Goal: Information Seeking & Learning: Find specific fact

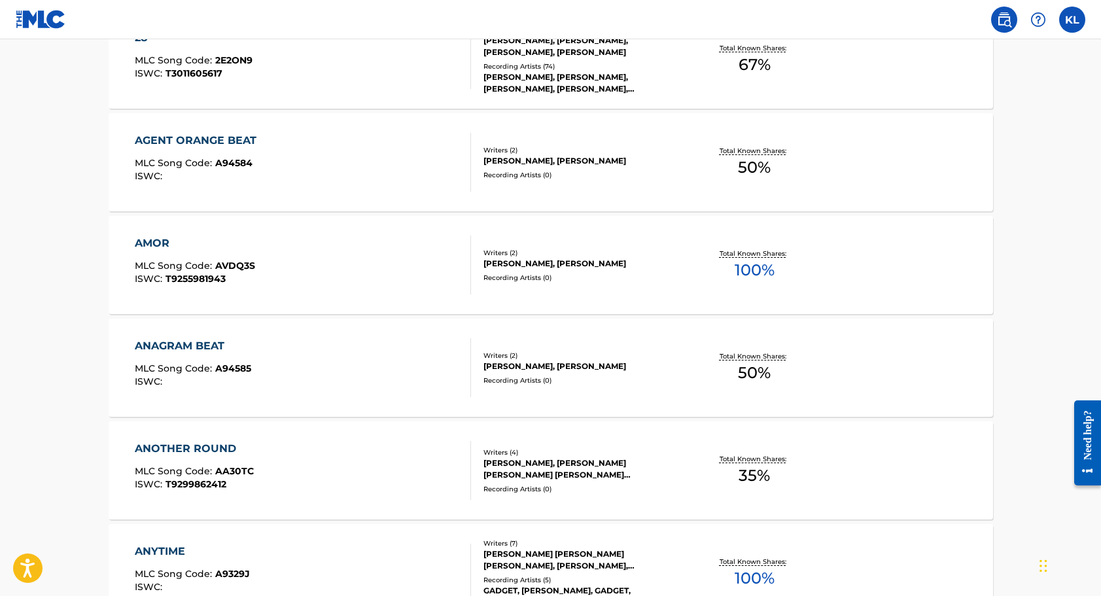
scroll to position [461, 0]
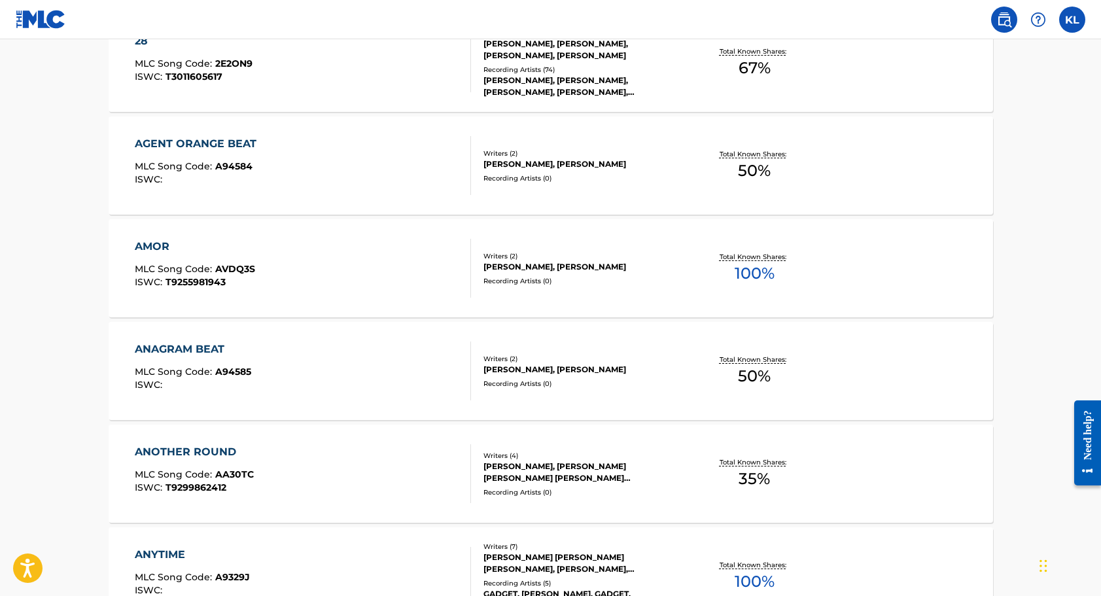
click at [444, 158] on div "AGENT ORANGE BEAT MLC Song Code : A94584 ISWC :" at bounding box center [303, 165] width 336 height 59
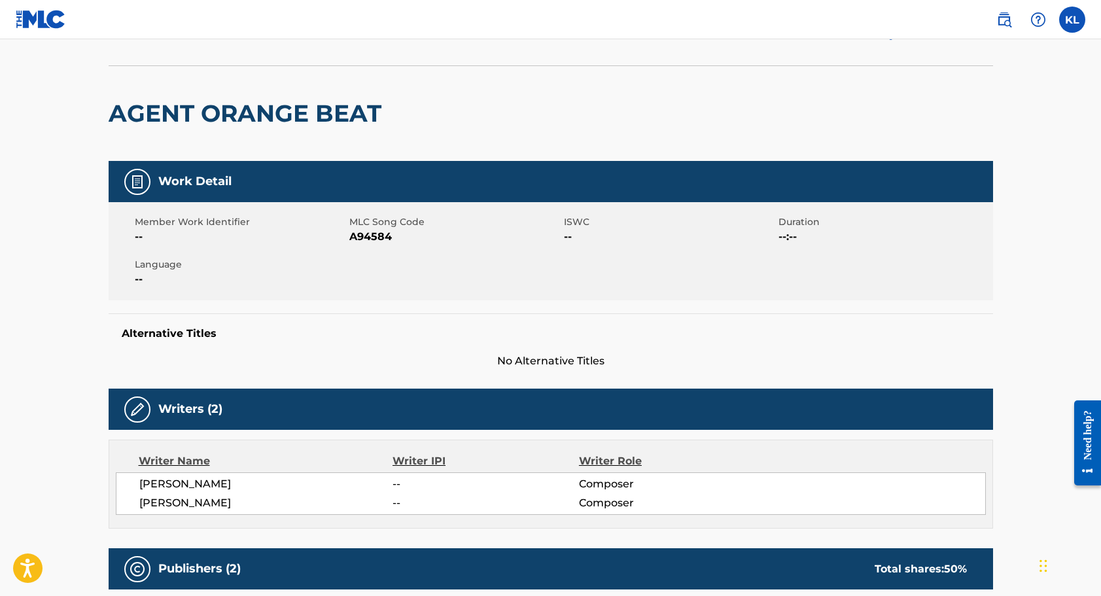
scroll to position [86, 0]
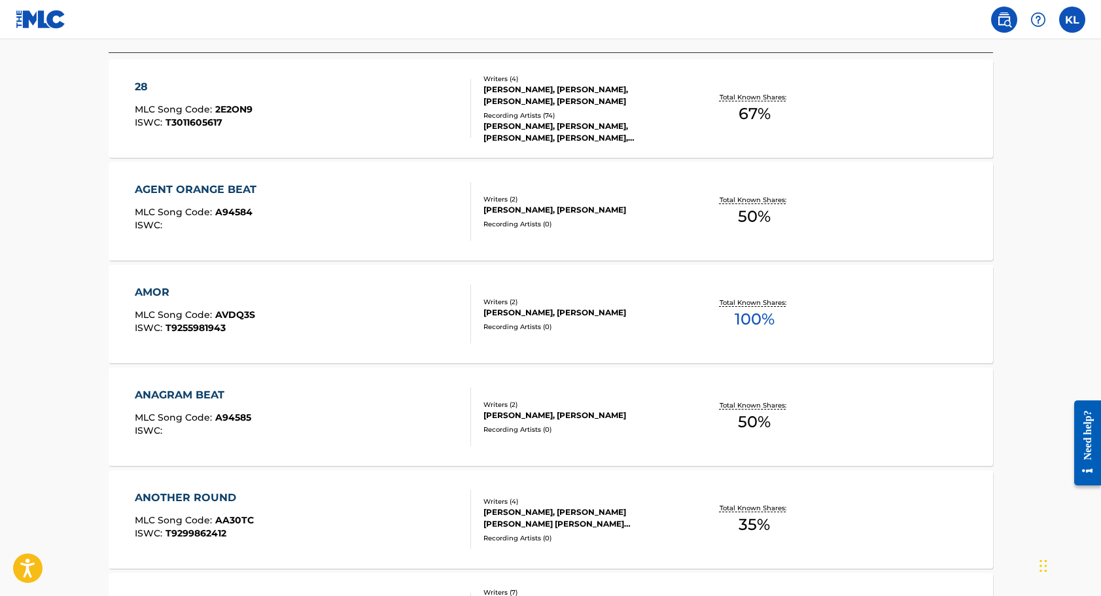
scroll to position [478, 0]
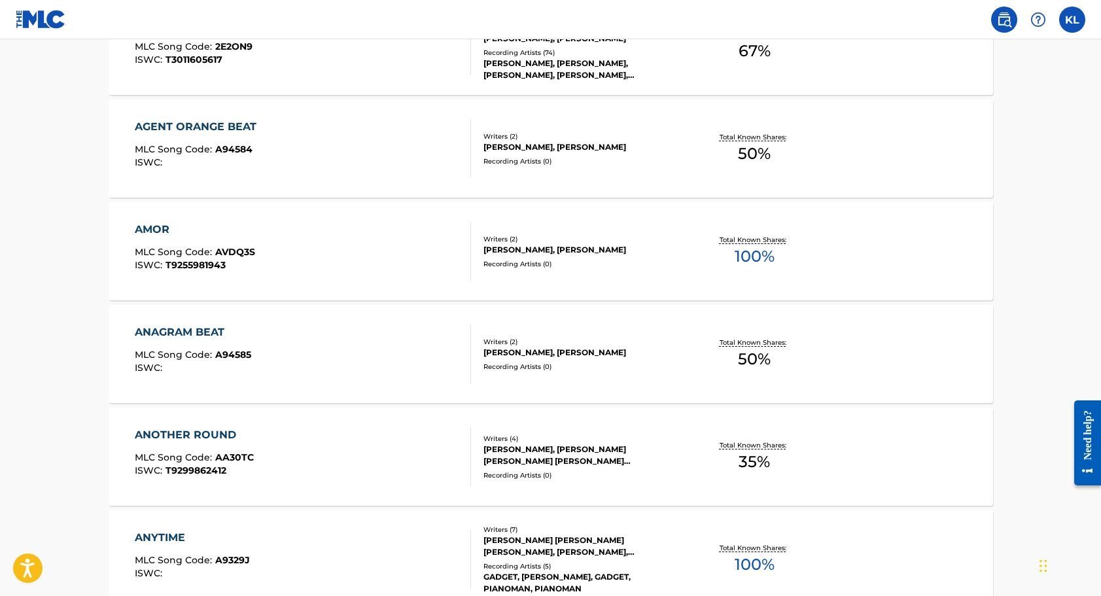
click at [534, 360] on div "Writers ( 2 ) KENNETH ROBERT LEWIS, ANDREW KOLATALO Recording Artists ( 0 )" at bounding box center [576, 354] width 210 height 35
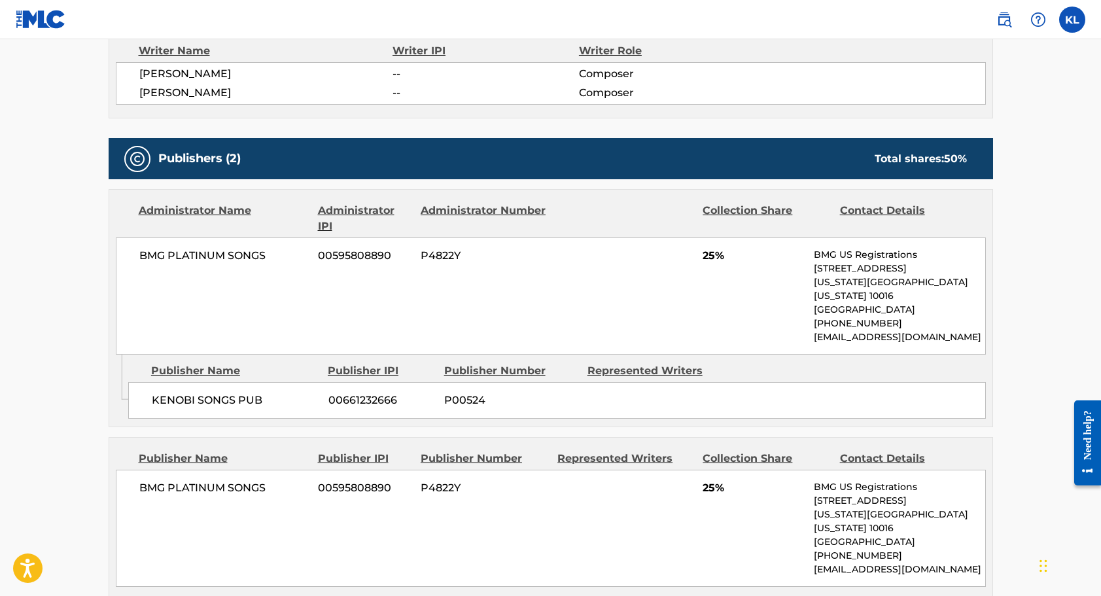
scroll to position [447, 0]
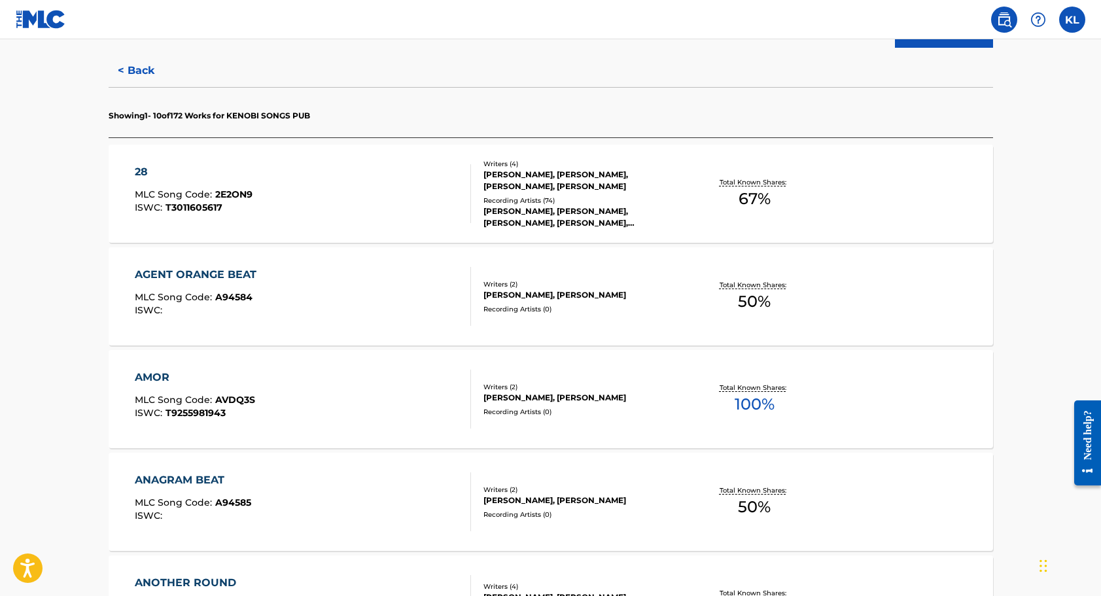
scroll to position [336, 0]
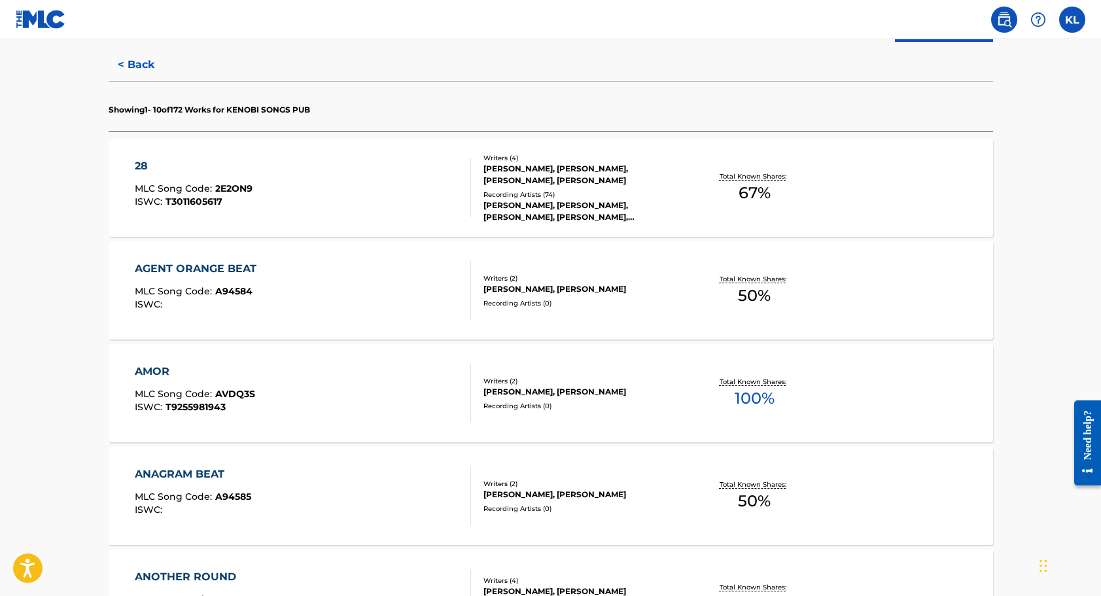
click at [491, 173] on div "DANIEL ZAVARO, BRICE FOX, KENNETH LEWIS, BRENT ANDREW KOLATALO" at bounding box center [582, 175] width 198 height 24
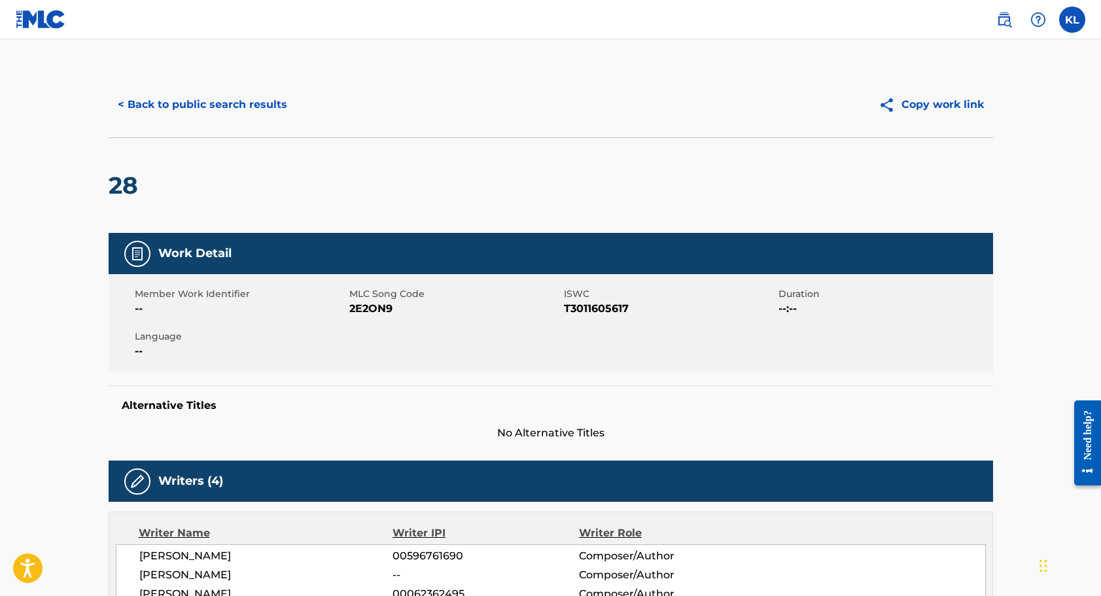
click at [146, 105] on button "< Back to public search results" at bounding box center [203, 104] width 188 height 33
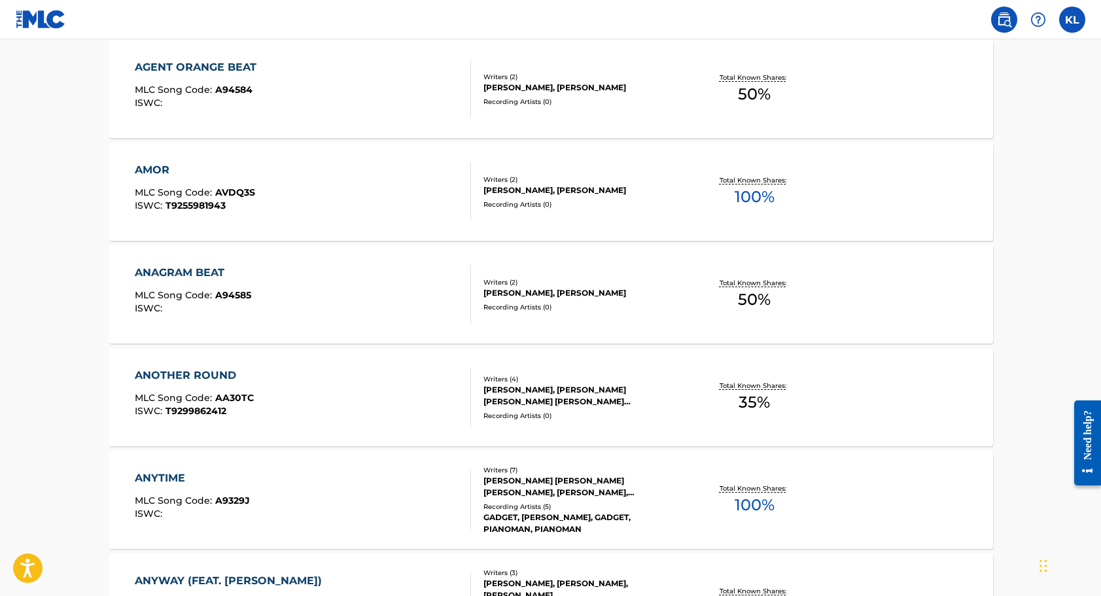
scroll to position [542, 0]
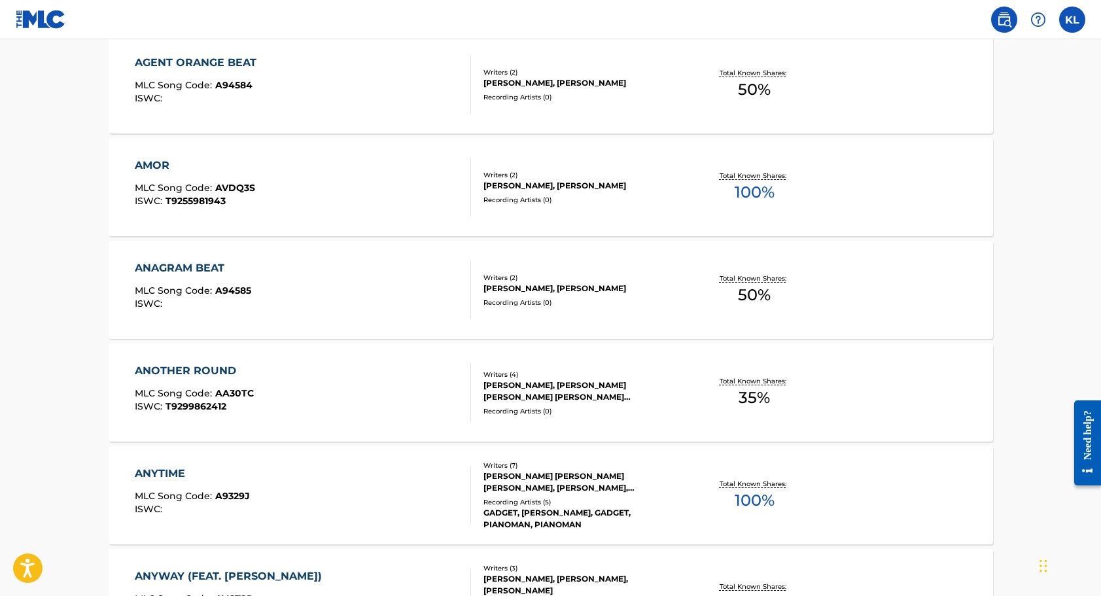
click at [515, 391] on div "KENNETH ROBERT LEWIS, AHMED HILAL DABIR, ERENE GLIMENAKIS, BRENT ANDREW KOLATALO" at bounding box center [582, 391] width 198 height 24
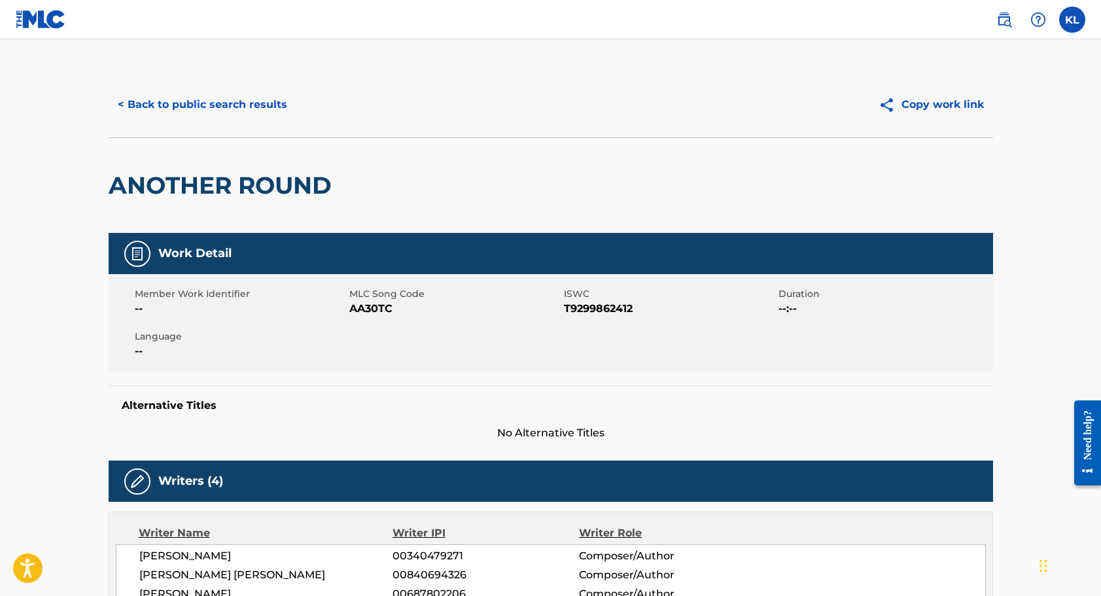
click at [176, 103] on button "< Back to public search results" at bounding box center [203, 104] width 188 height 33
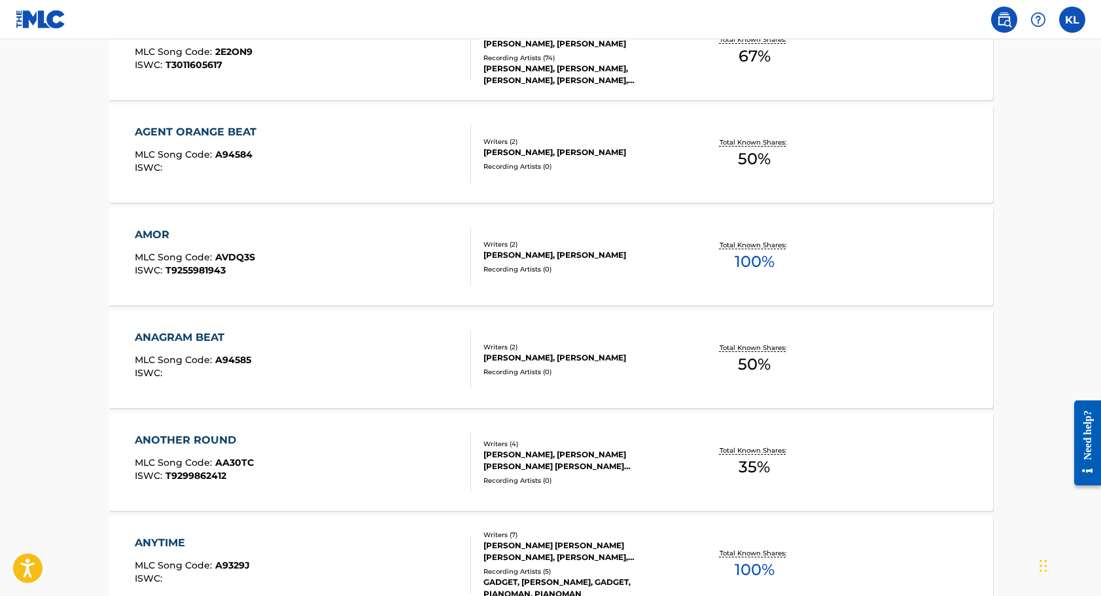
scroll to position [478, 0]
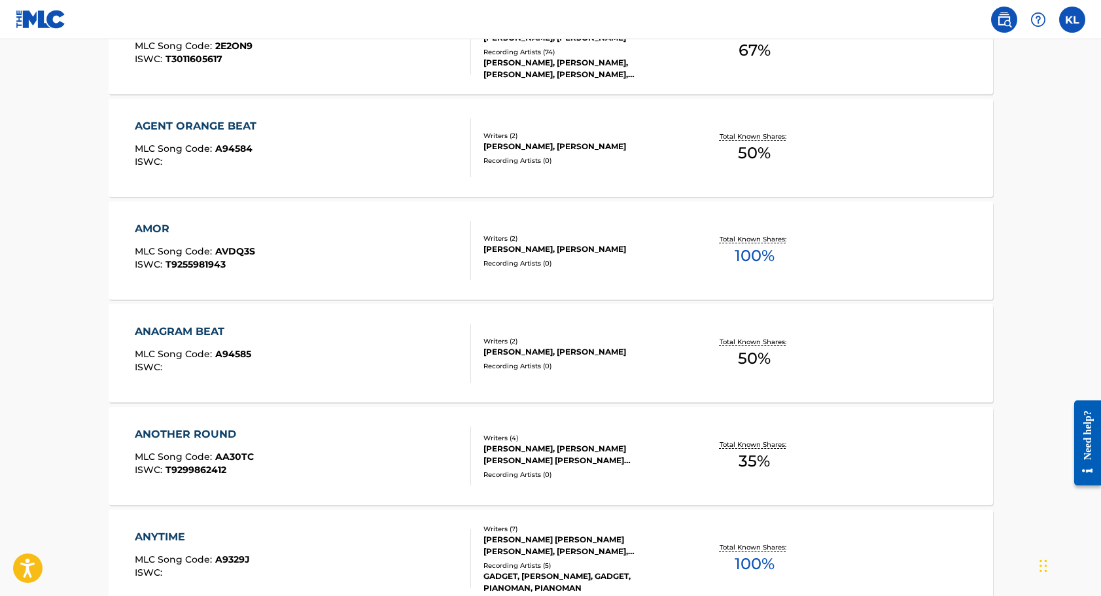
click at [517, 455] on div "KENNETH ROBERT LEWIS, AHMED HILAL DABIR, ERENE GLIMENAKIS, BRENT ANDREW KOLATALO" at bounding box center [582, 455] width 198 height 24
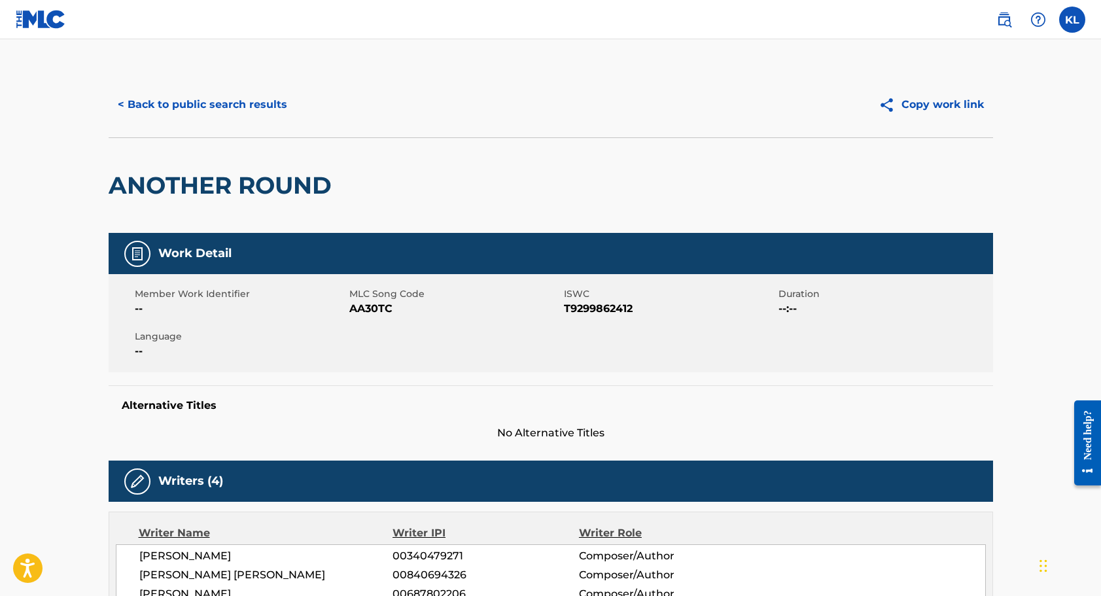
click at [140, 106] on button "< Back to public search results" at bounding box center [203, 104] width 188 height 33
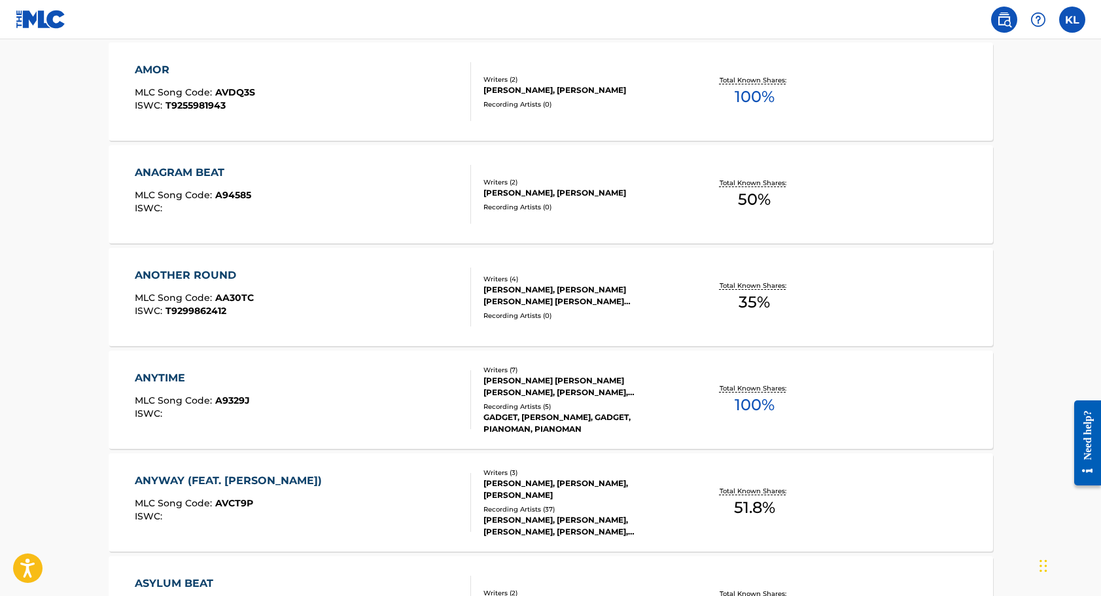
scroll to position [642, 0]
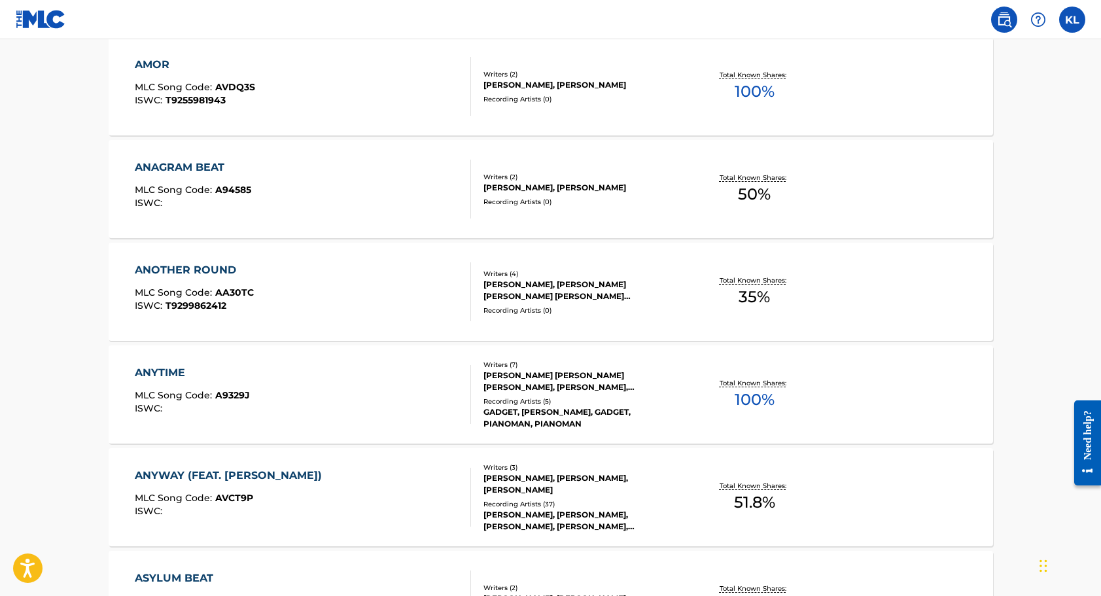
click at [512, 381] on div "THERON MAKIEL THOMAS, MATTHEW JEHU SAMUELS, KEN LEWIS, TIMOTHY JAMAHLI THOMAS, …" at bounding box center [582, 382] width 198 height 24
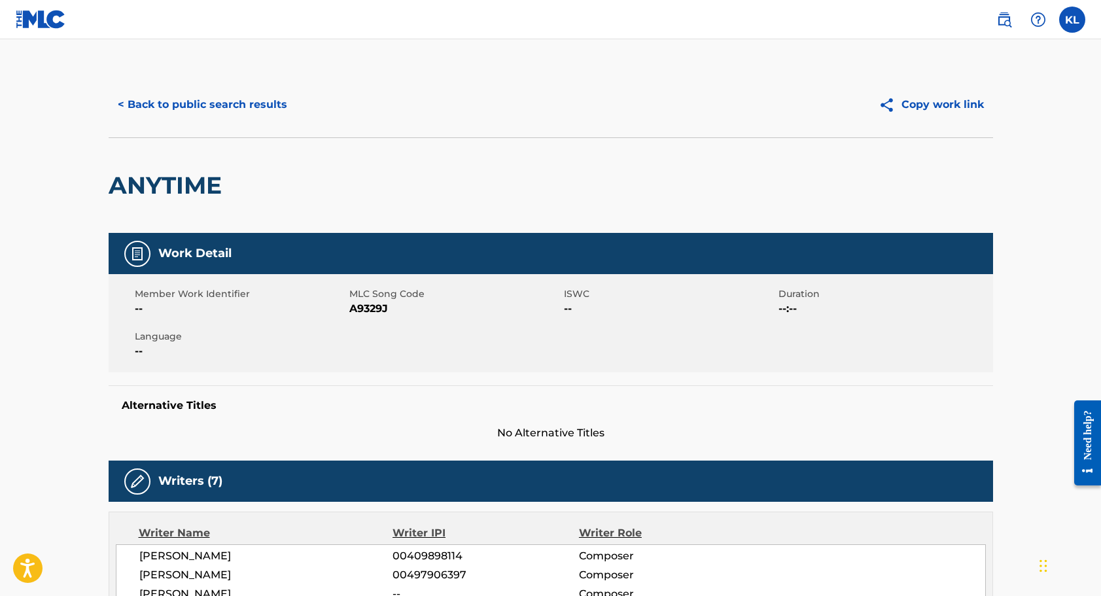
click at [207, 101] on button "< Back to public search results" at bounding box center [203, 104] width 188 height 33
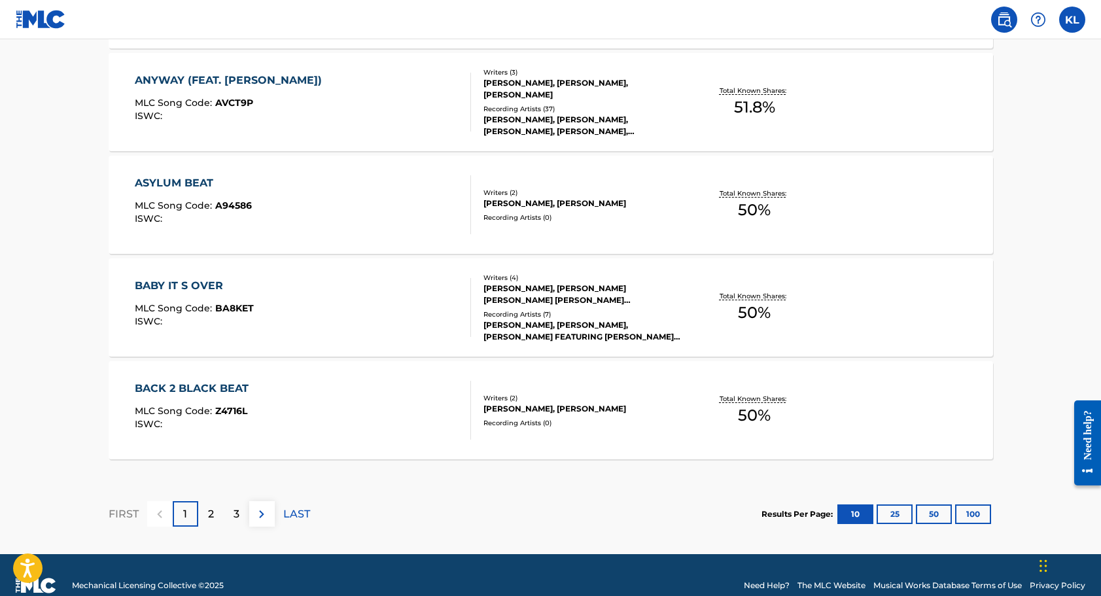
scroll to position [1049, 0]
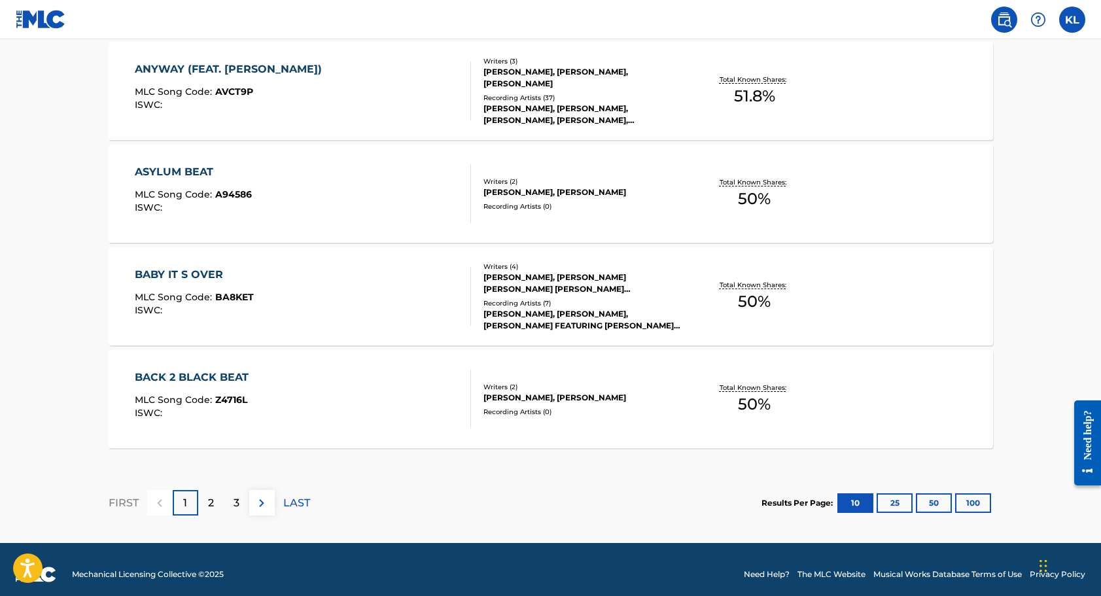
click at [205, 502] on div "2" at bounding box center [211, 503] width 26 height 26
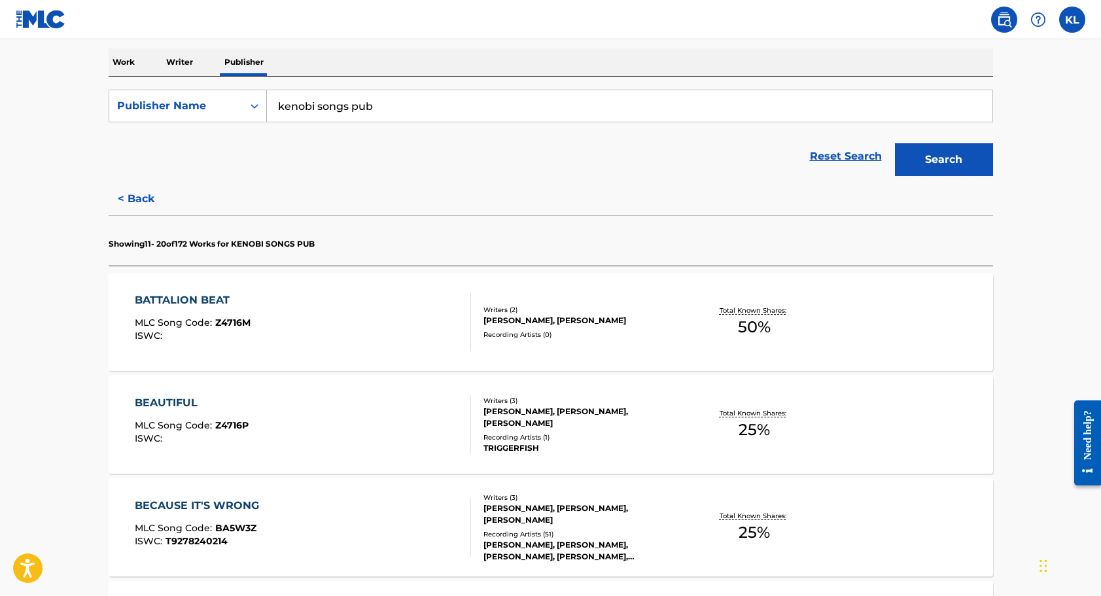
scroll to position [213, 0]
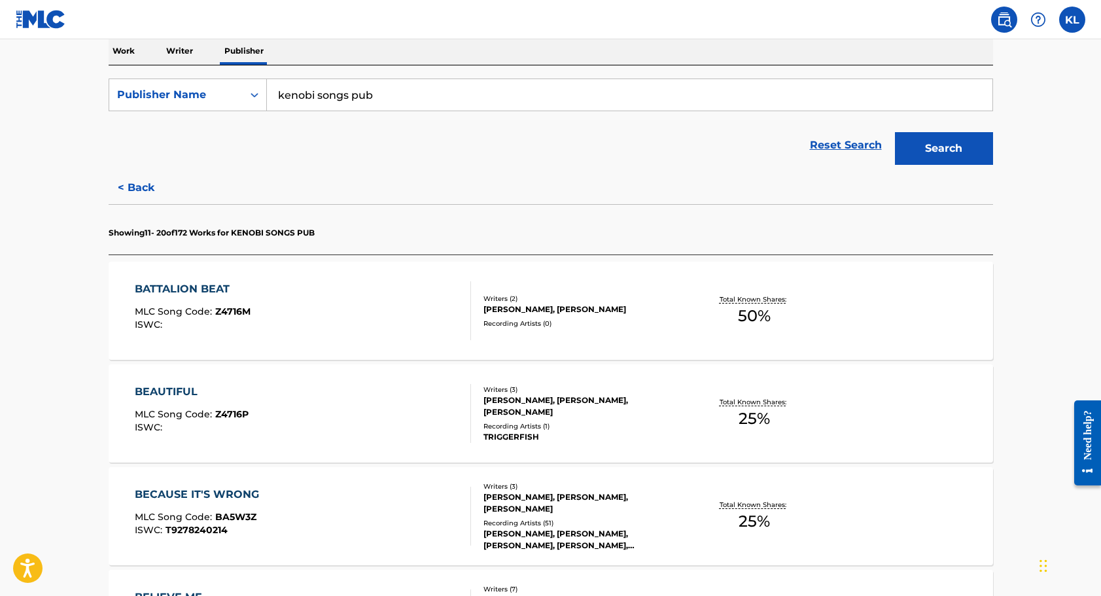
click at [519, 407] on div "VAUGHN JASON, ANDREW KOLATALO, KENNETH ROBERT LEWIS" at bounding box center [582, 406] width 198 height 24
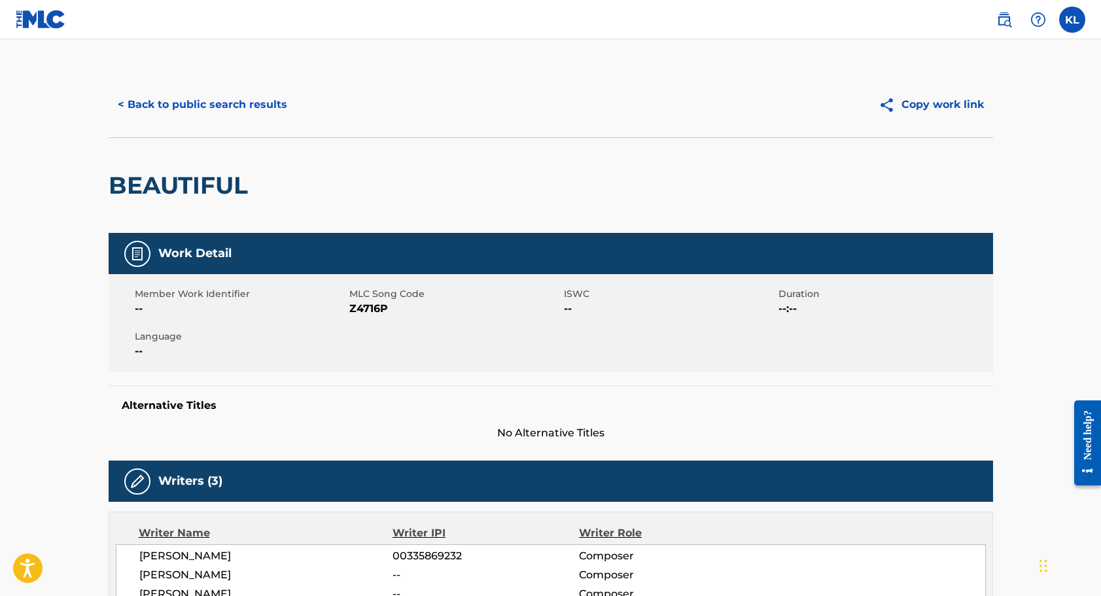
click at [167, 101] on button "< Back to public search results" at bounding box center [203, 104] width 188 height 33
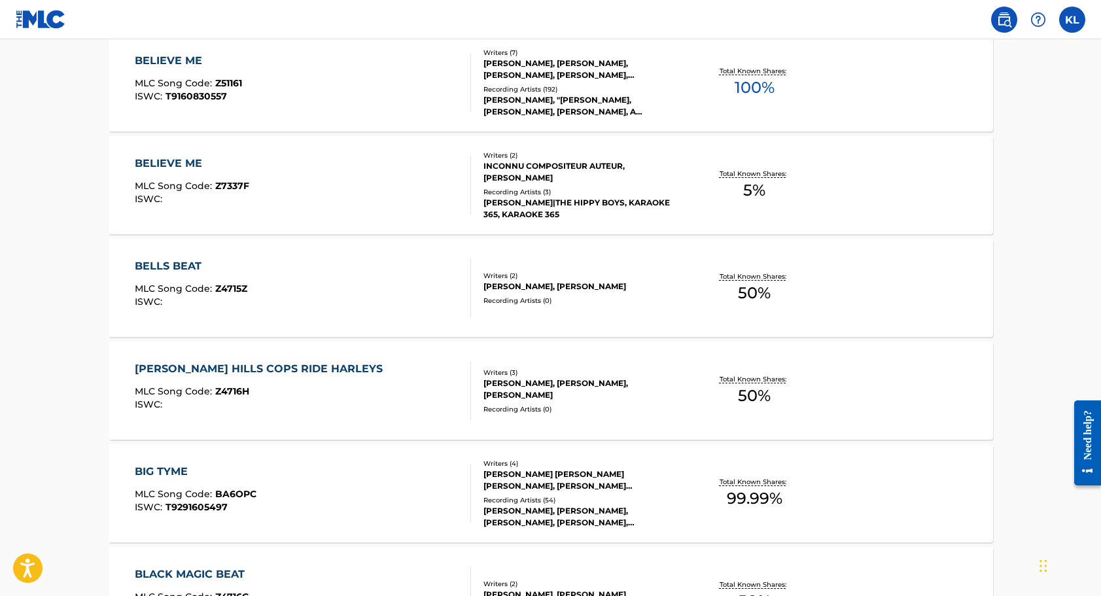
scroll to position [755, 0]
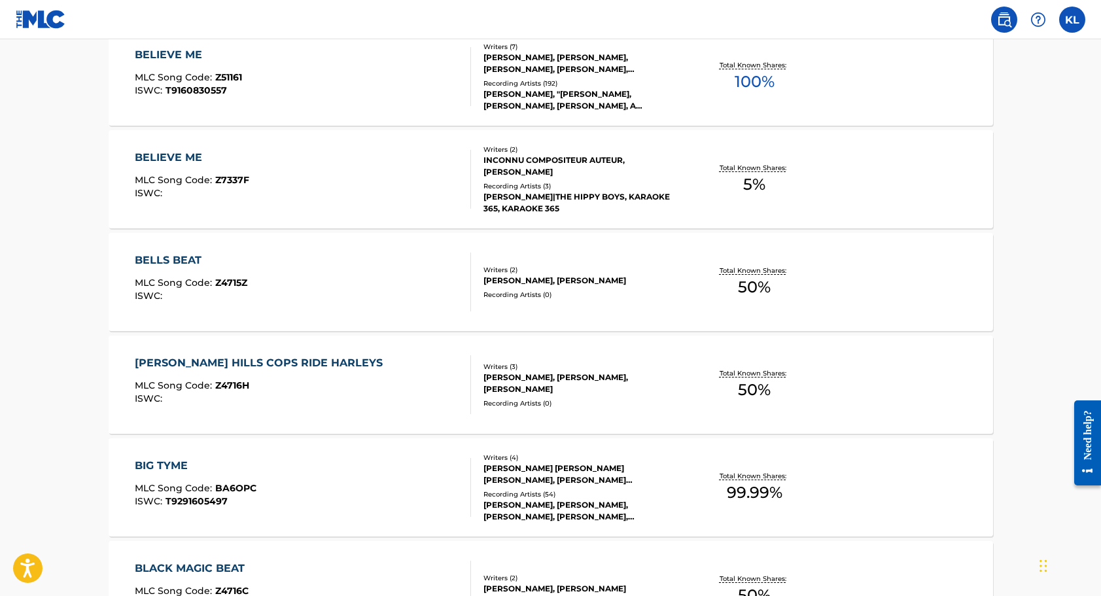
click at [617, 401] on div "Recording Artists ( 0 )" at bounding box center [582, 403] width 198 height 10
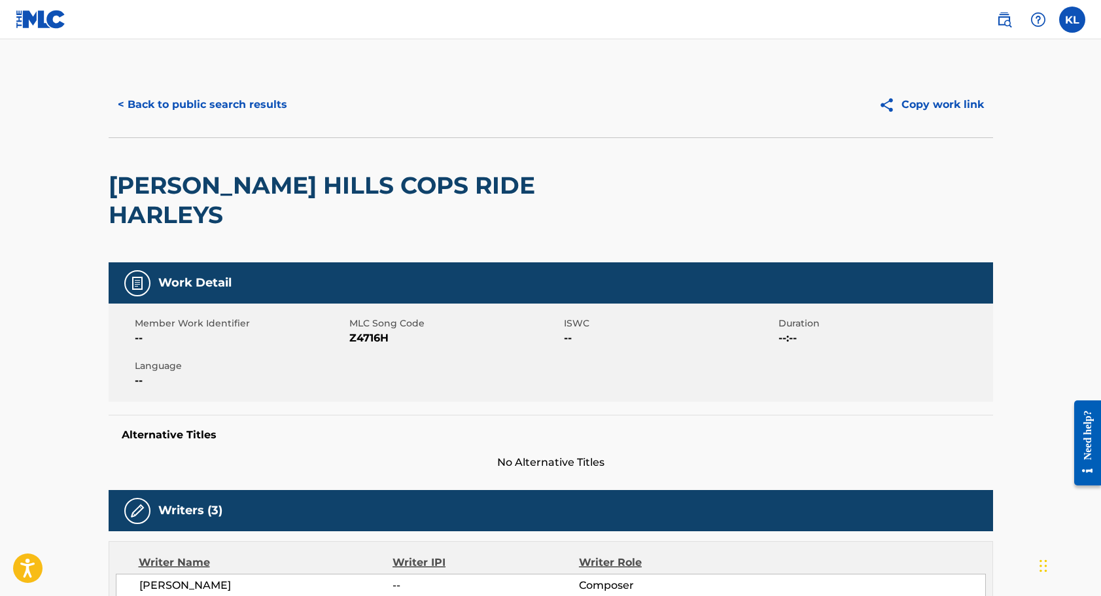
click at [162, 99] on button "< Back to public search results" at bounding box center [203, 104] width 188 height 33
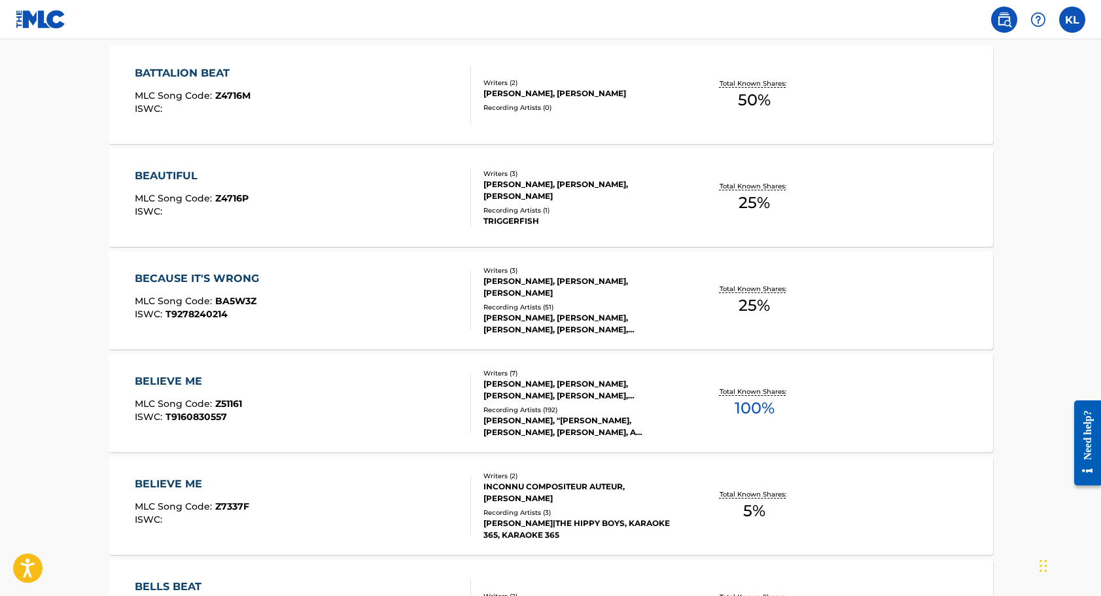
scroll to position [430, 0]
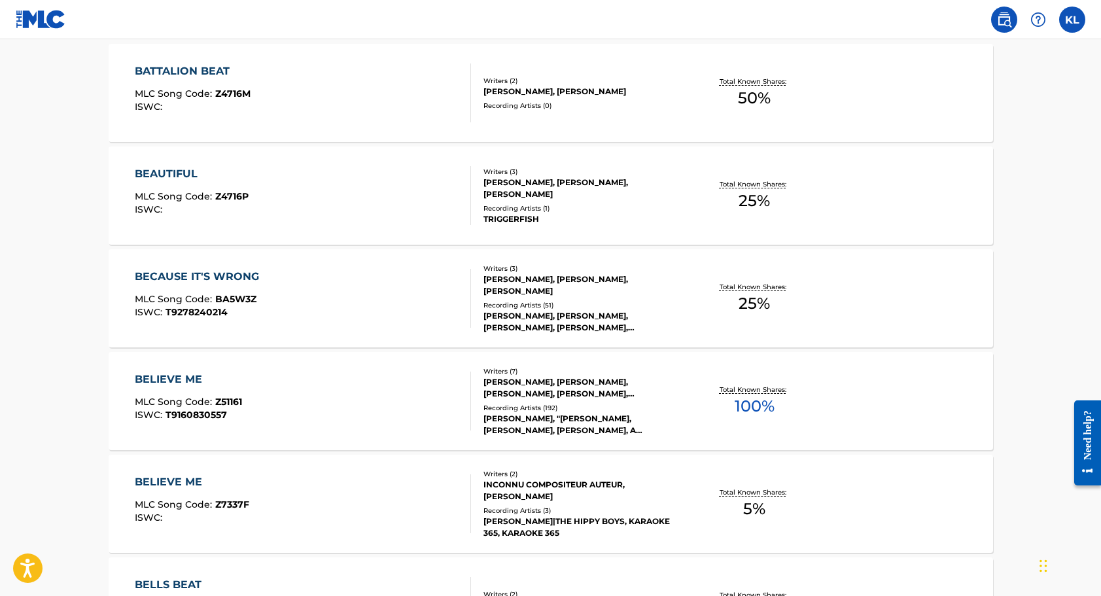
click at [546, 183] on div "VAUGHN JASON, ANDREW KOLATALO, KENNETH ROBERT LEWIS" at bounding box center [582, 189] width 198 height 24
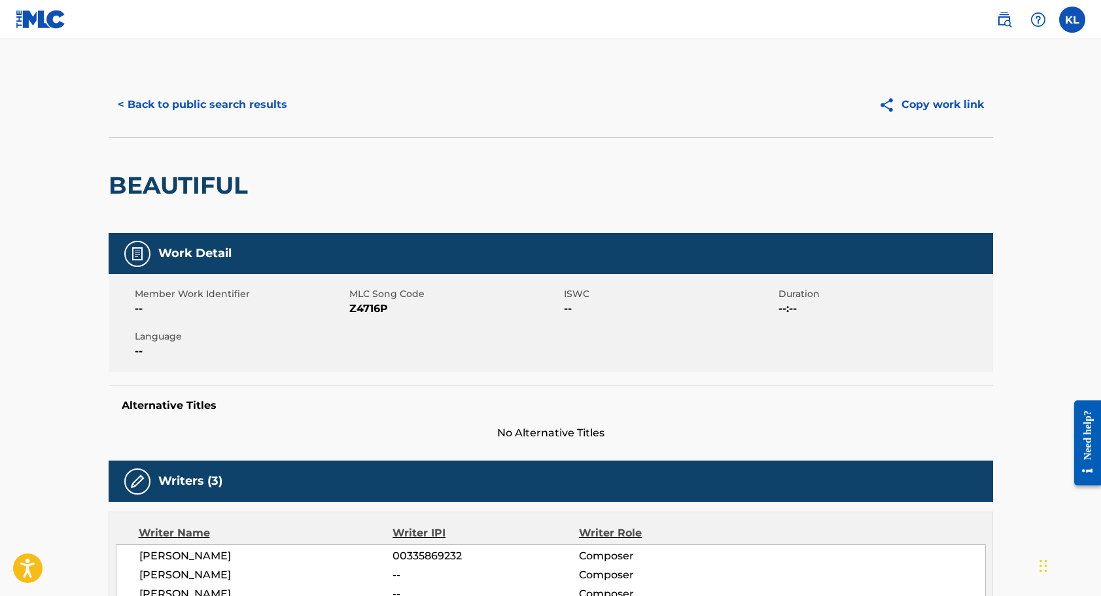
click at [226, 106] on button "< Back to public search results" at bounding box center [203, 104] width 188 height 33
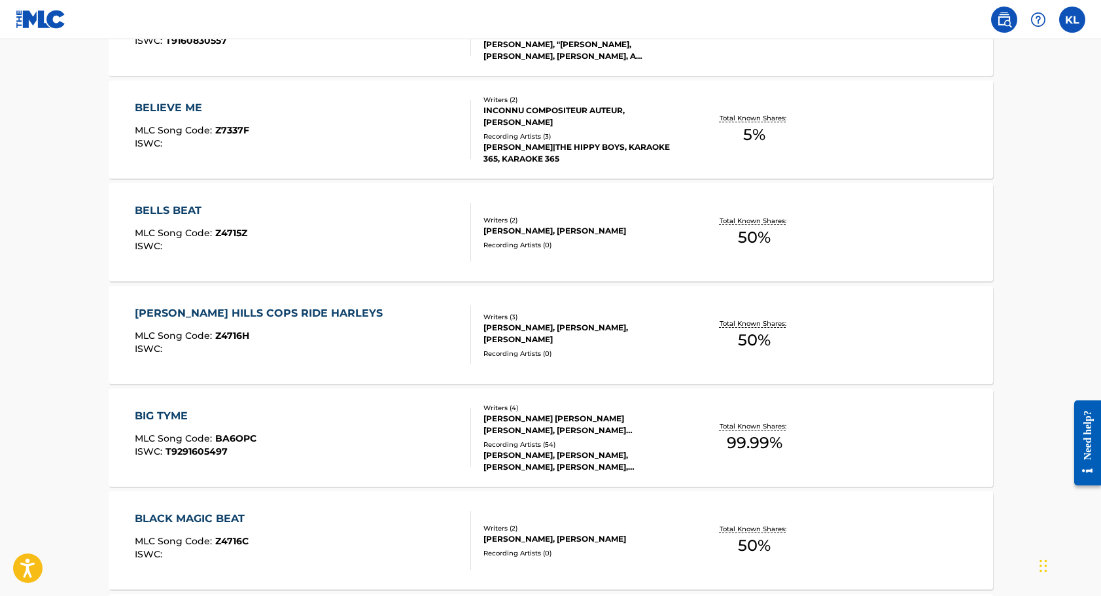
scroll to position [805, 0]
click at [512, 420] on div "KASSEEM DAOUD DEAN, WILLIAM LEONARD ROBERTS, JUSTIN GREGORY SMITH, KENNETH LEWIS" at bounding box center [582, 424] width 198 height 24
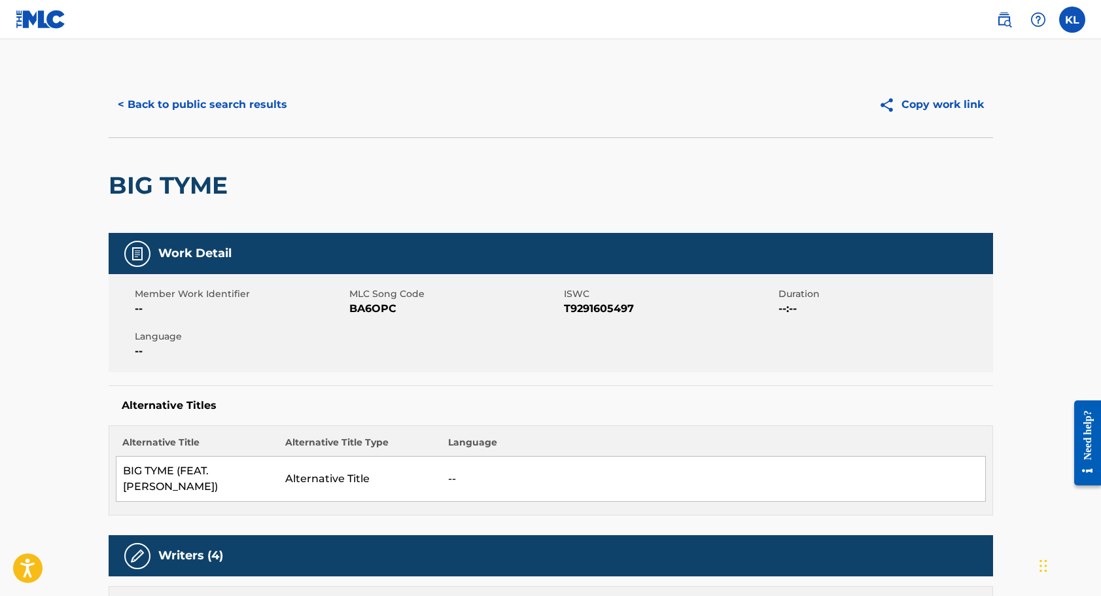
click at [166, 104] on button "< Back to public search results" at bounding box center [203, 104] width 188 height 33
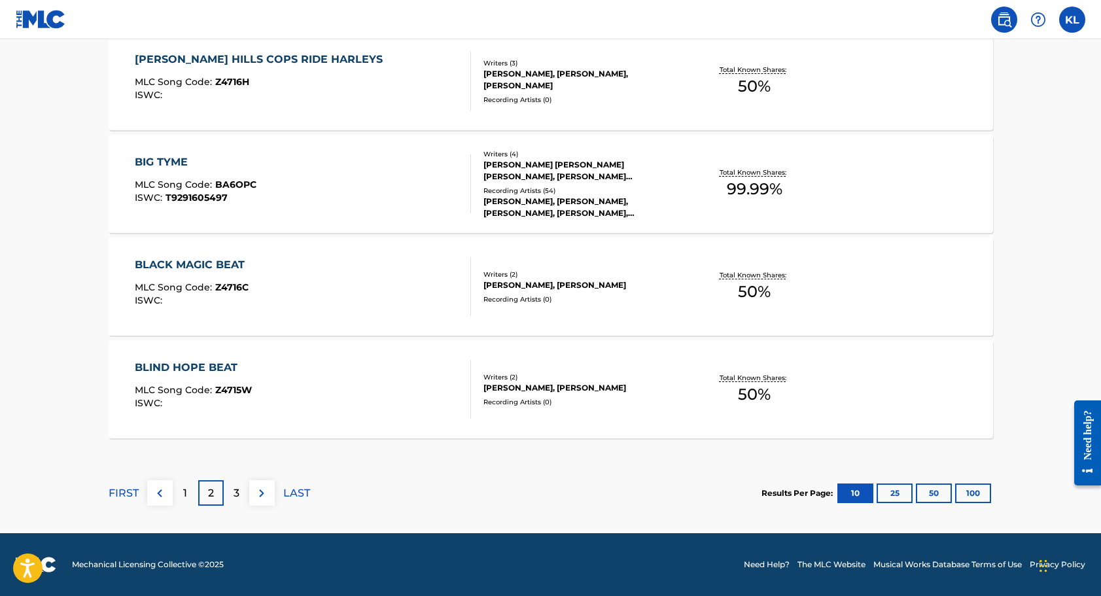
scroll to position [1058, 0]
click at [237, 491] on p "3" at bounding box center [237, 493] width 6 height 16
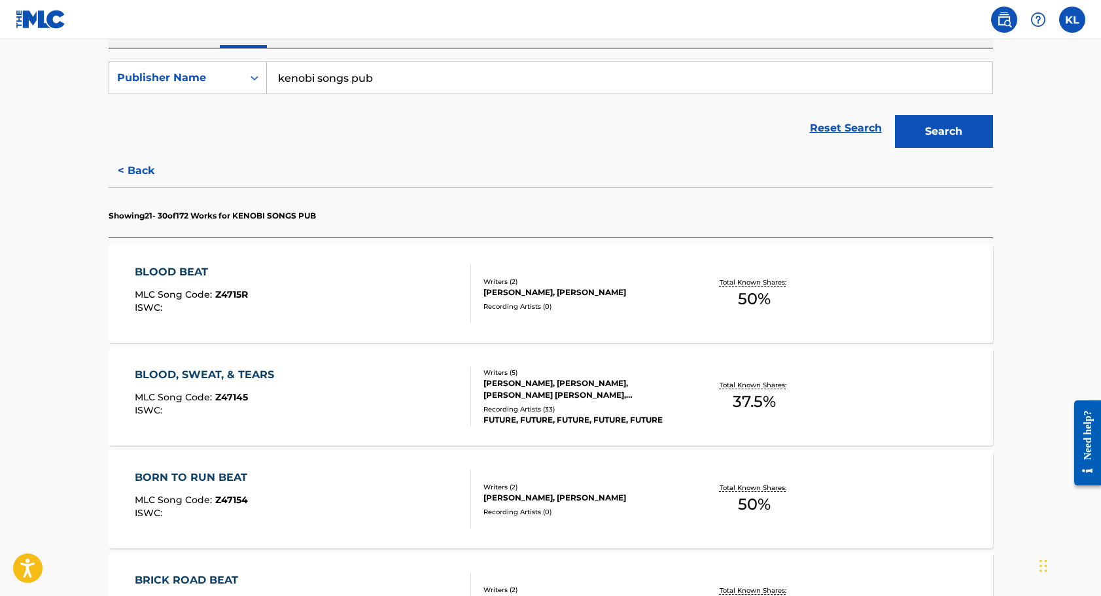
scroll to position [239, 0]
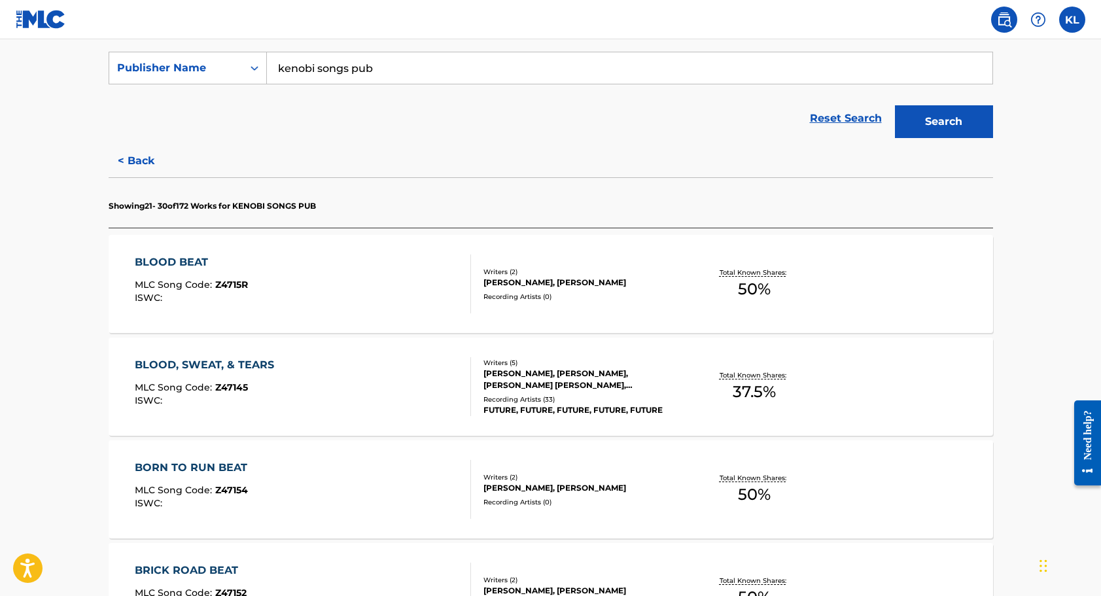
click at [532, 375] on div "TIMOTHY THOMAS, BRENT ANDREW KOLATALO, NAYVADIUS CASH, KENNETH ROBERT LEWIS, TH…" at bounding box center [582, 380] width 198 height 24
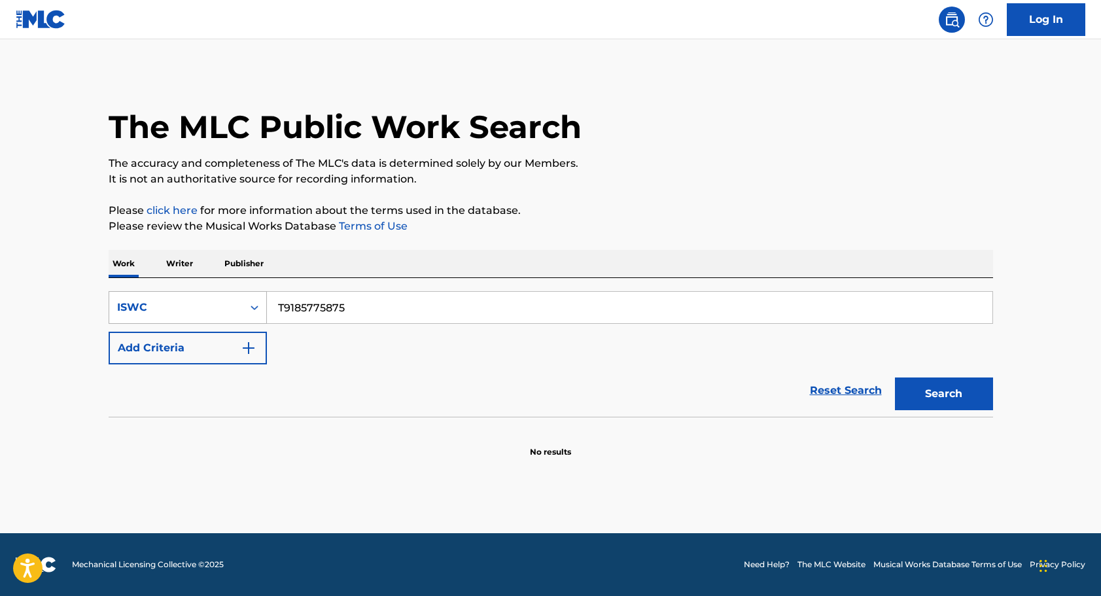
click at [253, 306] on icon "Search Form" at bounding box center [254, 307] width 13 height 13
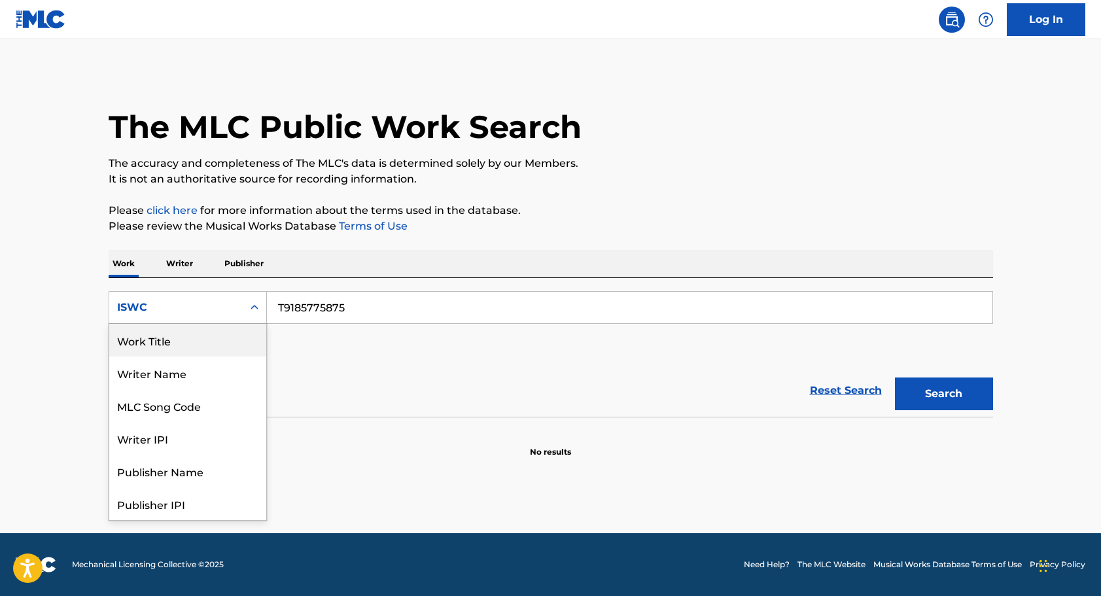
click at [218, 340] on div "Work Title" at bounding box center [187, 340] width 157 height 33
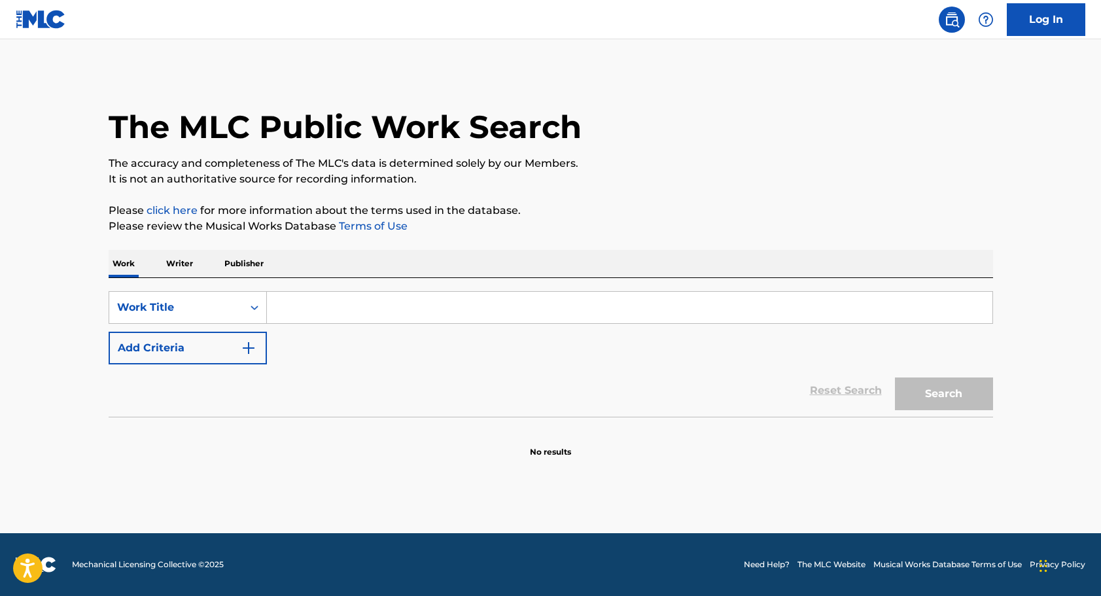
click at [300, 306] on input "Search Form" at bounding box center [629, 307] width 725 height 31
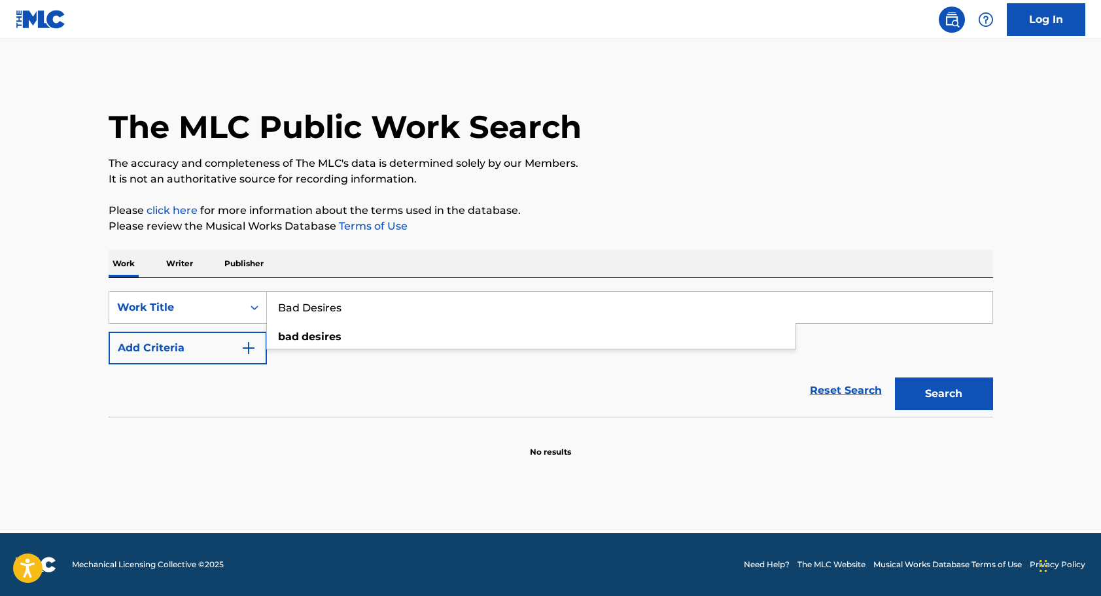
type input "Bad Desires"
click at [943, 394] on button "Search" at bounding box center [944, 393] width 98 height 33
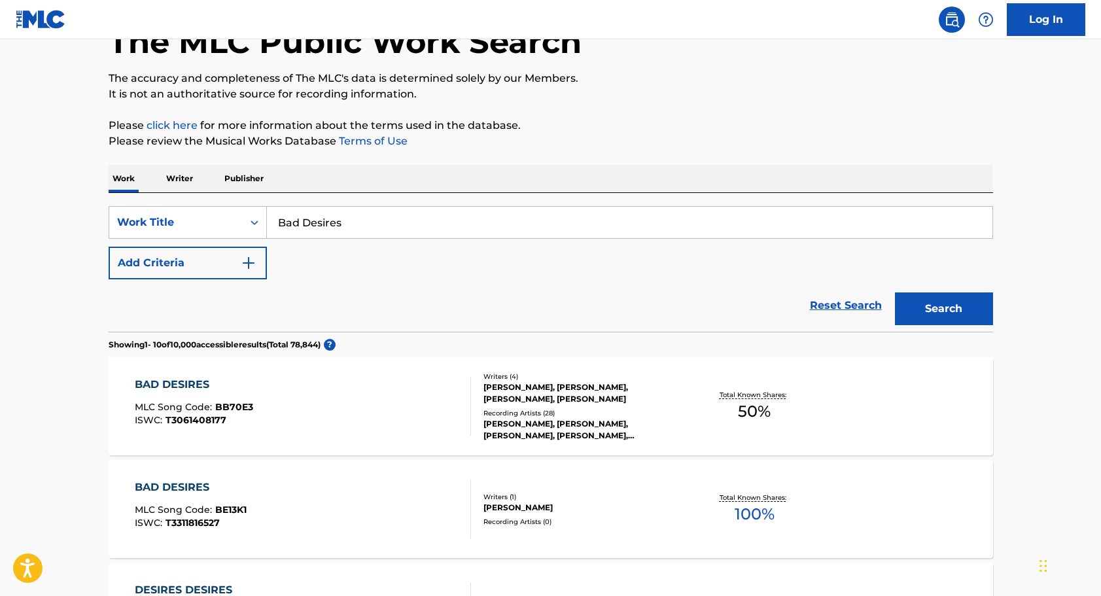
scroll to position [87, 0]
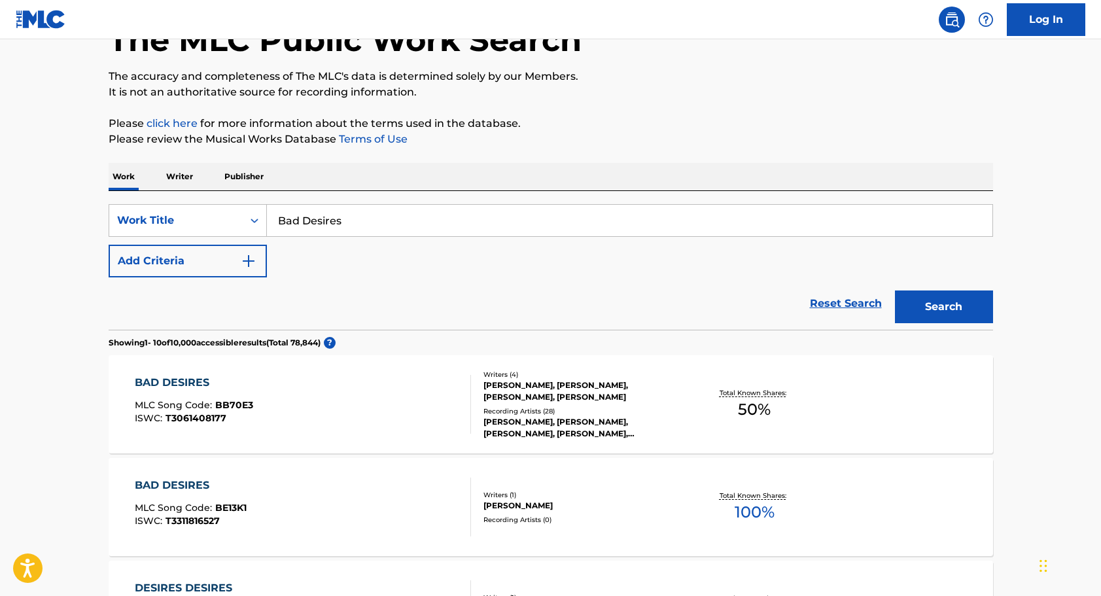
click at [642, 395] on div "BRICE FOX, DANIEL ZAVARO, KENNETH ROBERT LEWIS, BRENT ANDREW KOLATALO" at bounding box center [582, 391] width 198 height 24
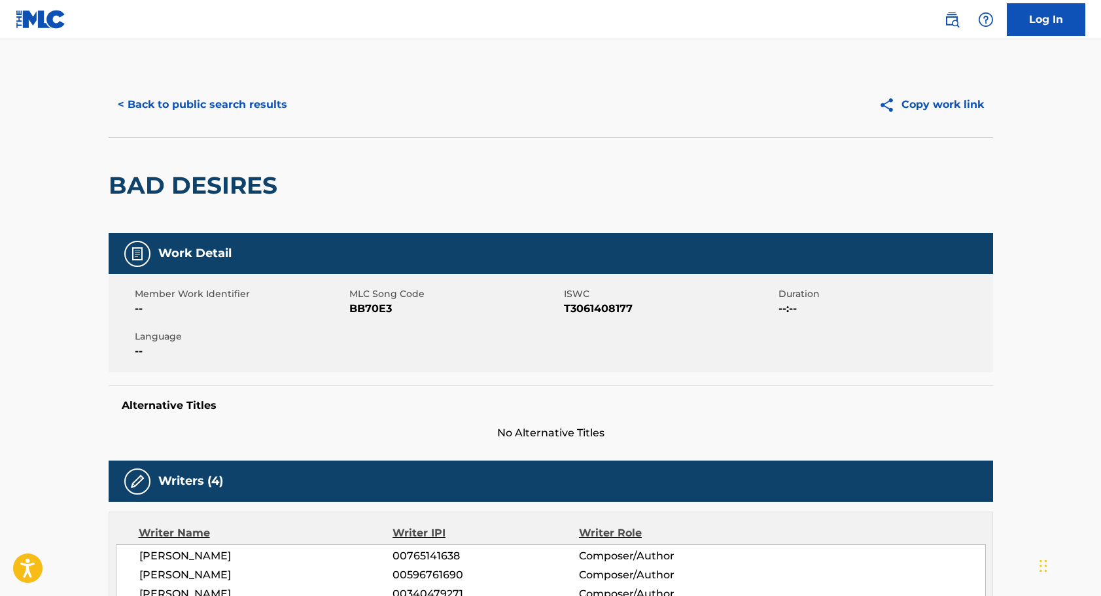
click at [156, 101] on button "< Back to public search results" at bounding box center [203, 104] width 188 height 33
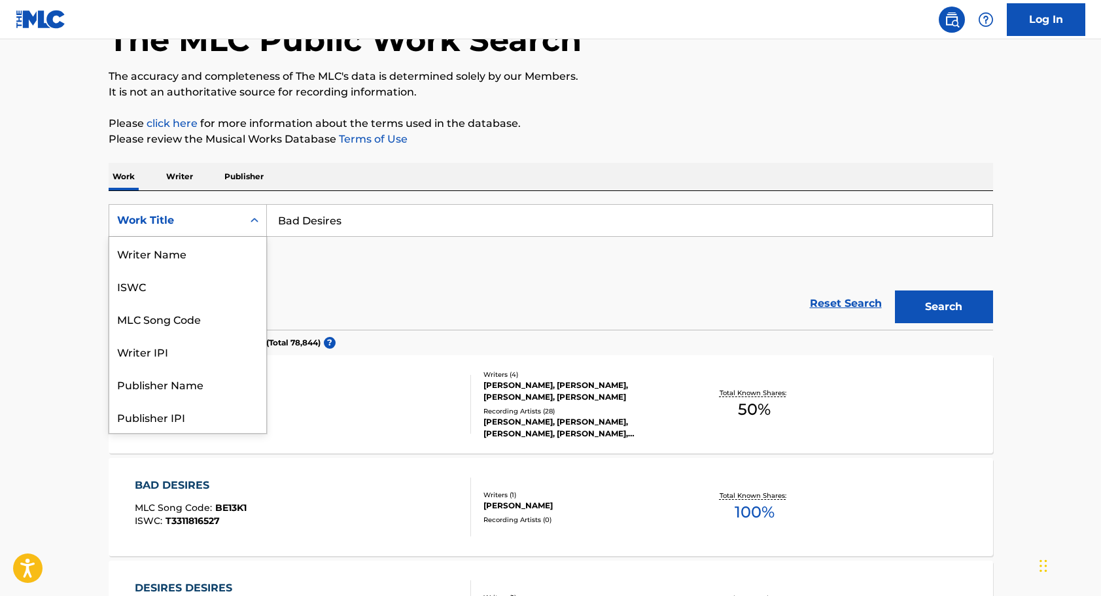
click at [254, 224] on icon "Search Form" at bounding box center [254, 220] width 13 height 13
click at [228, 248] on div "MLC Song Code" at bounding box center [187, 253] width 157 height 33
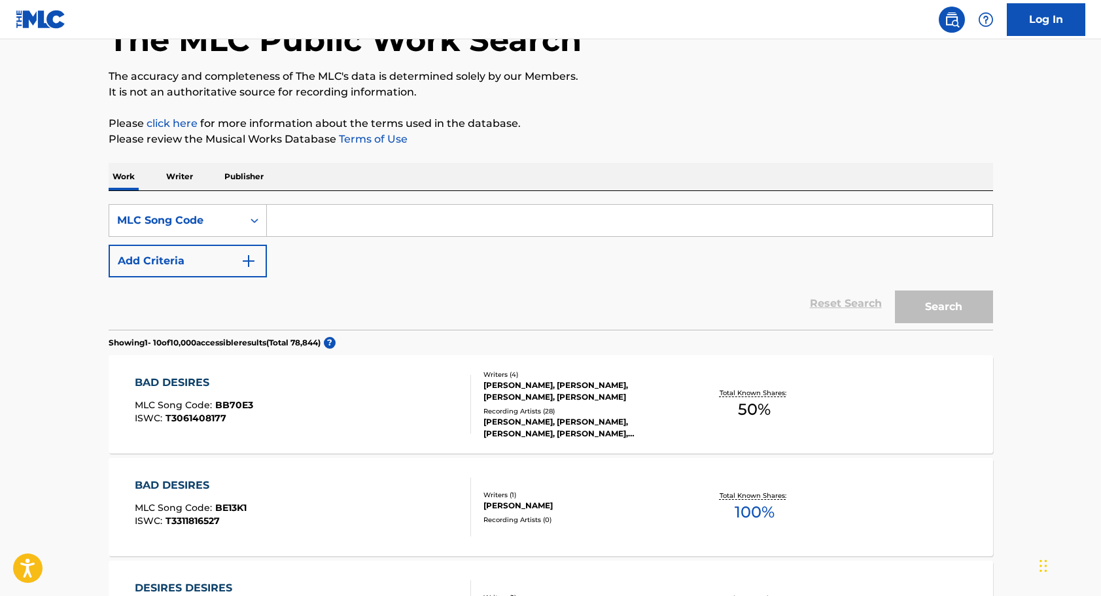
click at [304, 224] on input "Search Form" at bounding box center [629, 220] width 725 height 31
paste input "BC3IUZ"
type input "BC3IUZ"
click at [943, 307] on button "Search" at bounding box center [944, 306] width 98 height 33
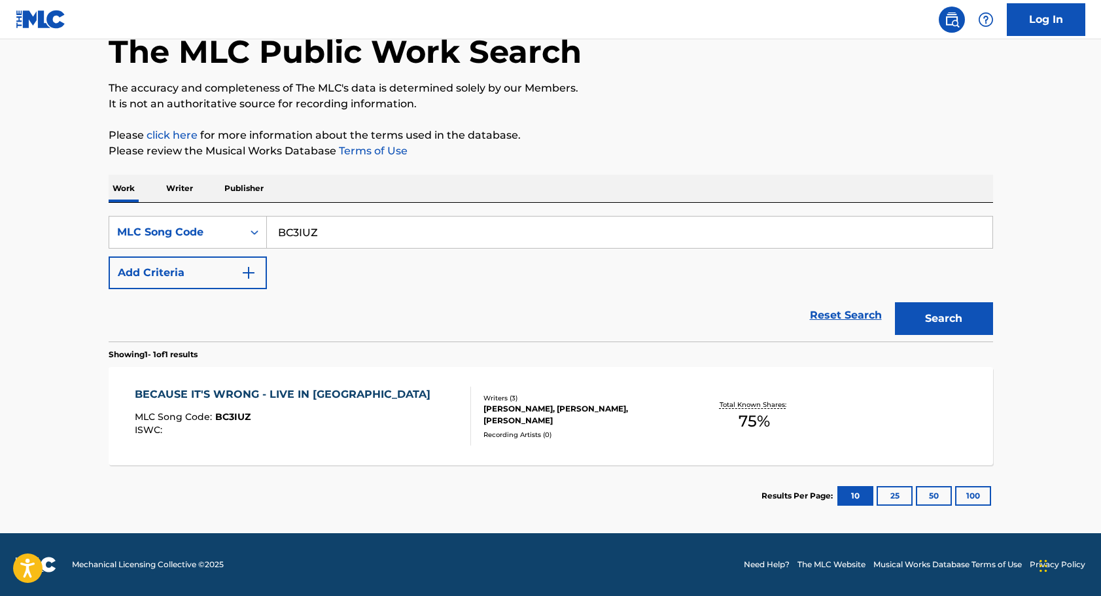
scroll to position [75, 0]
click at [566, 407] on div "KENNETH ROBERT LEWIS, BRENT ANDREW KOLATALO, DANIEL ZAVARO" at bounding box center [582, 415] width 198 height 24
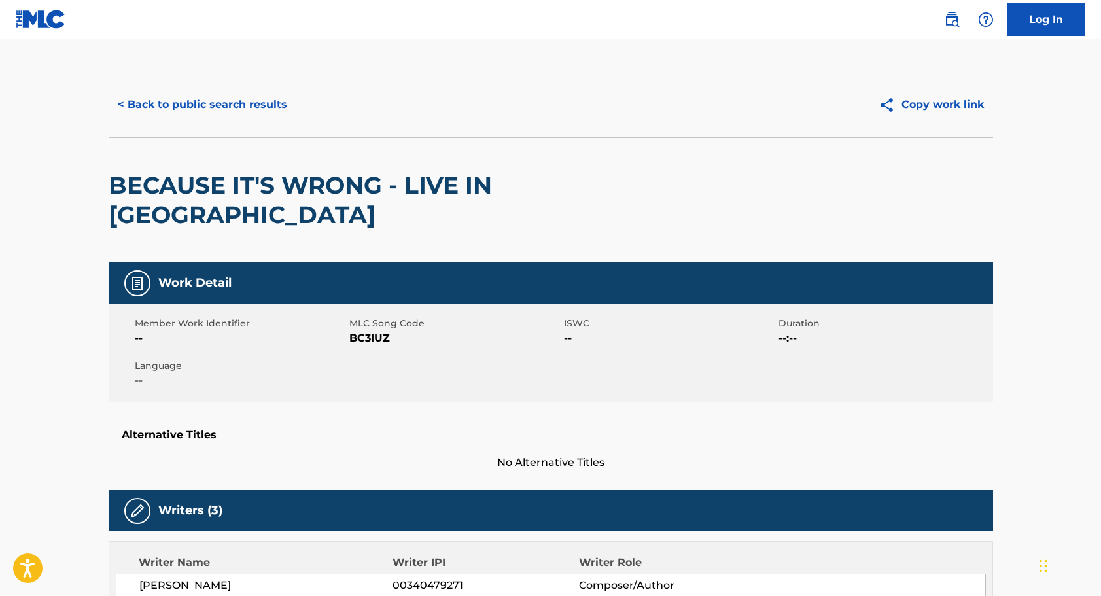
click at [181, 100] on button "< Back to public search results" at bounding box center [203, 104] width 188 height 33
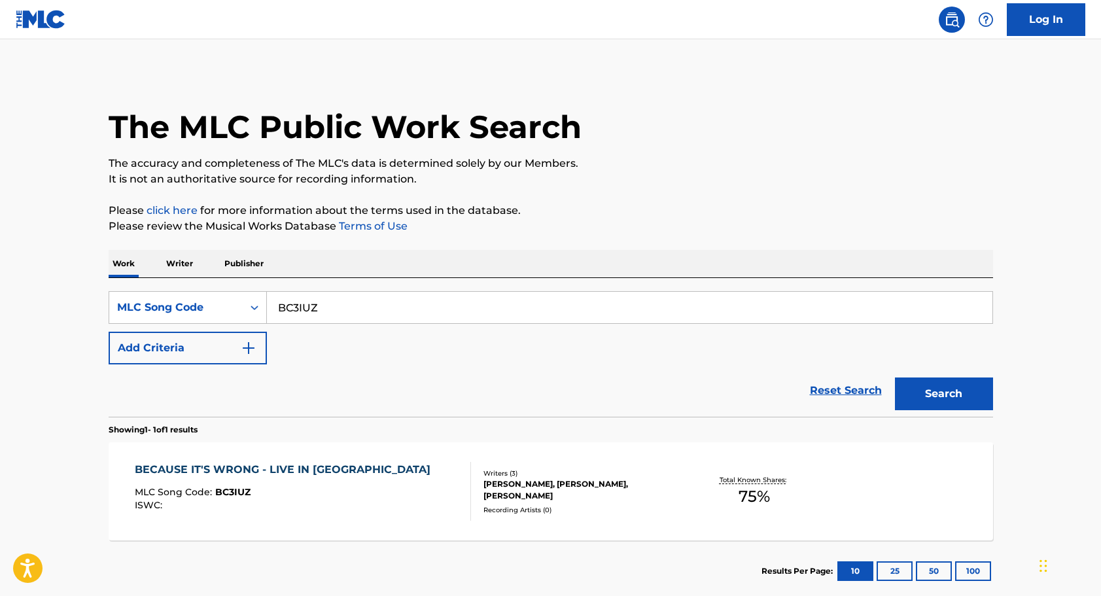
click at [330, 306] on input "BC3IUZ" at bounding box center [629, 307] width 725 height 31
type input "be well"
click at [943, 394] on button "Search" at bounding box center [944, 393] width 98 height 33
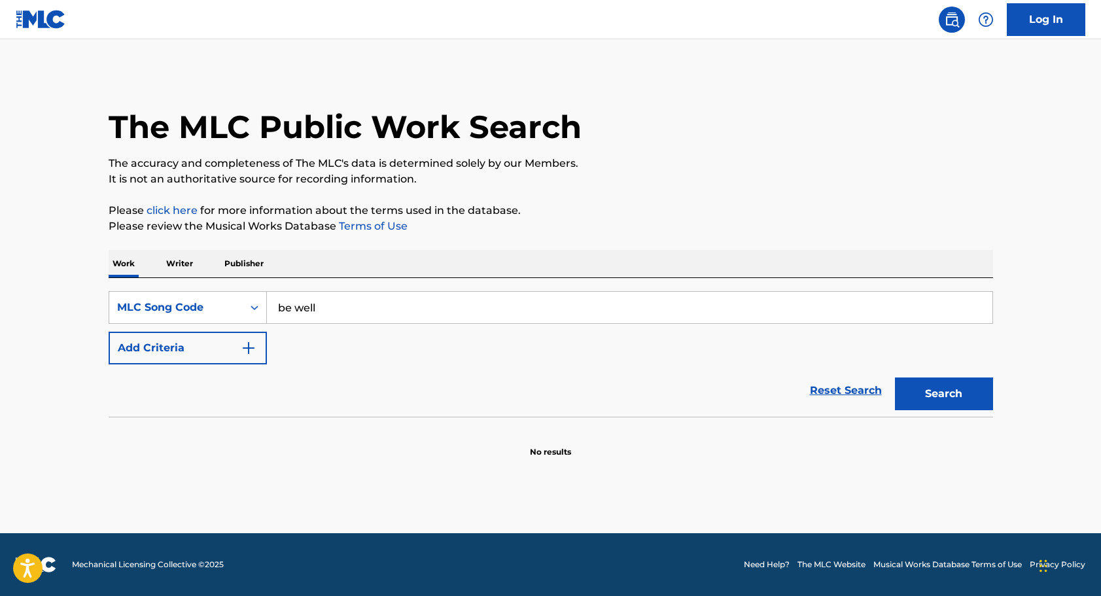
click at [944, 394] on button "Search" at bounding box center [944, 393] width 98 height 33
click at [184, 264] on p "Writer" at bounding box center [179, 263] width 35 height 27
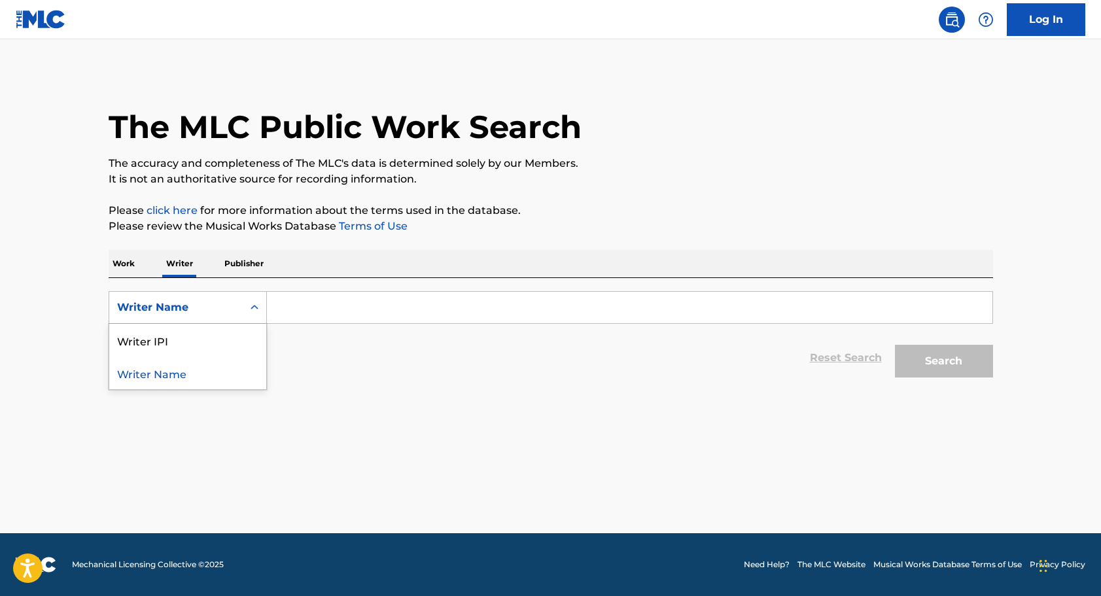
click at [253, 309] on icon "Search Form" at bounding box center [254, 307] width 13 height 13
click at [283, 313] on input "Search Form" at bounding box center [629, 307] width 725 height 31
paste input "00386088324"
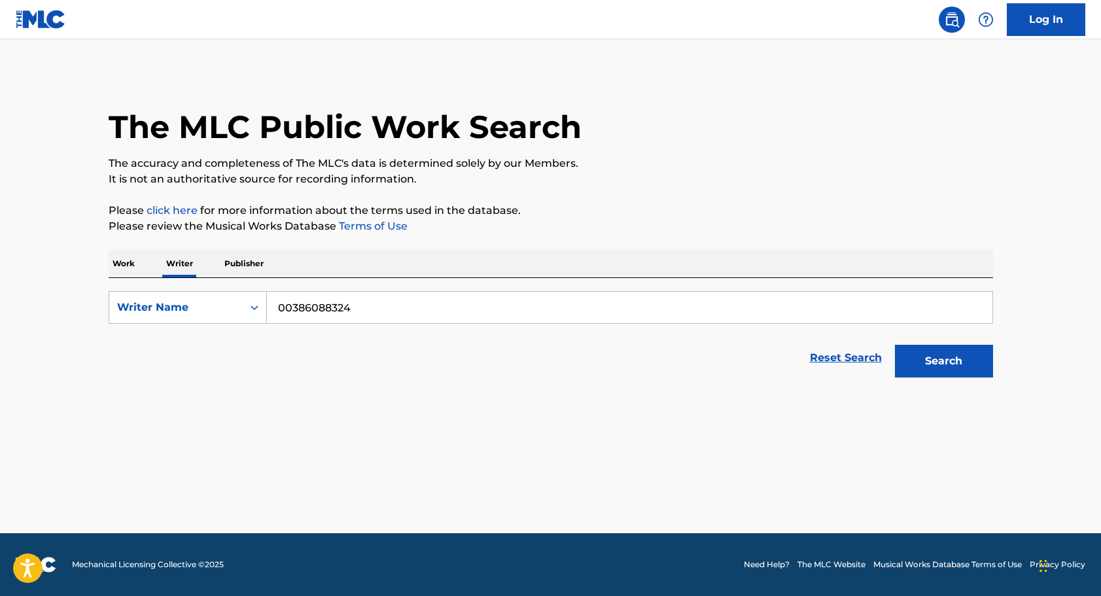
click at [943, 361] on button "Search" at bounding box center [944, 361] width 98 height 33
click at [935, 358] on button "Search" at bounding box center [944, 361] width 98 height 33
click at [288, 304] on input "00386088324" at bounding box center [629, 307] width 725 height 31
click at [923, 355] on button "Search" at bounding box center [944, 361] width 98 height 33
click at [249, 301] on div "Search Form" at bounding box center [255, 308] width 24 height 24
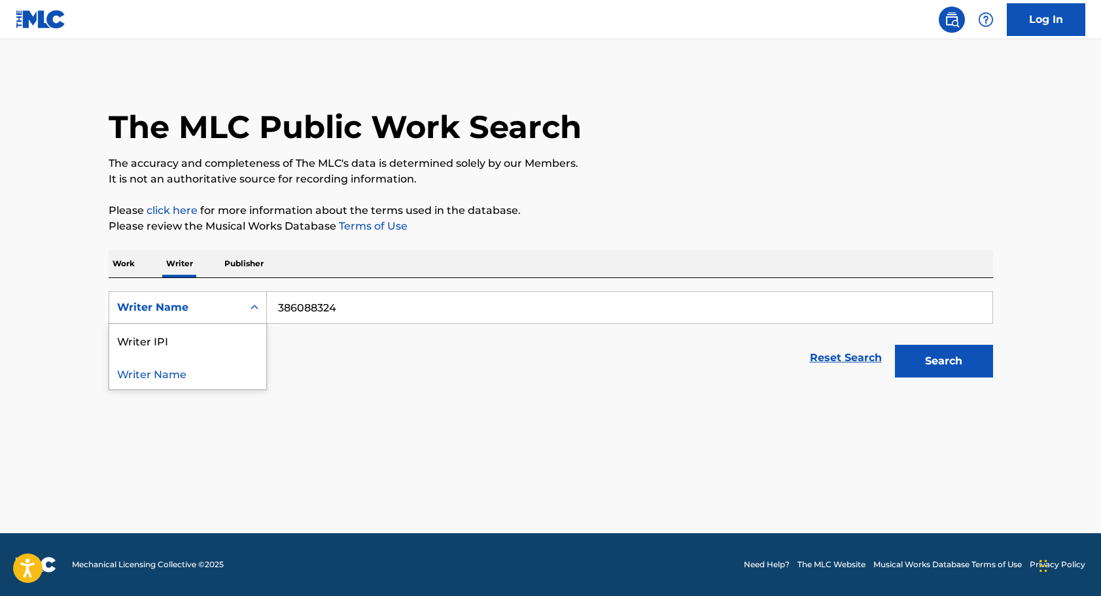
click at [290, 306] on input "386088324" at bounding box center [629, 307] width 725 height 31
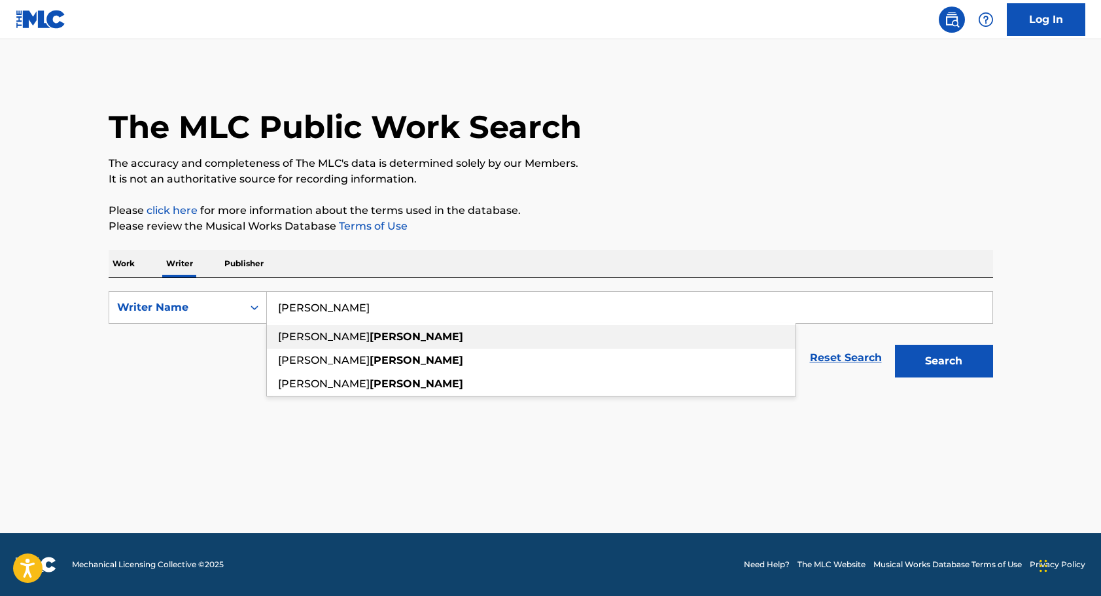
click at [302, 333] on span "maxwell anthony" at bounding box center [324, 336] width 92 height 12
type input "maxwell anthony harlor"
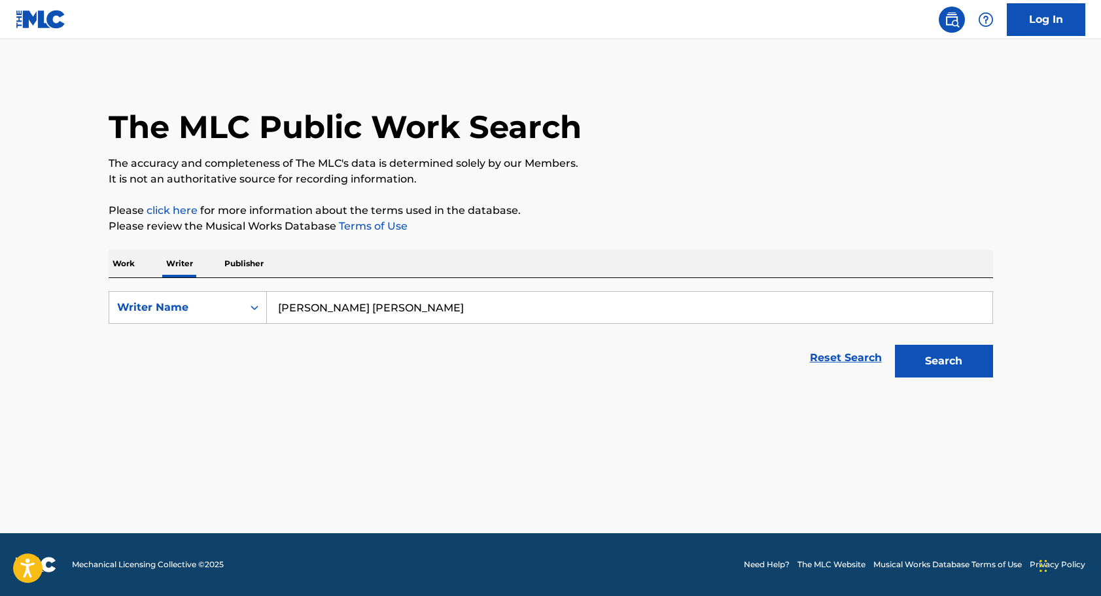
click at [928, 365] on button "Search" at bounding box center [944, 361] width 98 height 33
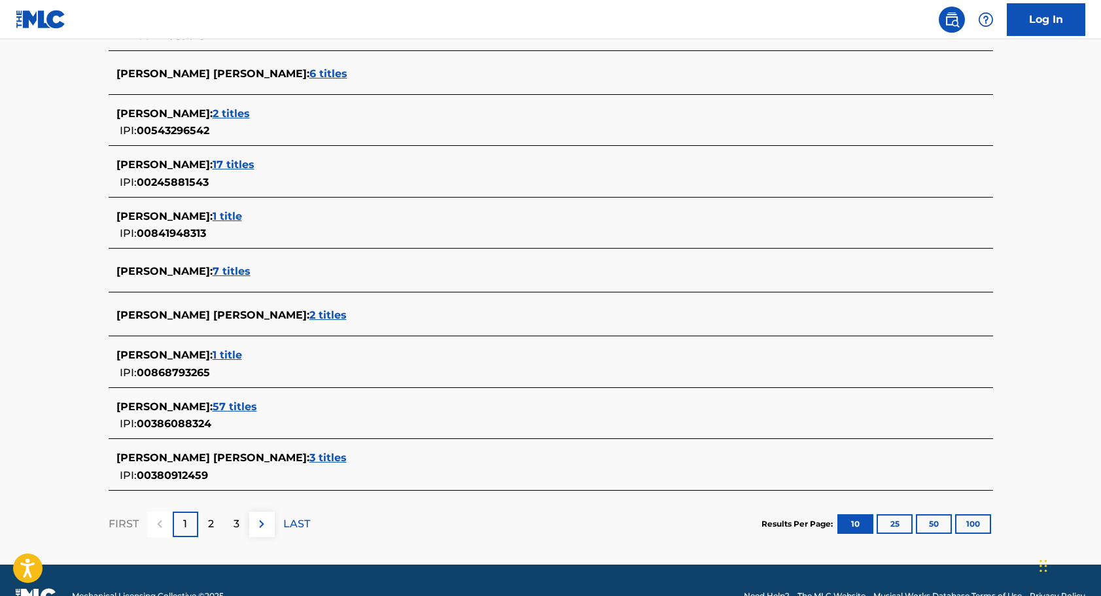
scroll to position [407, 0]
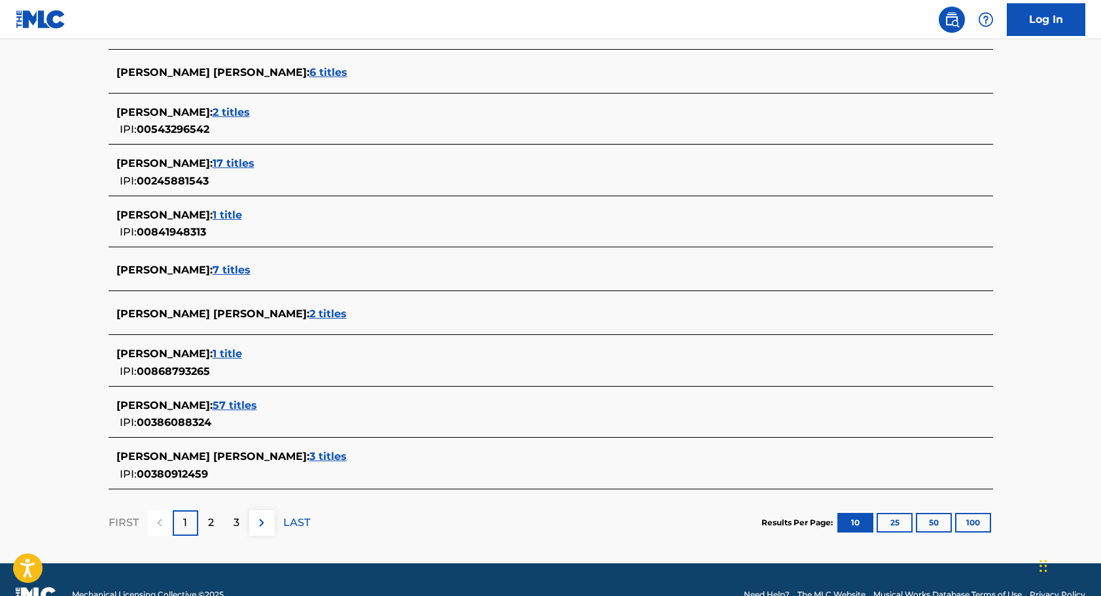
click at [241, 263] on div "MAXWELL HARLOR : 7 titles" at bounding box center [533, 270] width 835 height 16
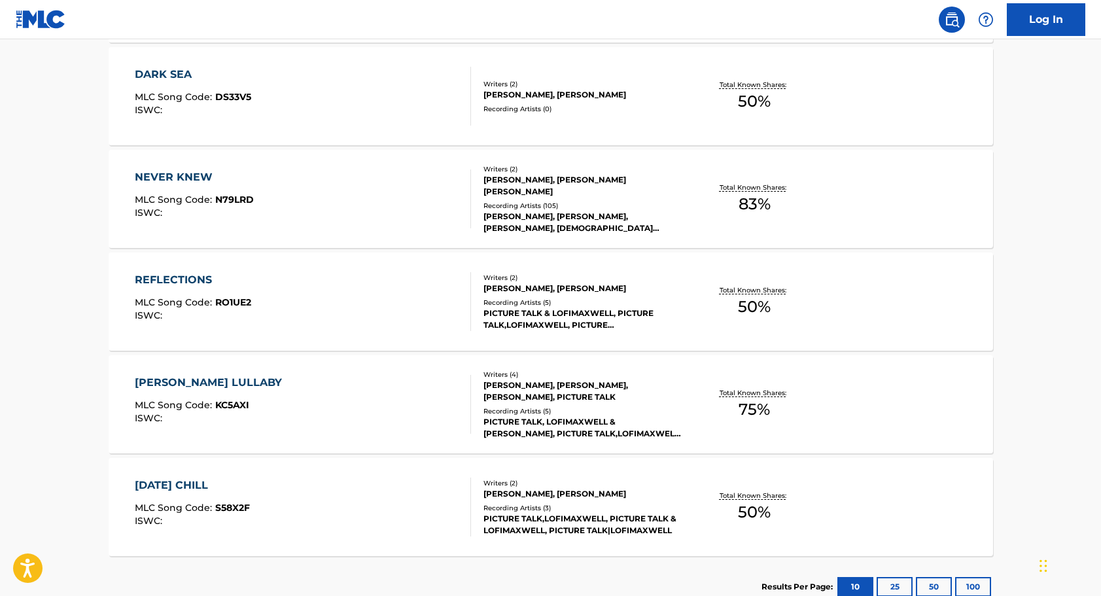
scroll to position [568, 0]
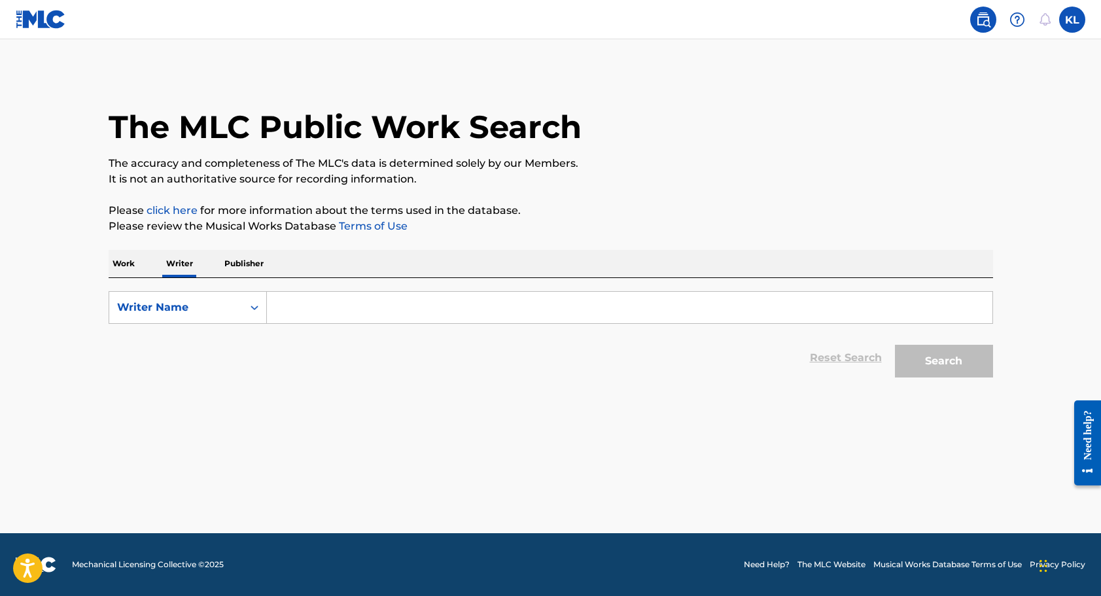
click at [290, 305] on input "Search Form" at bounding box center [629, 307] width 725 height 31
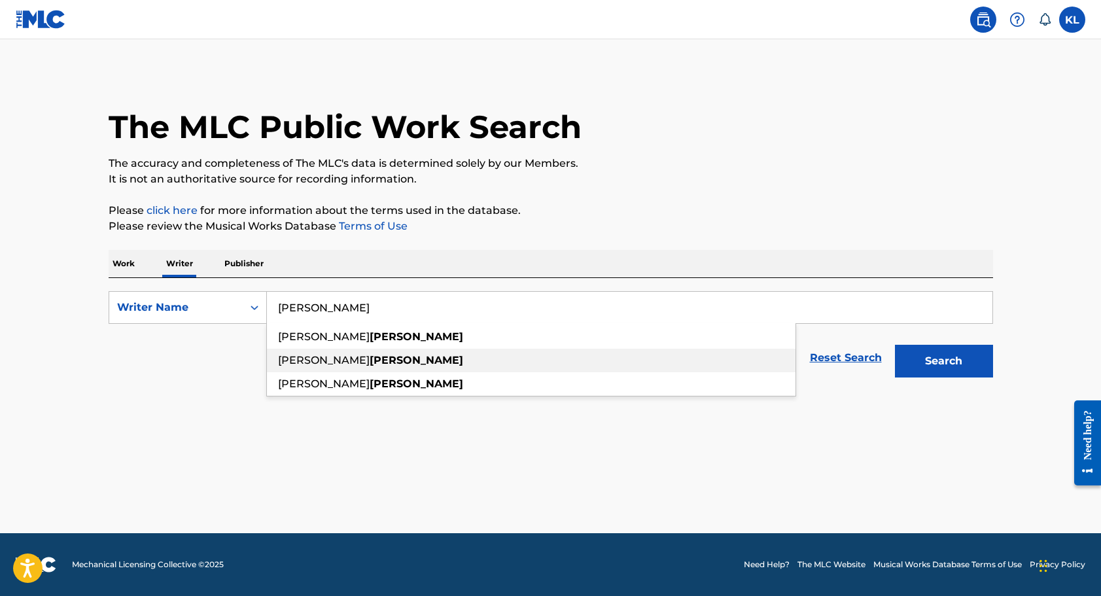
click at [292, 362] on span "maxwell" at bounding box center [324, 360] width 92 height 12
type input "maxwell harlor"
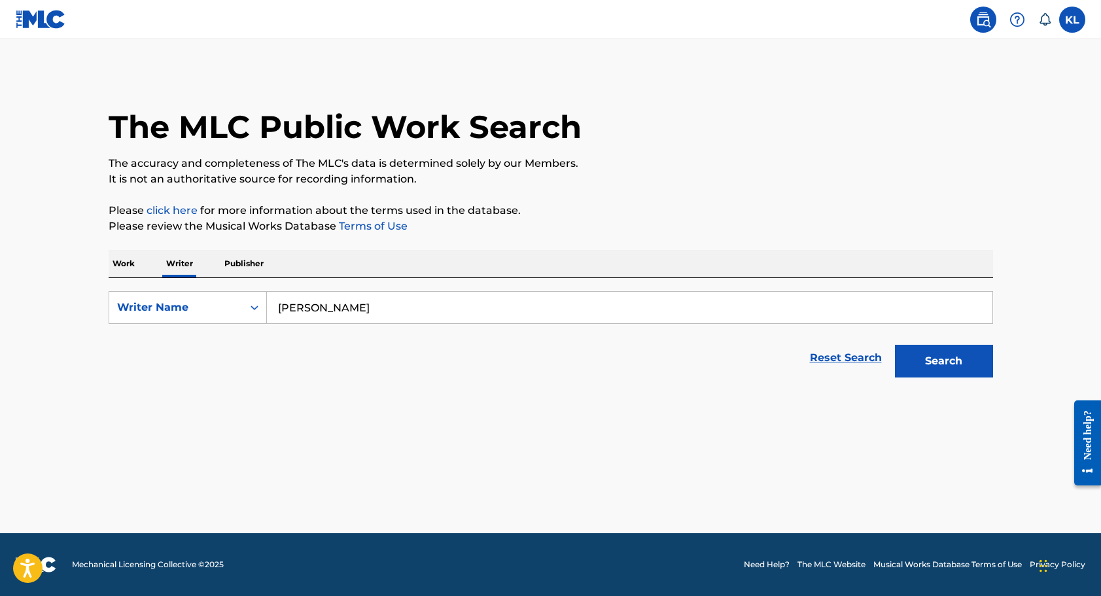
click at [930, 366] on button "Search" at bounding box center [944, 361] width 98 height 33
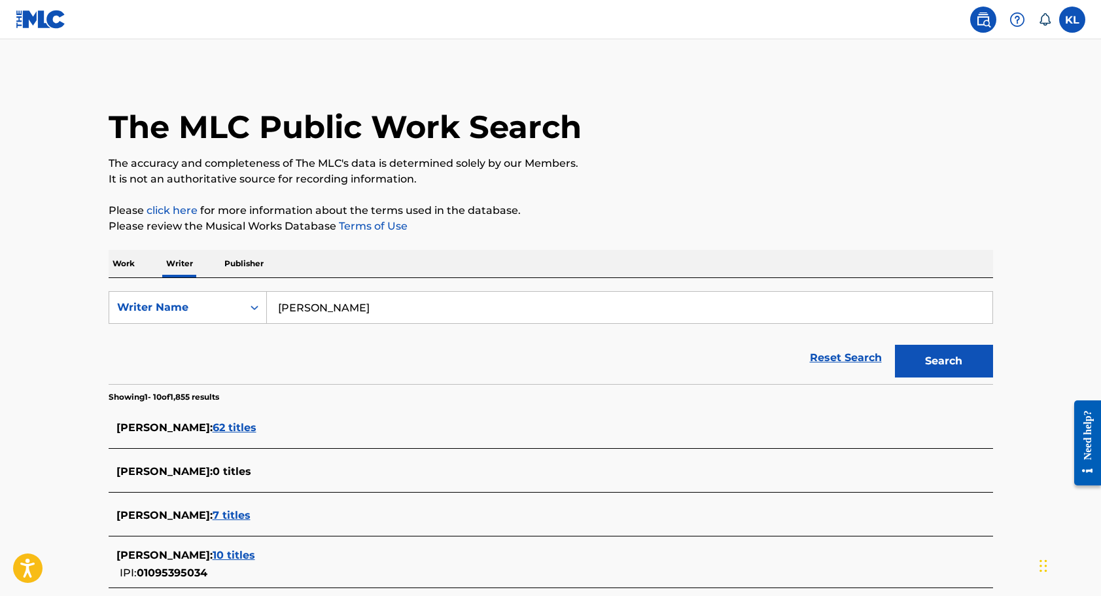
click at [122, 256] on p "Work" at bounding box center [124, 263] width 30 height 27
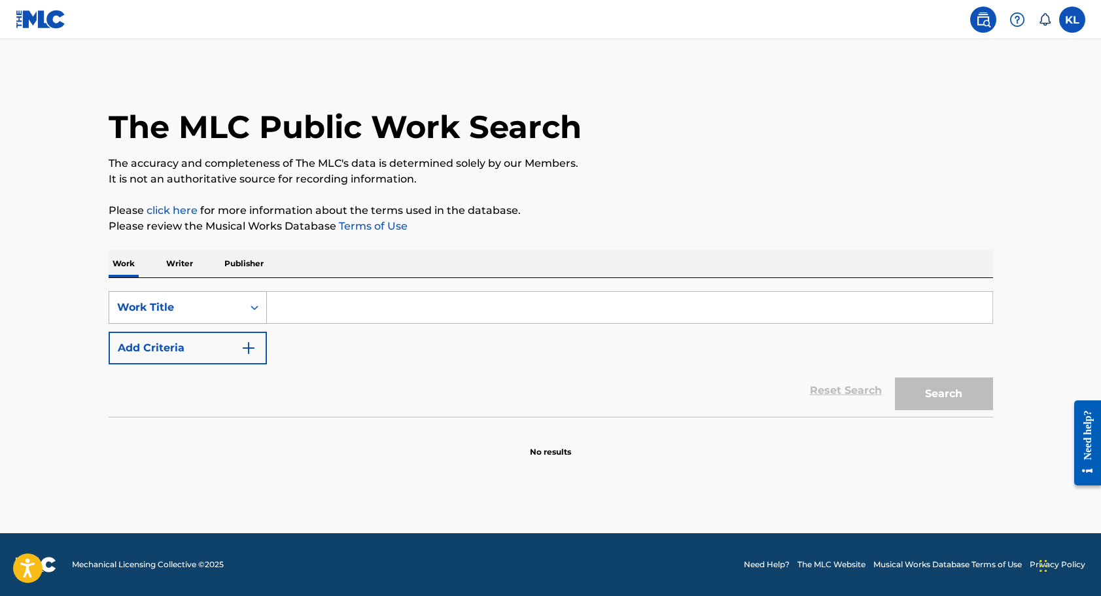
click at [256, 306] on icon "Search Form" at bounding box center [254, 307] width 13 height 13
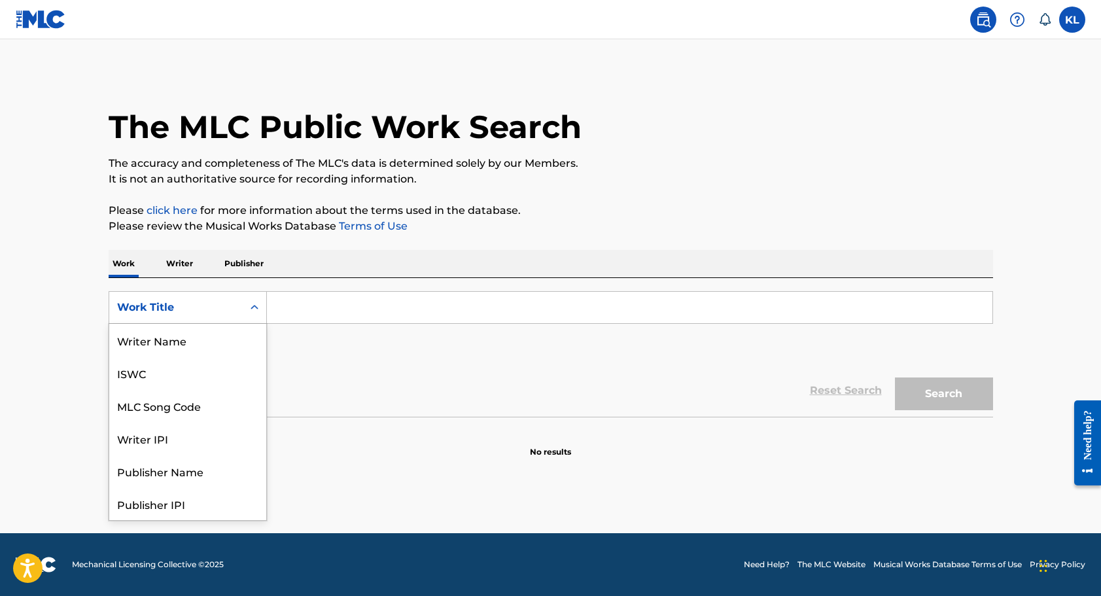
scroll to position [65, 0]
click at [166, 506] on div "Work Title" at bounding box center [187, 503] width 157 height 33
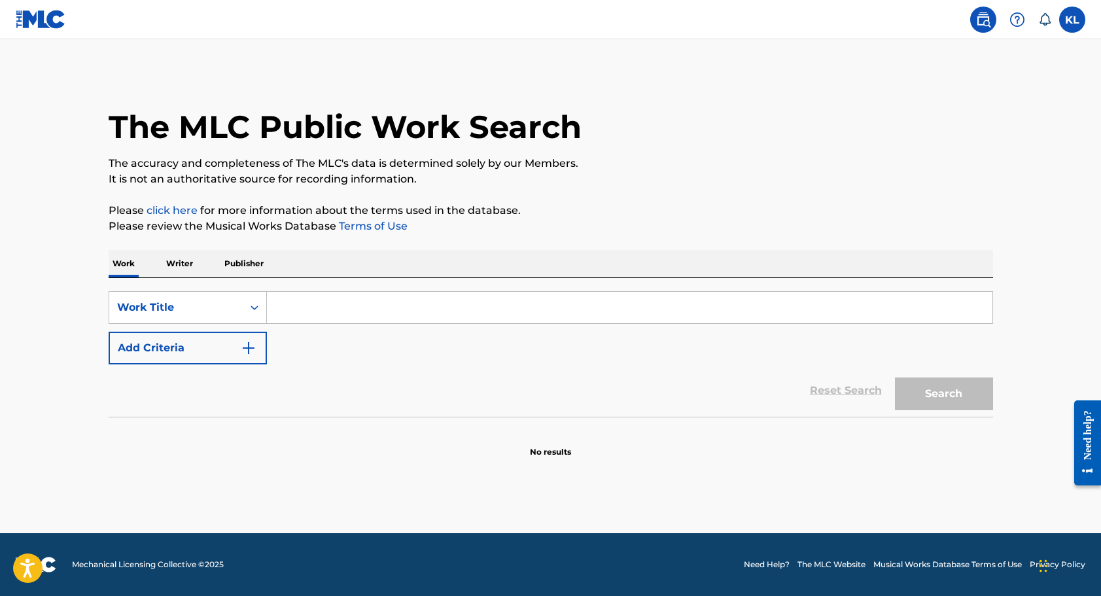
click at [319, 309] on input "Search Form" at bounding box center [629, 307] width 725 height 31
type input "b"
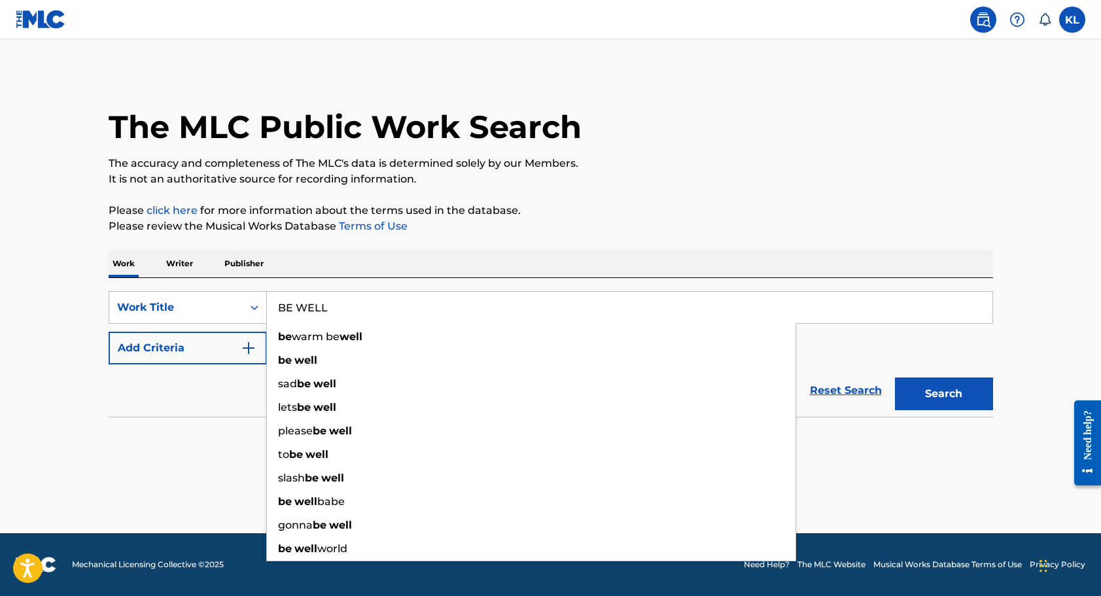
type input "BE WELL"
click at [943, 394] on button "Search" at bounding box center [944, 393] width 98 height 33
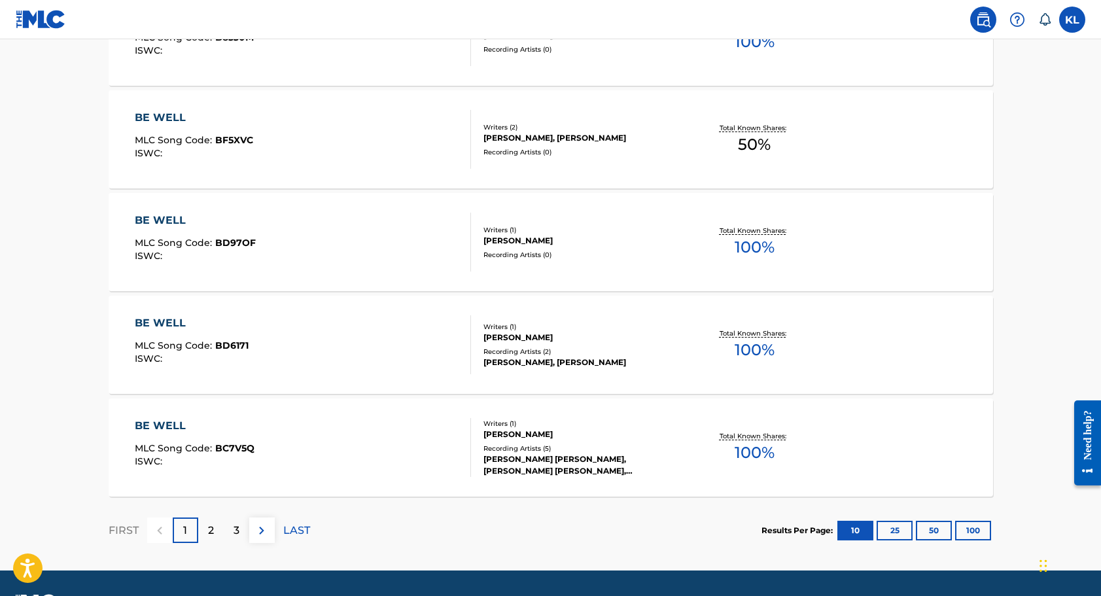
scroll to position [980, 0]
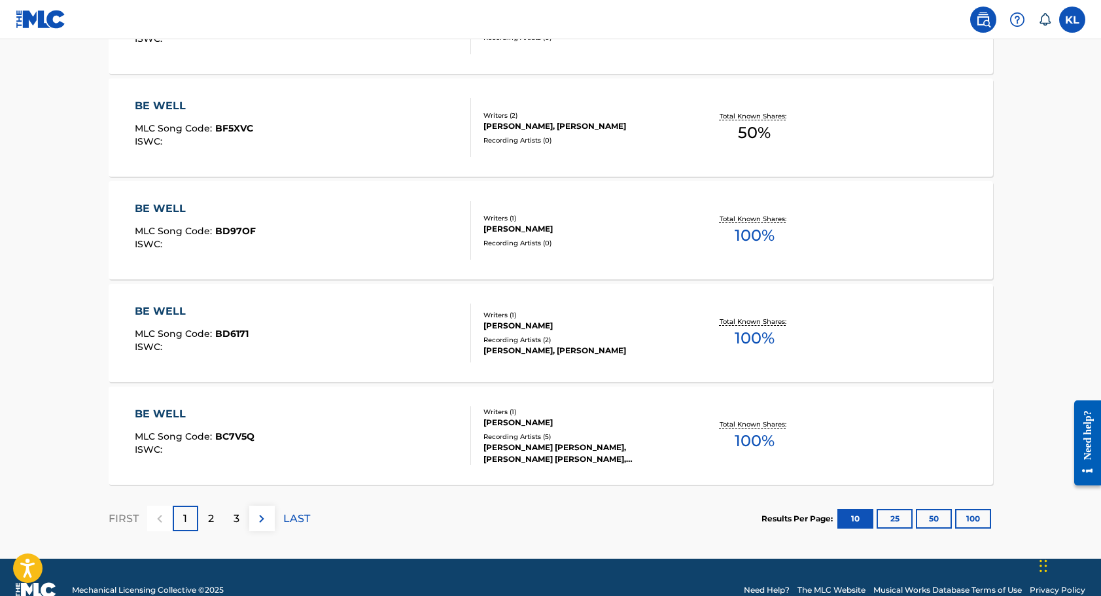
click at [205, 518] on div "2" at bounding box center [211, 519] width 26 height 26
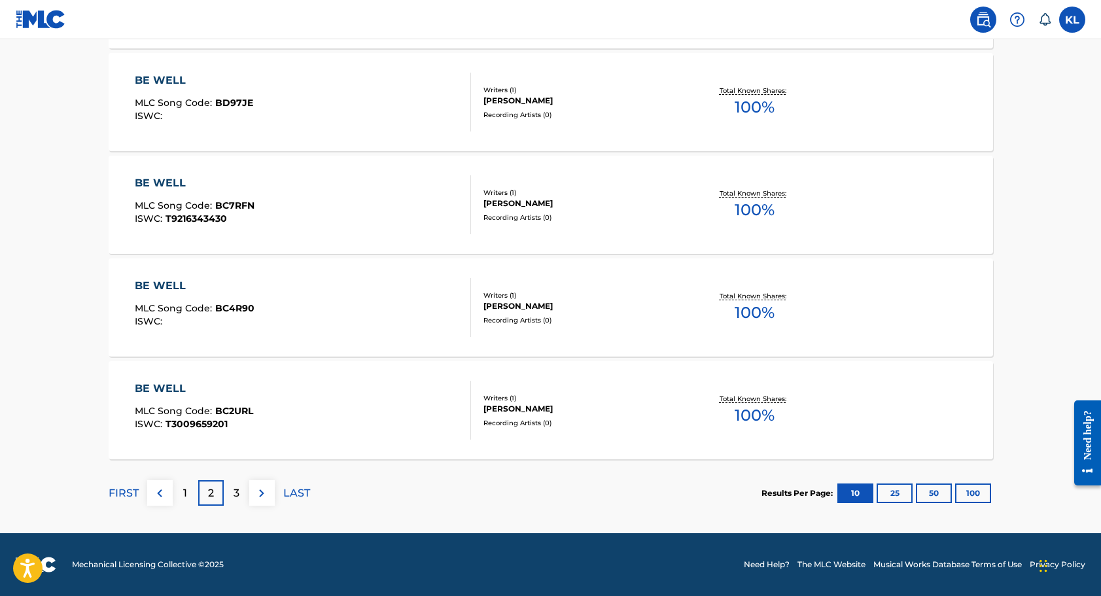
scroll to position [1005, 0]
click at [234, 493] on p "3" at bounding box center [237, 493] width 6 height 16
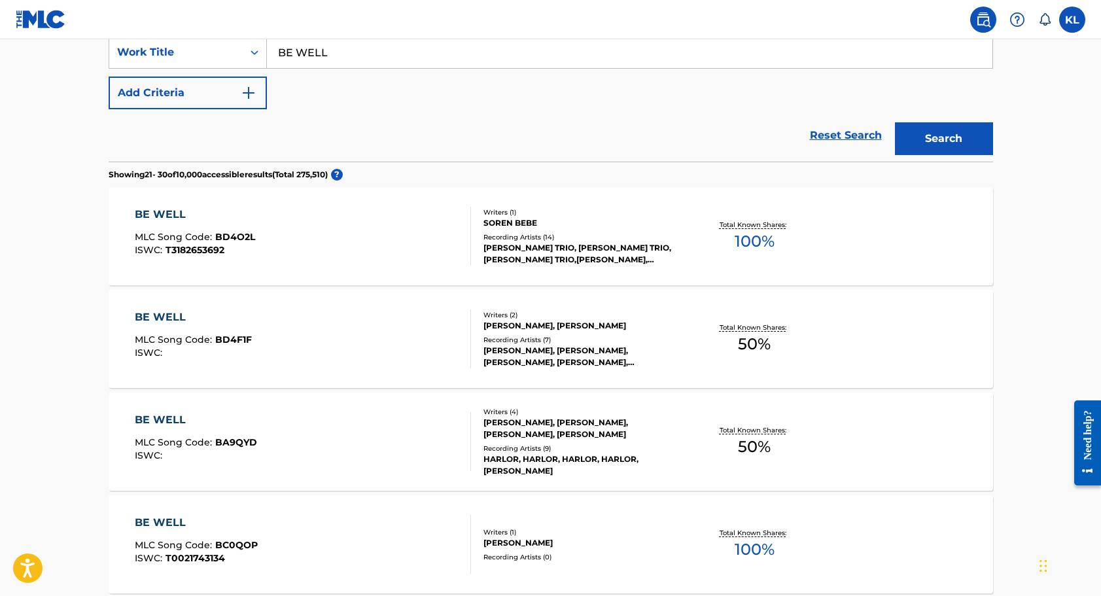
scroll to position [258, 0]
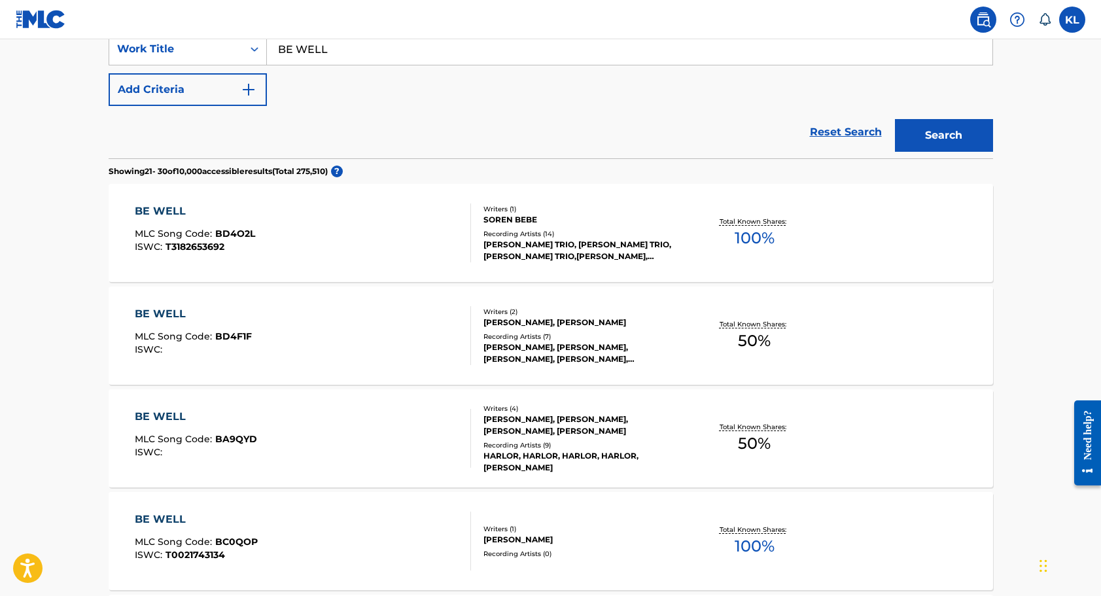
click at [586, 428] on div "BRENT KOLATALO, KENNETH LEWIS, NICK BIANCO, MAXWELL HARLOR" at bounding box center [582, 425] width 198 height 24
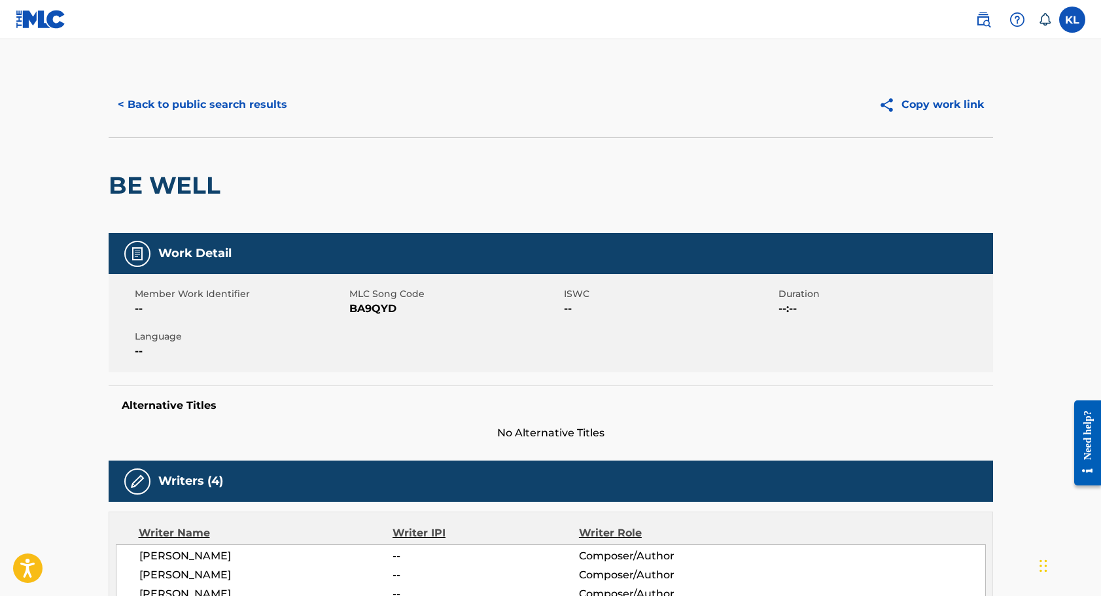
click at [199, 105] on button "< Back to public search results" at bounding box center [203, 104] width 188 height 33
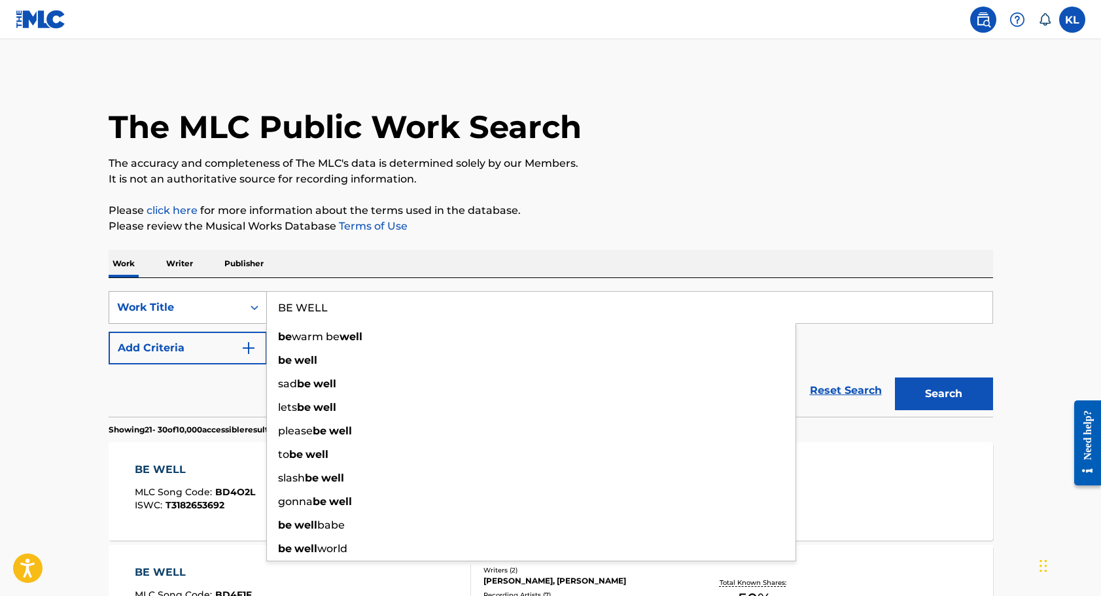
drag, startPoint x: 336, startPoint y: 305, endPoint x: 263, endPoint y: 296, distance: 73.2
click at [264, 296] on div "SearchWithCriteria40f3e1a8-d02d-45c8-a9a2-1ce92e36840a Work Title BE WELL be wa…" at bounding box center [551, 307] width 884 height 33
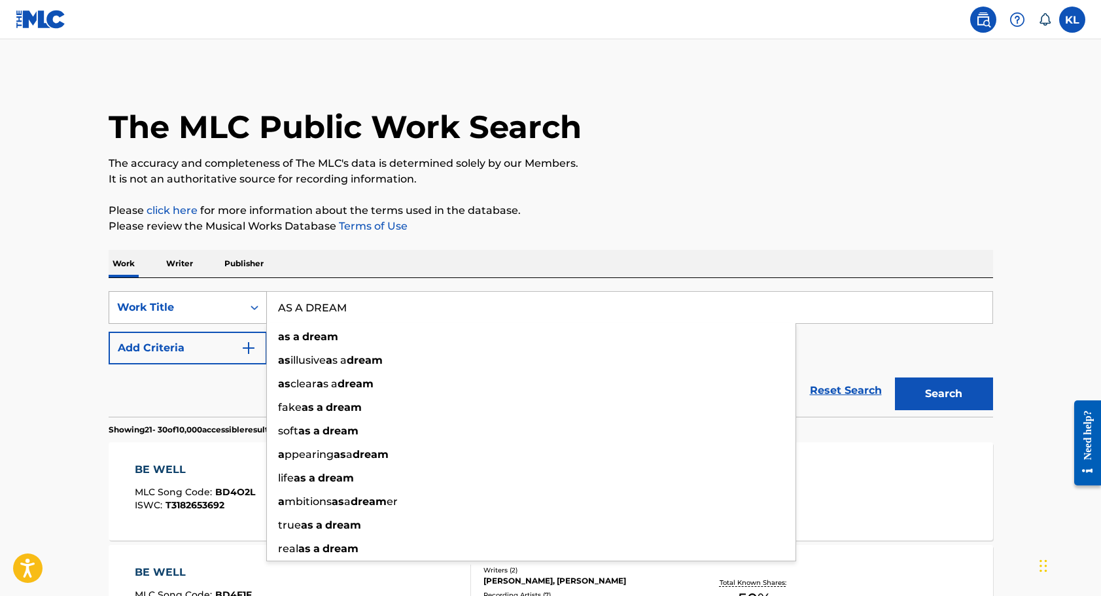
type input "AS A DREAM"
click at [943, 394] on button "Search" at bounding box center [944, 393] width 98 height 33
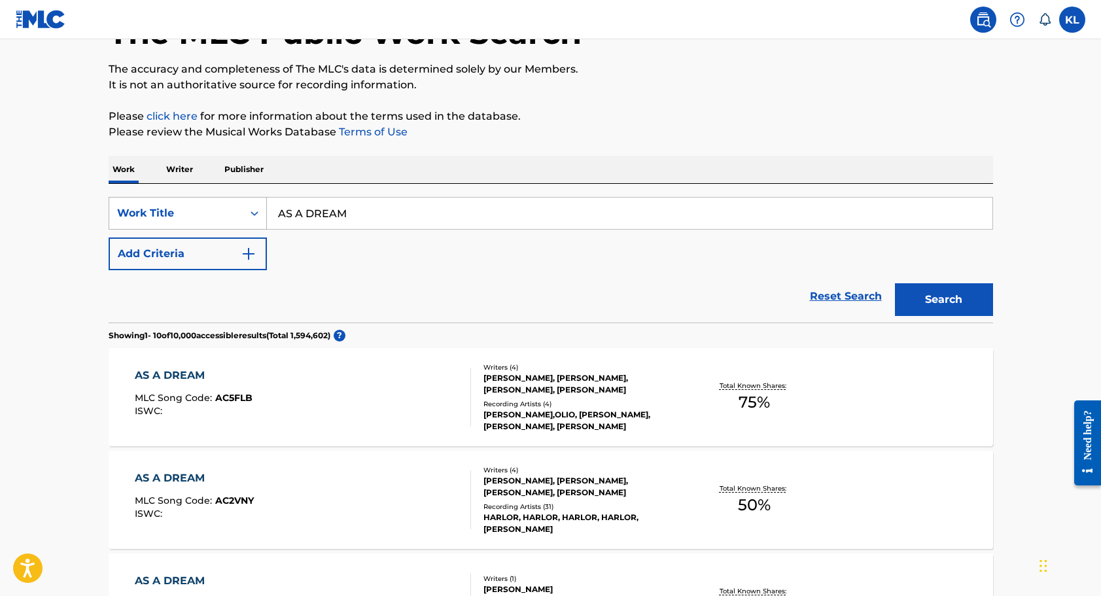
scroll to position [101, 0]
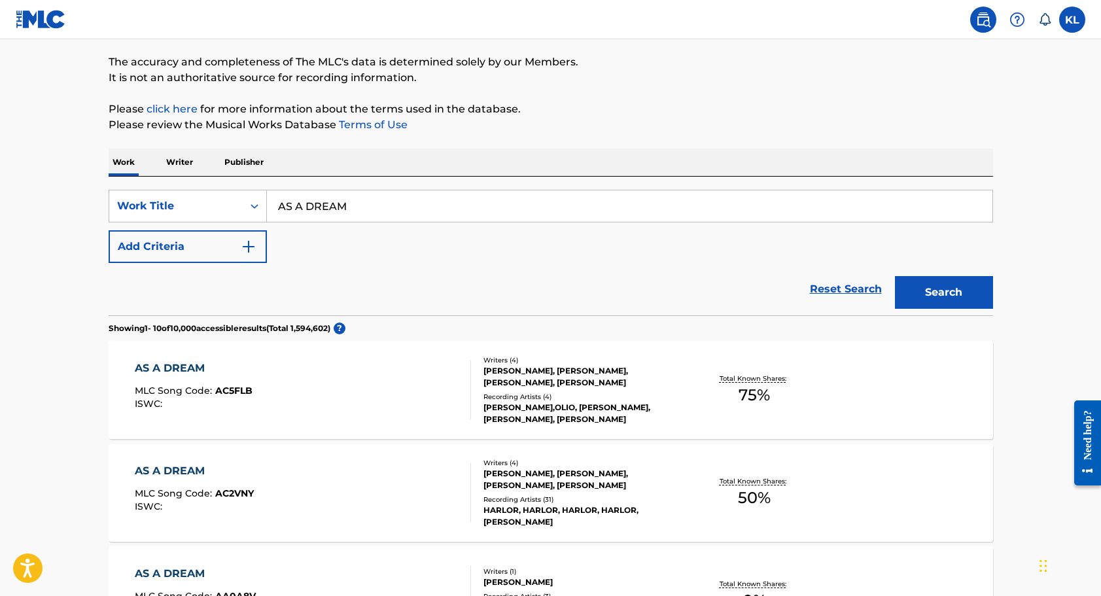
click at [597, 491] on div "BRENT KOLATALO, KENNETH LEWIS, NICK BIANCO, MAXWELL HARLOR" at bounding box center [582, 480] width 198 height 24
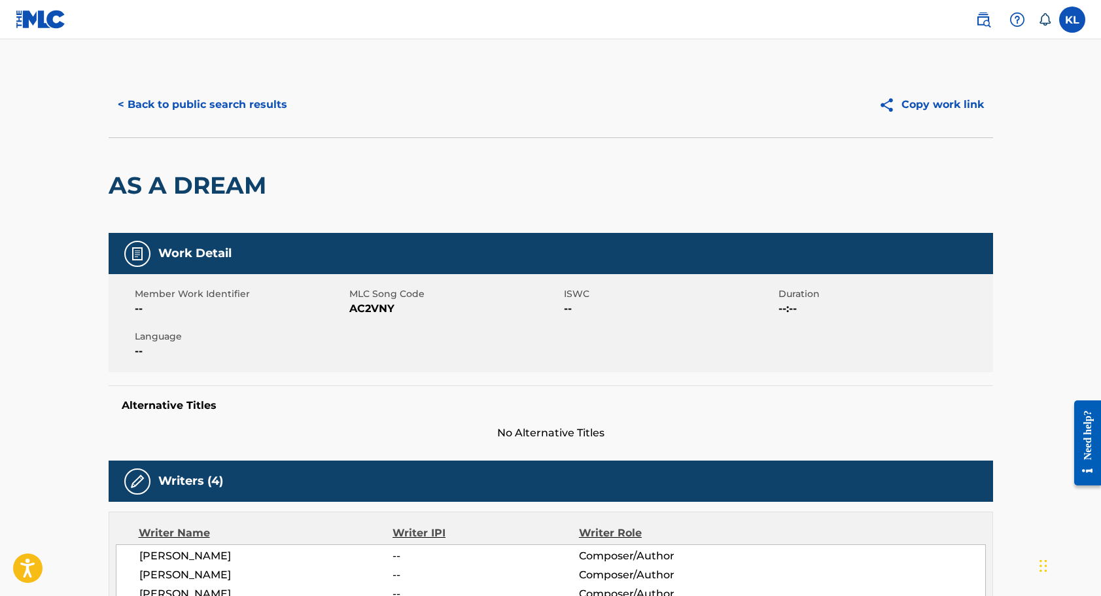
click at [160, 101] on button "< Back to public search results" at bounding box center [203, 104] width 188 height 33
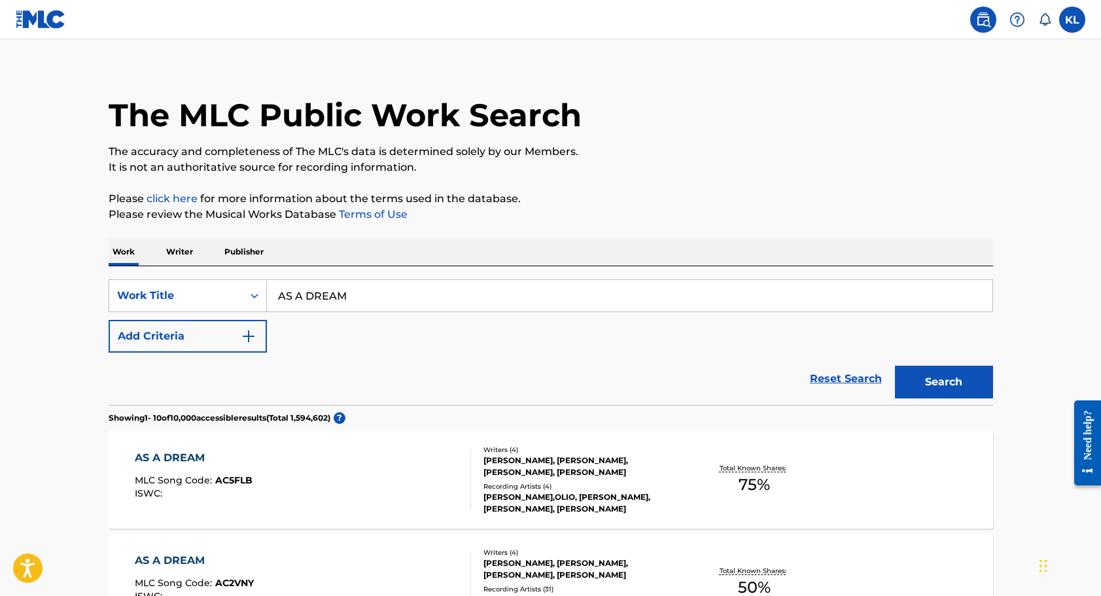
scroll to position [11, 0]
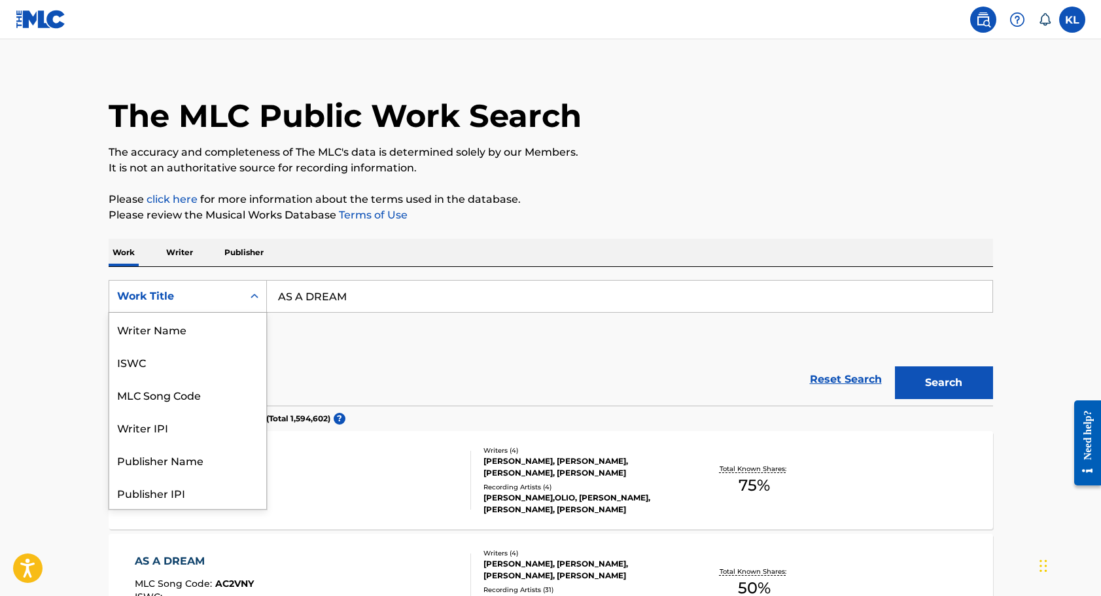
click at [253, 295] on icon "Search Form" at bounding box center [254, 296] width 13 height 13
click at [221, 462] on div "MLC Publisher Number" at bounding box center [187, 460] width 157 height 33
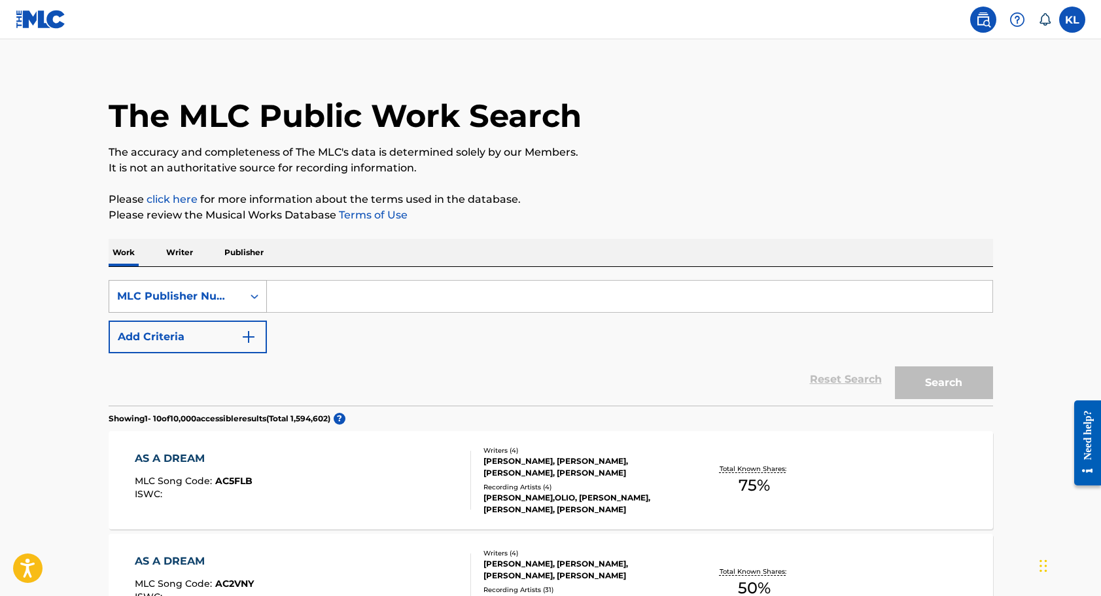
click at [256, 292] on icon "Search Form" at bounding box center [254, 296] width 13 height 13
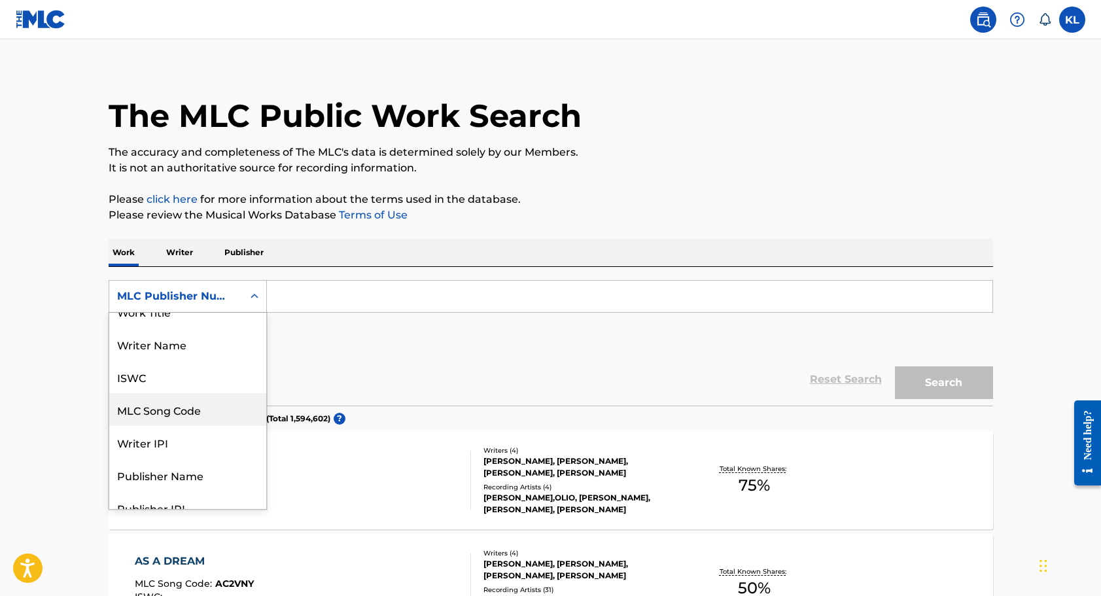
scroll to position [10, 0]
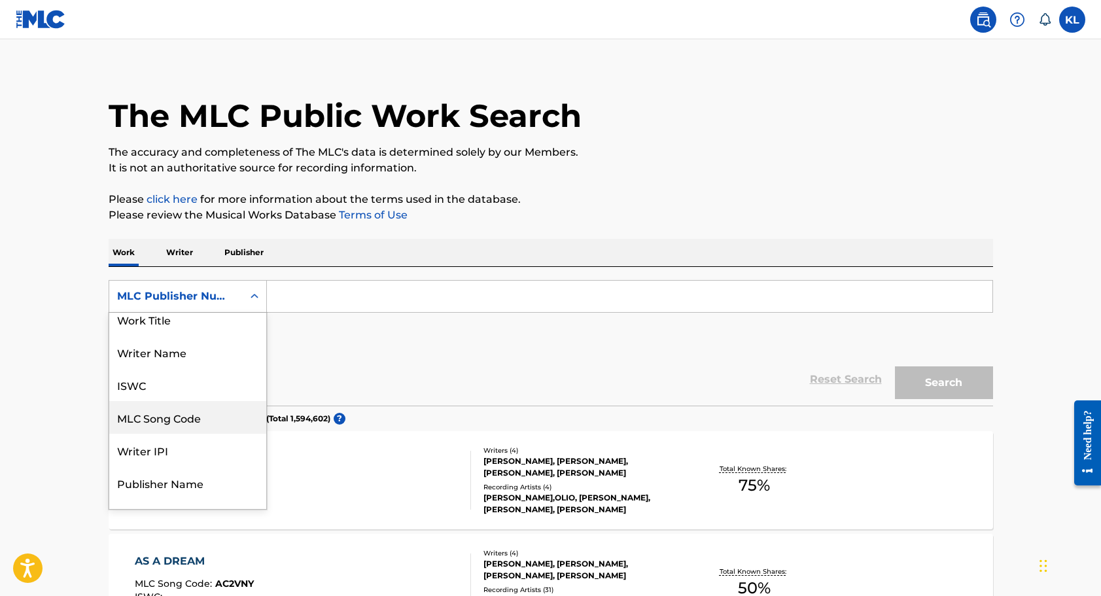
click at [224, 416] on div "MLC Song Code" at bounding box center [187, 417] width 157 height 33
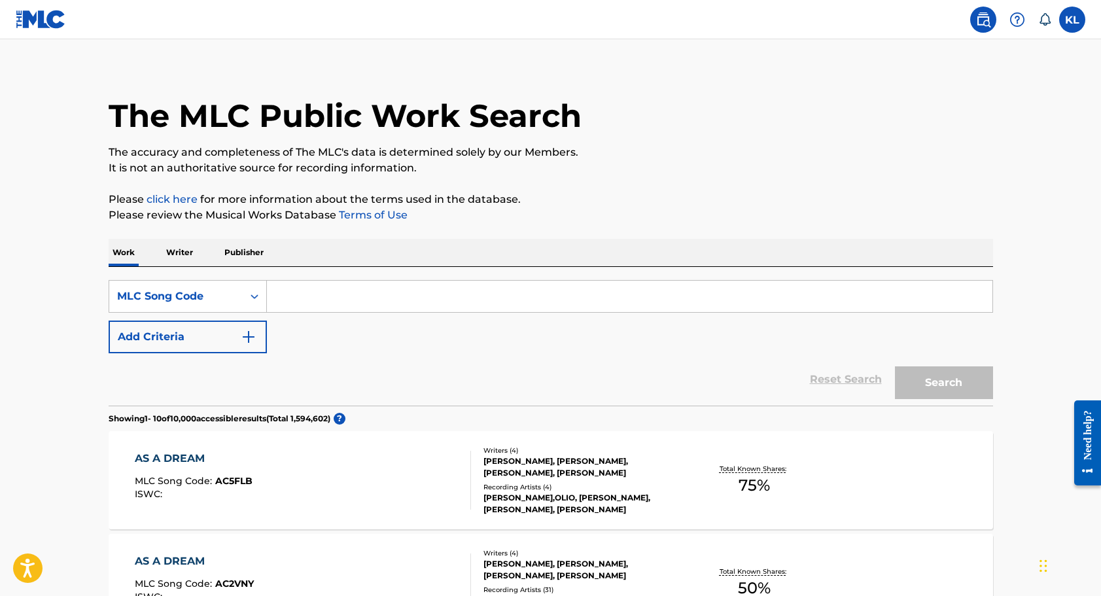
click at [289, 289] on input "Search Form" at bounding box center [629, 296] width 725 height 31
paste input "BB70E3"
type input "BB70E3"
click at [943, 383] on button "Search" at bounding box center [944, 382] width 98 height 33
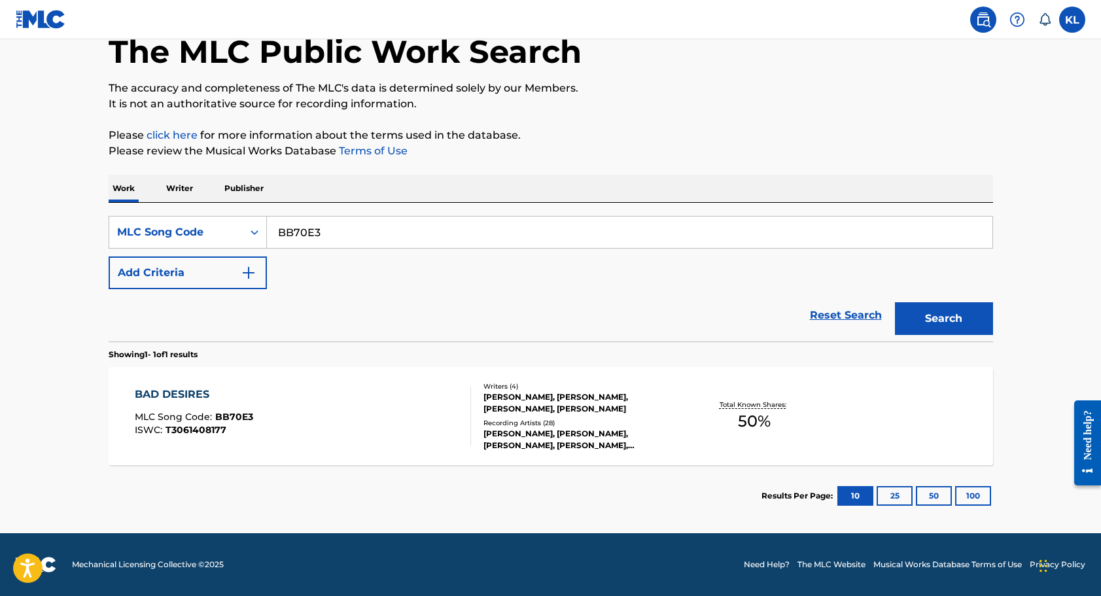
scroll to position [75, 0]
click at [555, 411] on div "BRENT ANDREW KOLATALO, KENNETH ROBERT LEWIS, DANIEL ZAVARO, BRICE FOX" at bounding box center [582, 403] width 198 height 24
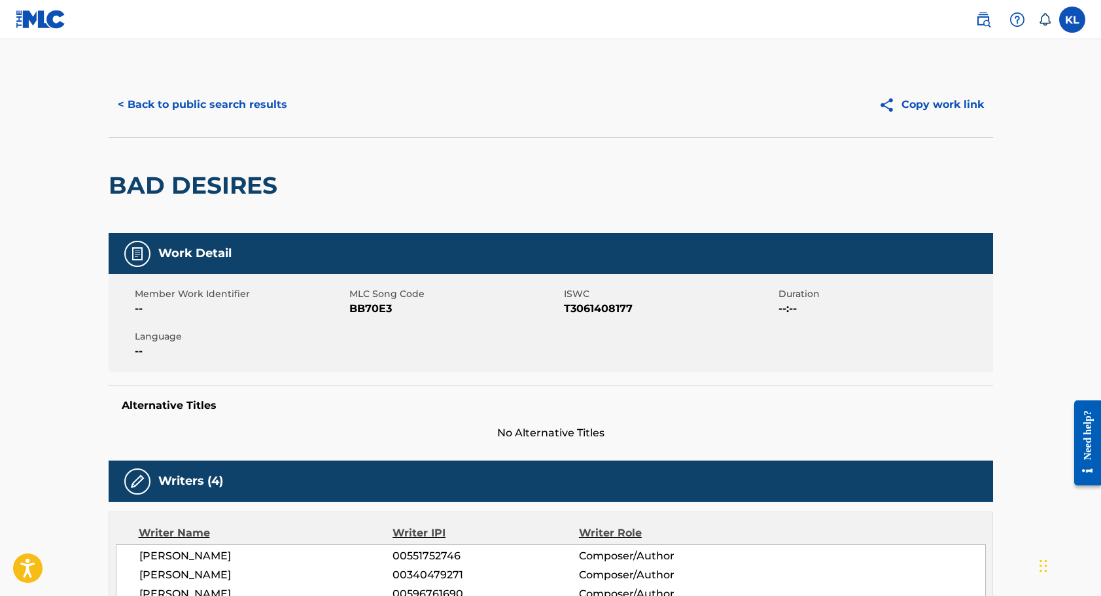
click at [207, 100] on button "< Back to public search results" at bounding box center [203, 104] width 188 height 33
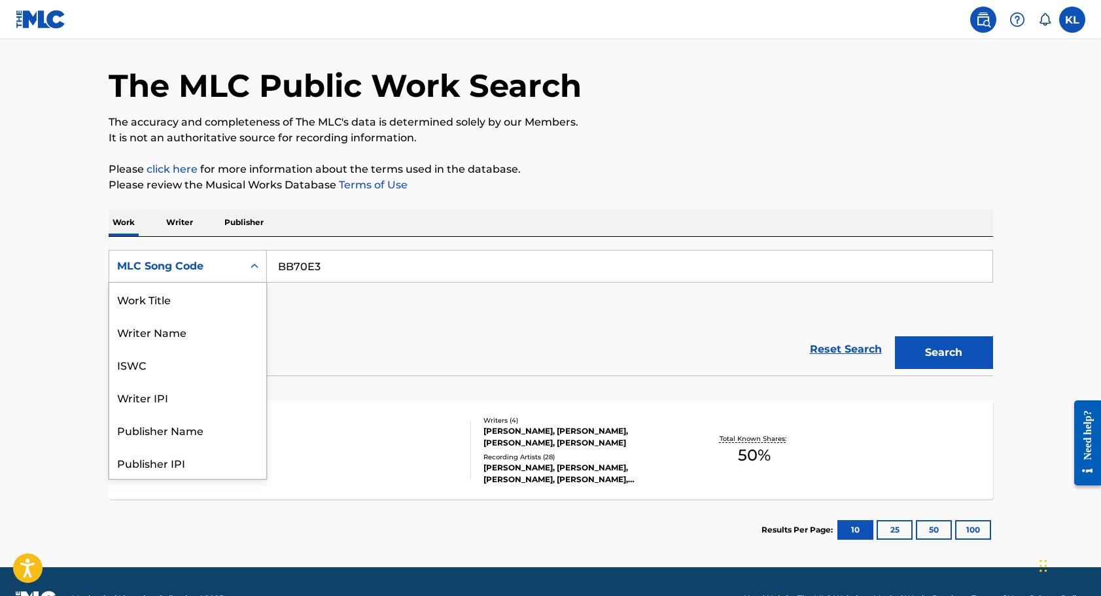
click at [249, 268] on icon "Search Form" at bounding box center [254, 266] width 13 height 13
click at [235, 299] on div "Work Title" at bounding box center [187, 299] width 157 height 33
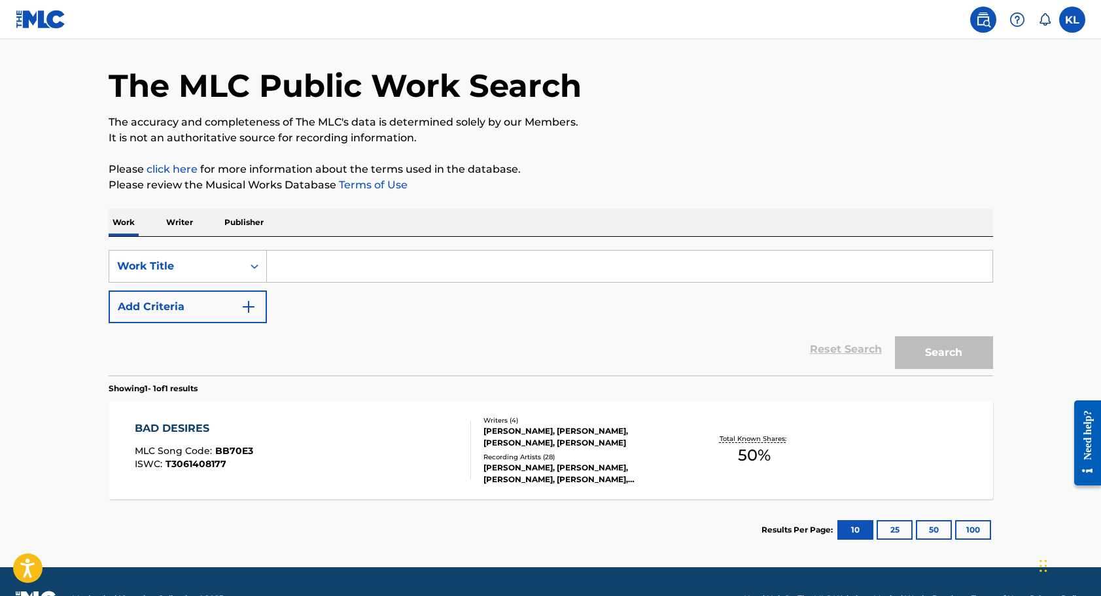
click at [294, 263] on input "Search Form" at bounding box center [629, 266] width 725 height 31
click at [177, 221] on p "Writer" at bounding box center [179, 222] width 35 height 27
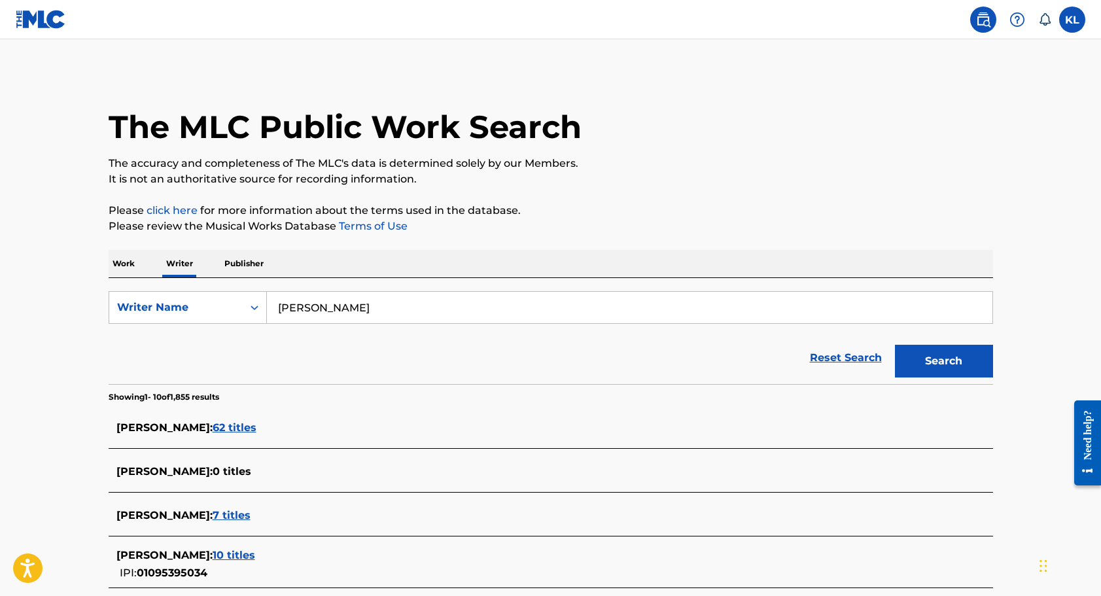
click at [314, 304] on input "maxwell harlor" at bounding box center [629, 307] width 725 height 31
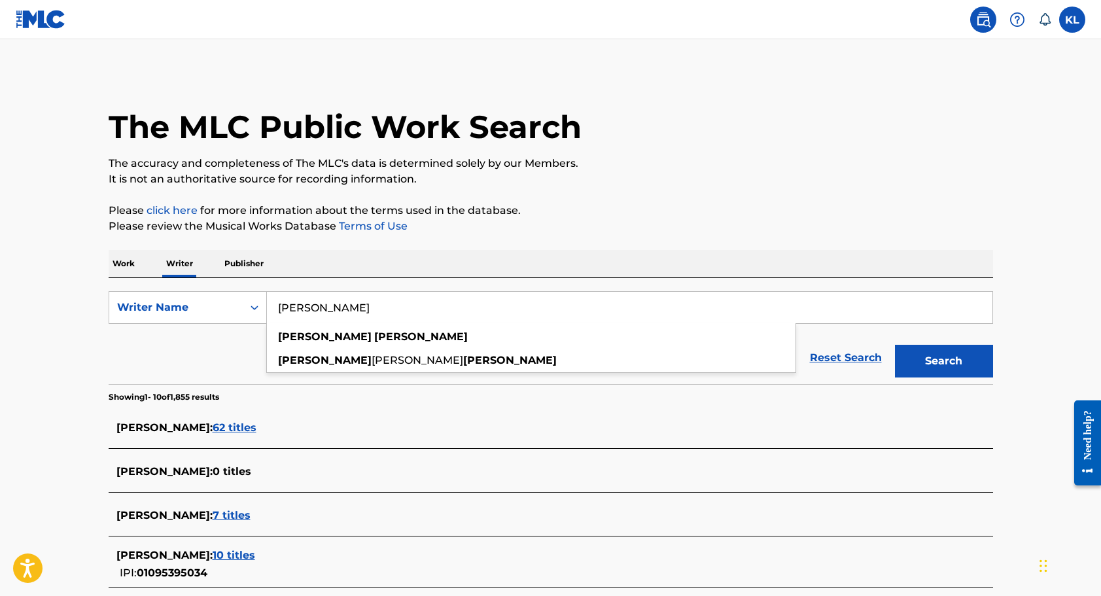
click at [314, 304] on input "maxwell harlor" at bounding box center [629, 307] width 725 height 31
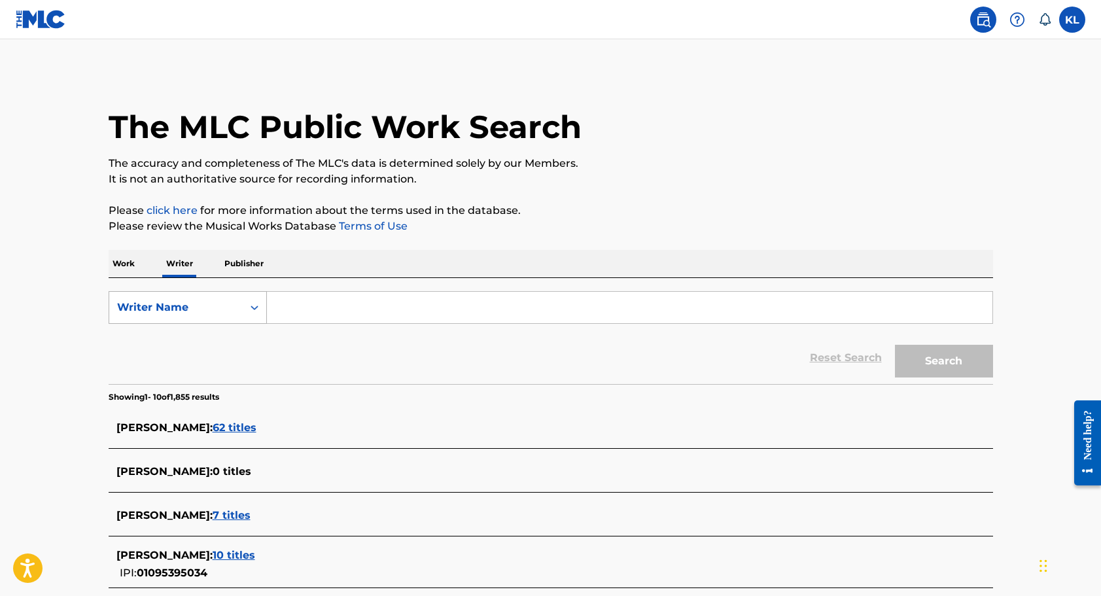
click at [254, 304] on icon "Search Form" at bounding box center [254, 307] width 13 height 13
click at [228, 336] on div "Writer IPI" at bounding box center [187, 340] width 157 height 33
click at [289, 306] on input "Search Form" at bounding box center [629, 307] width 725 height 31
paste input "476735905"
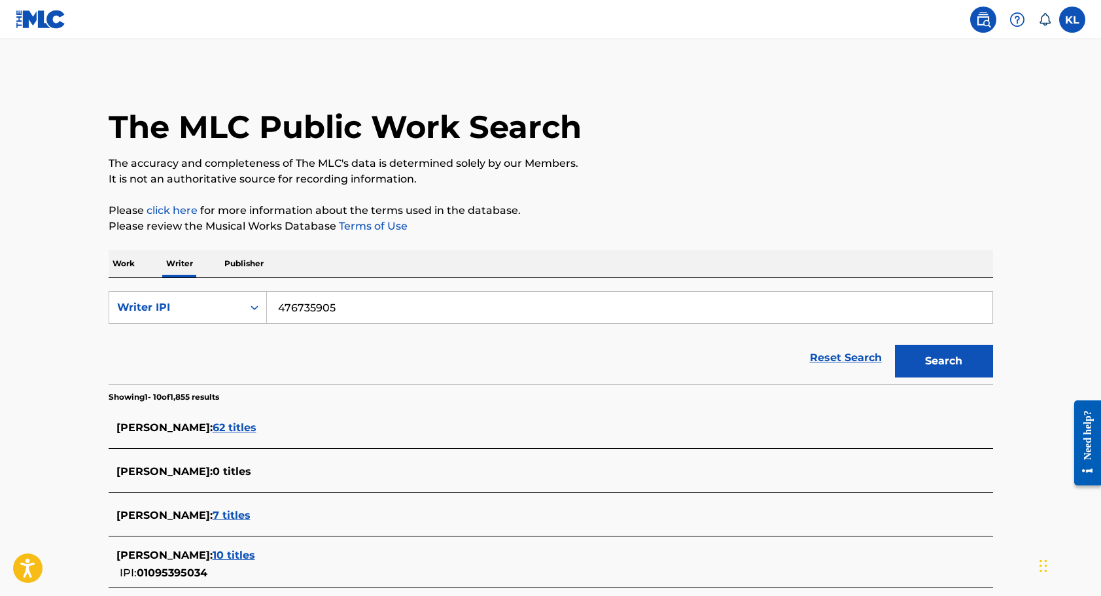
type input "476735905"
click at [943, 361] on button "Search" at bounding box center [944, 361] width 98 height 33
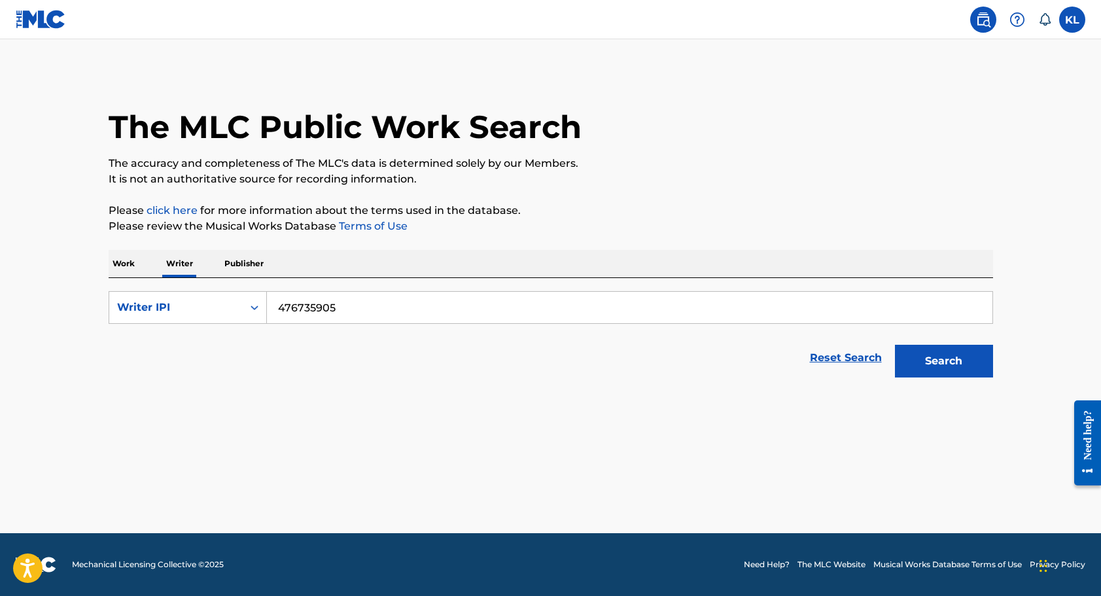
click at [938, 360] on button "Search" at bounding box center [944, 361] width 98 height 33
drag, startPoint x: 336, startPoint y: 307, endPoint x: 237, endPoint y: 297, distance: 99.3
click at [237, 297] on div "SearchWithCriteria80cefc65-501c-430e-b792-a14ee8bd89cd Writer IPI 476735905" at bounding box center [551, 307] width 884 height 33
type input "STEVEN LEE"
click at [943, 361] on button "Search" at bounding box center [944, 361] width 98 height 33
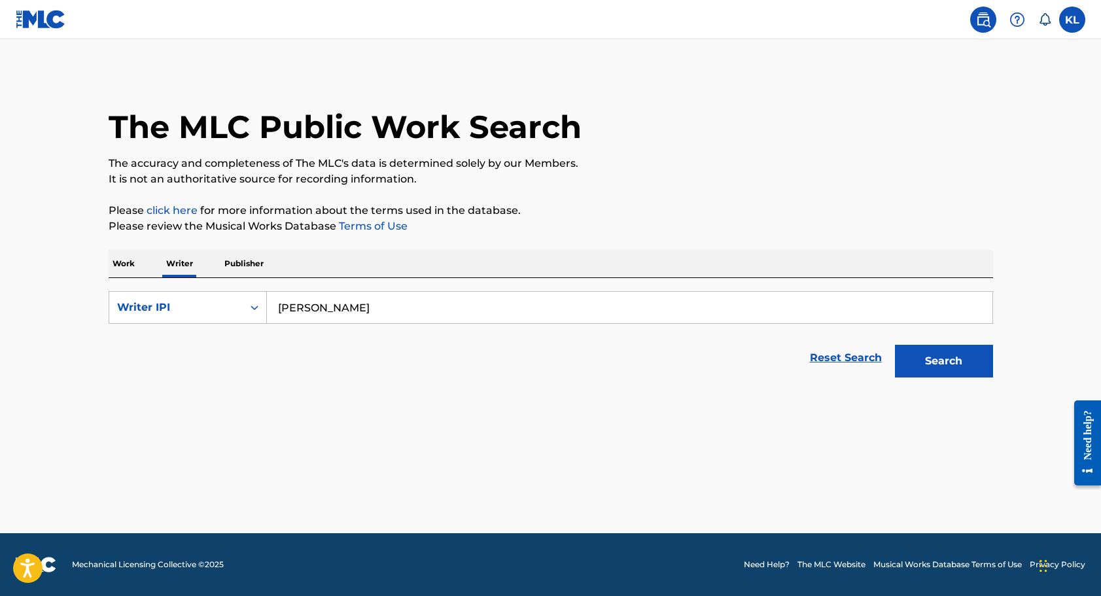
click at [933, 358] on button "Search" at bounding box center [944, 361] width 98 height 33
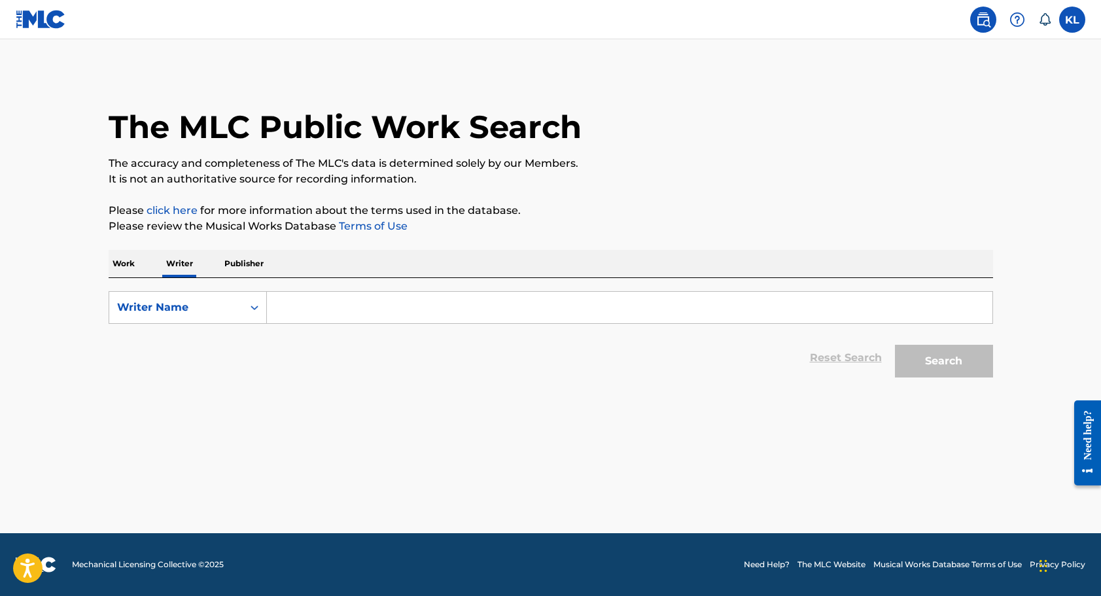
click at [122, 263] on p "Work" at bounding box center [124, 263] width 30 height 27
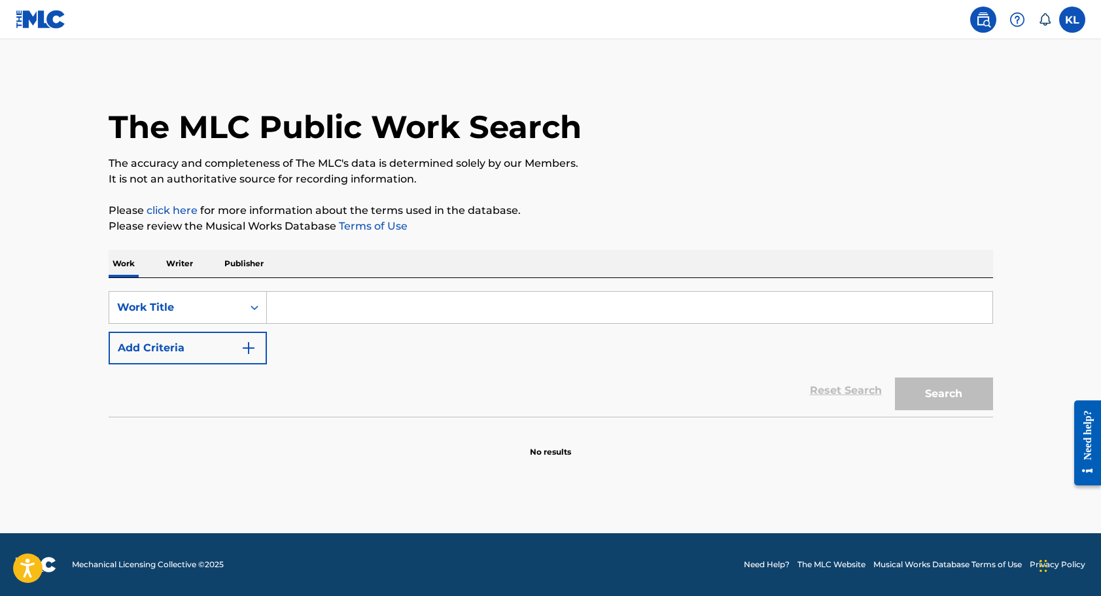
click at [298, 308] on input "Search Form" at bounding box center [629, 307] width 725 height 31
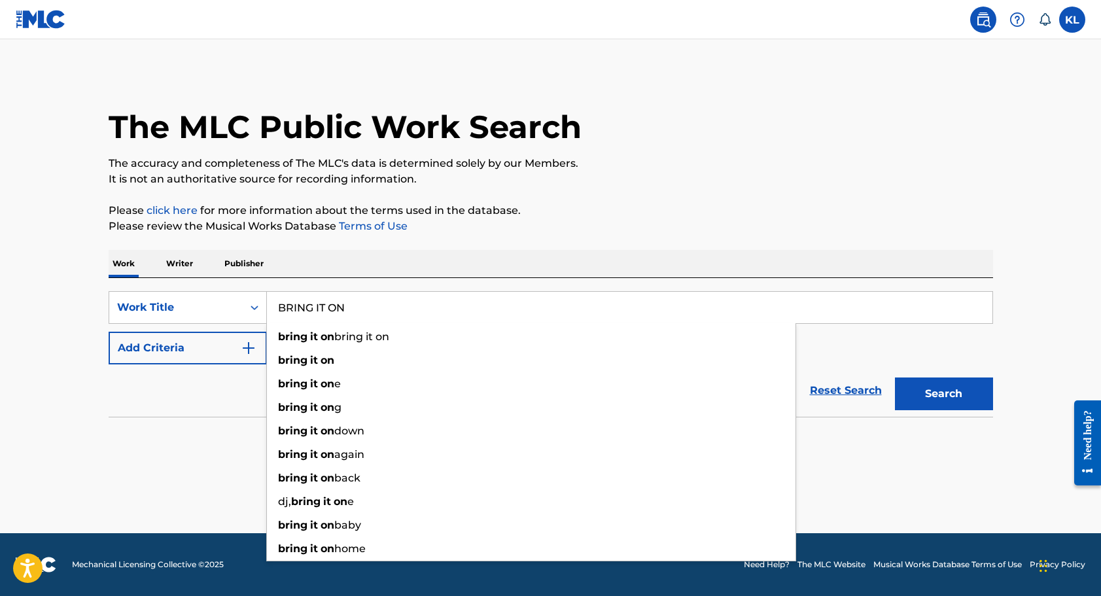
type input "BRING IT ON"
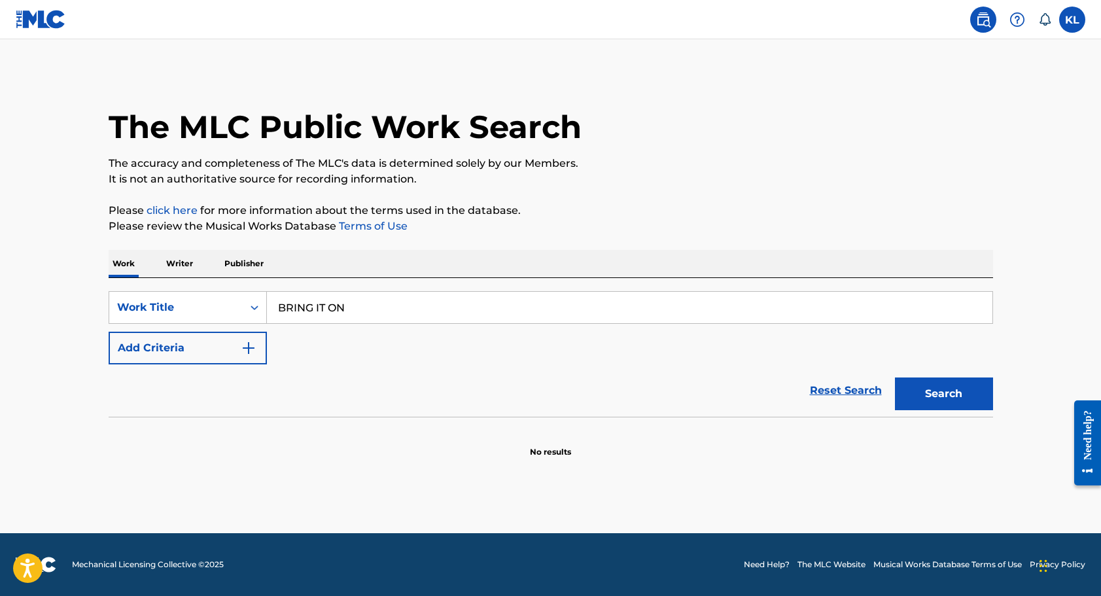
click at [247, 345] on img "Search Form" at bounding box center [249, 348] width 16 height 16
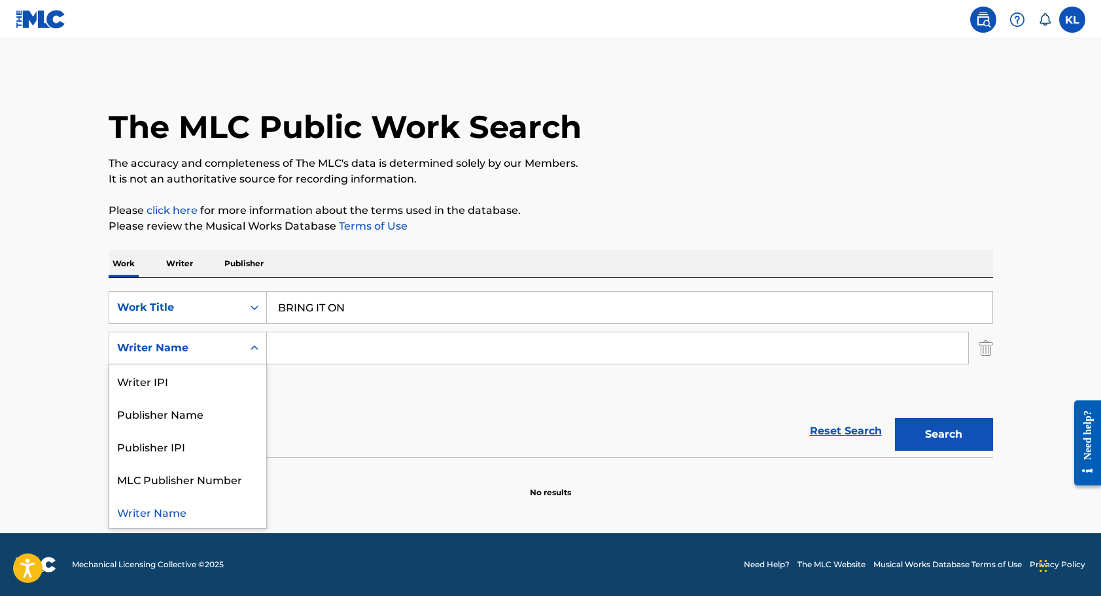
click at [255, 350] on icon "Search Form" at bounding box center [254, 347] width 13 height 13
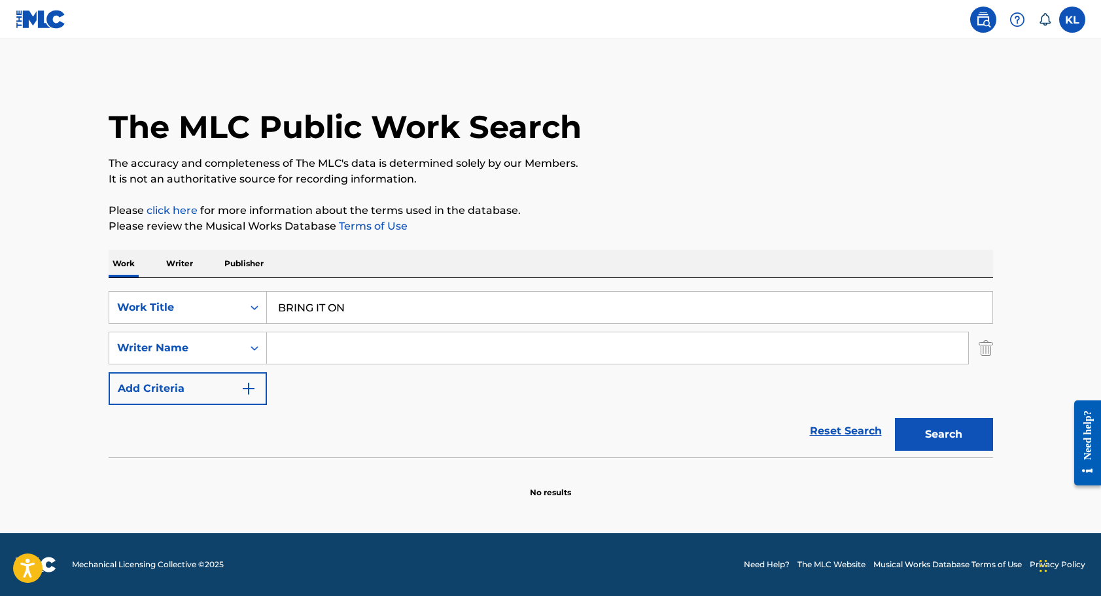
click at [297, 347] on input "Search Form" at bounding box center [617, 347] width 701 height 31
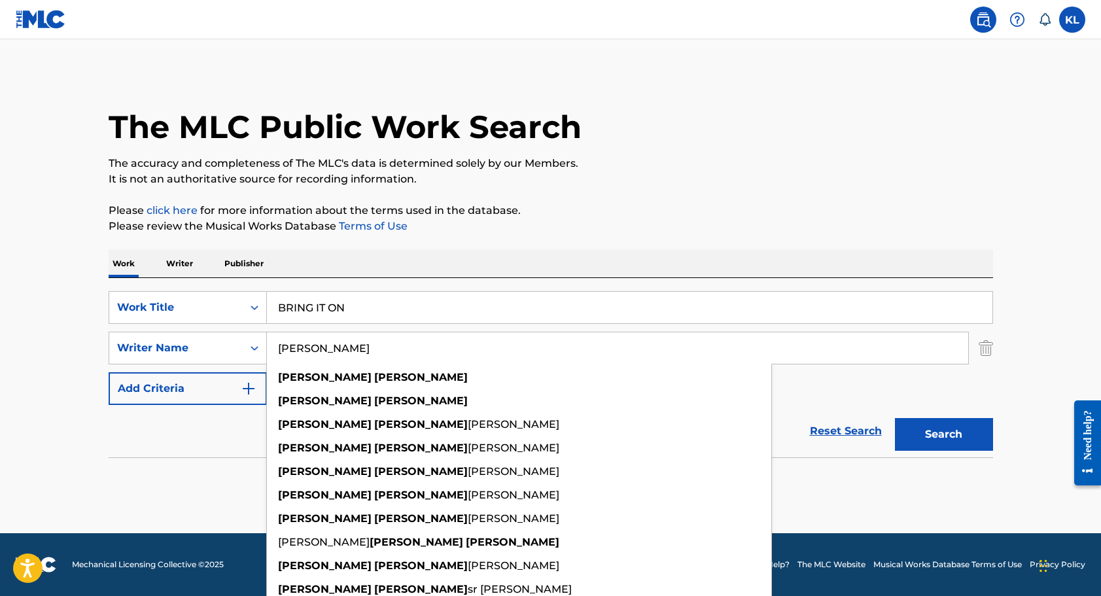
click at [943, 434] on button "Search" at bounding box center [944, 434] width 98 height 33
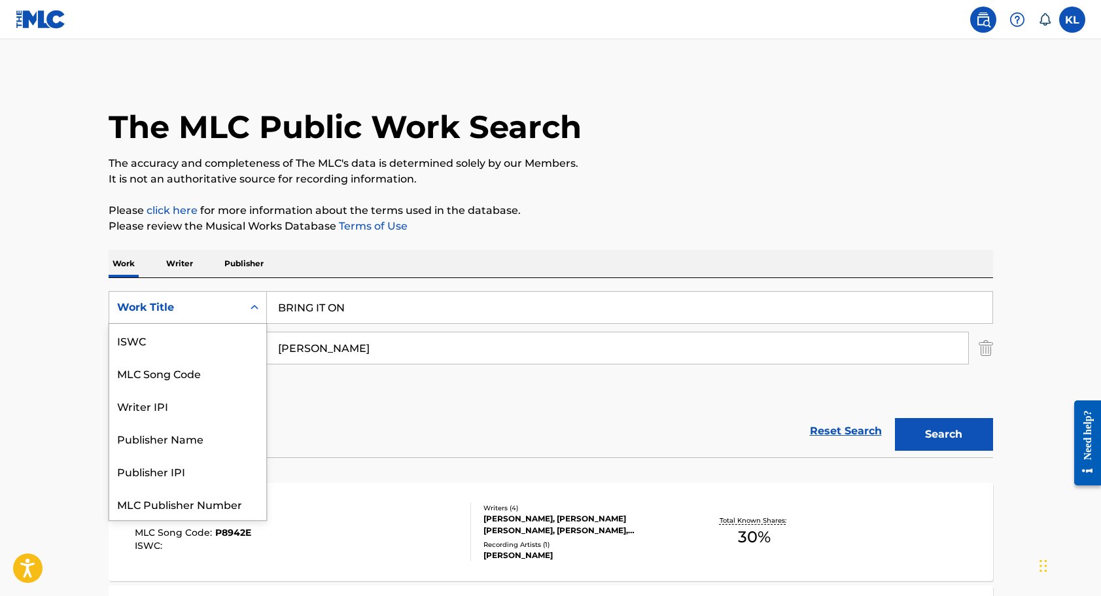
click at [256, 309] on icon "Search Form" at bounding box center [254, 307] width 13 height 13
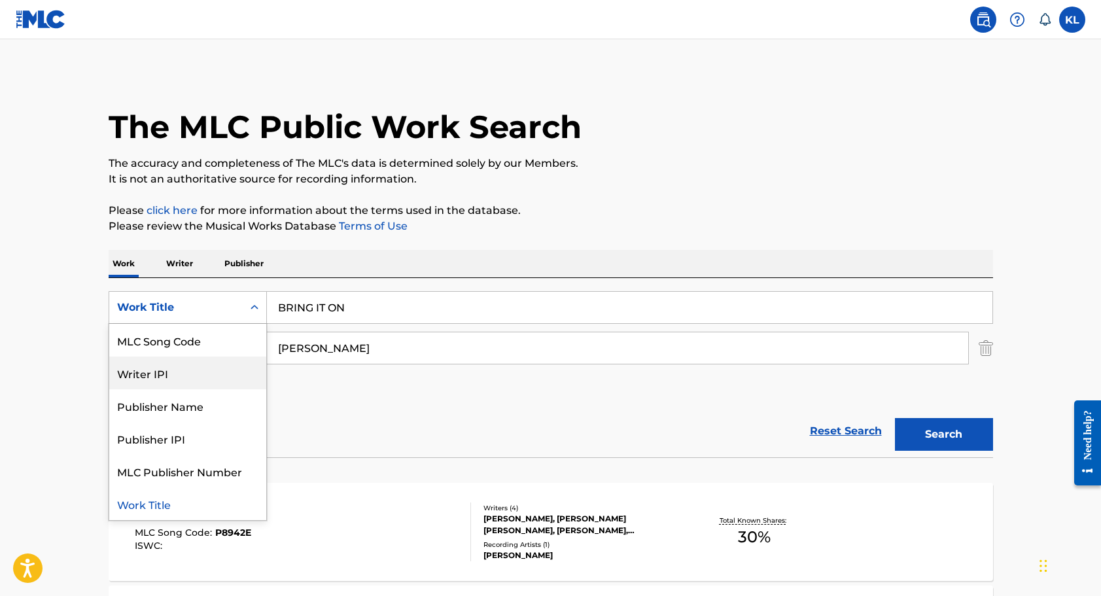
click at [326, 349] on input "[PERSON_NAME]" at bounding box center [617, 347] width 701 height 31
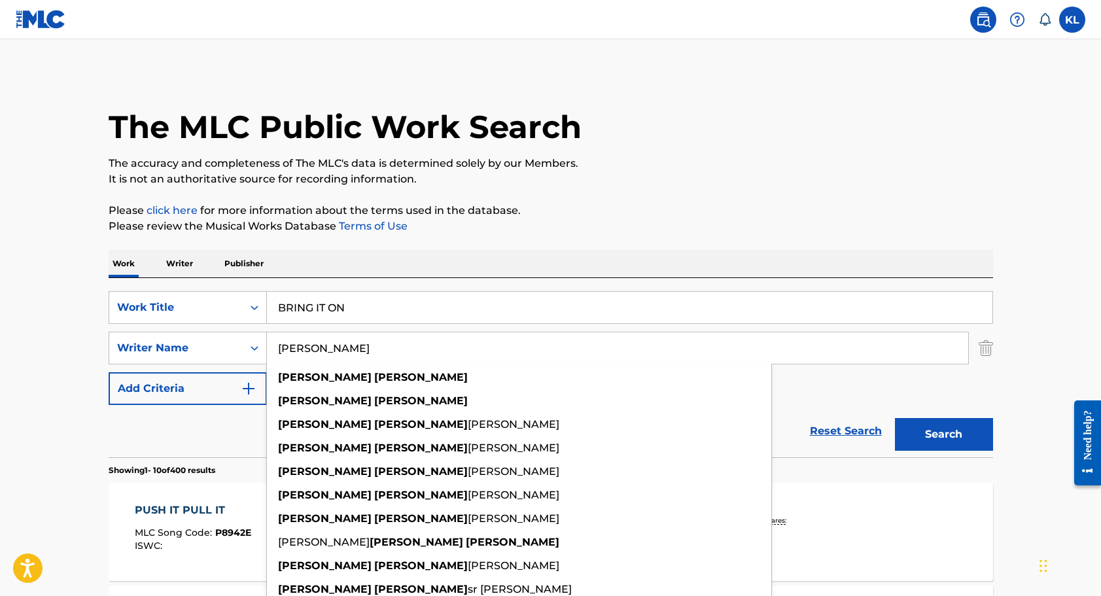
drag, startPoint x: 275, startPoint y: 347, endPoint x: 404, endPoint y: 353, distance: 129.0
click at [403, 351] on input "[PERSON_NAME]" at bounding box center [617, 347] width 701 height 31
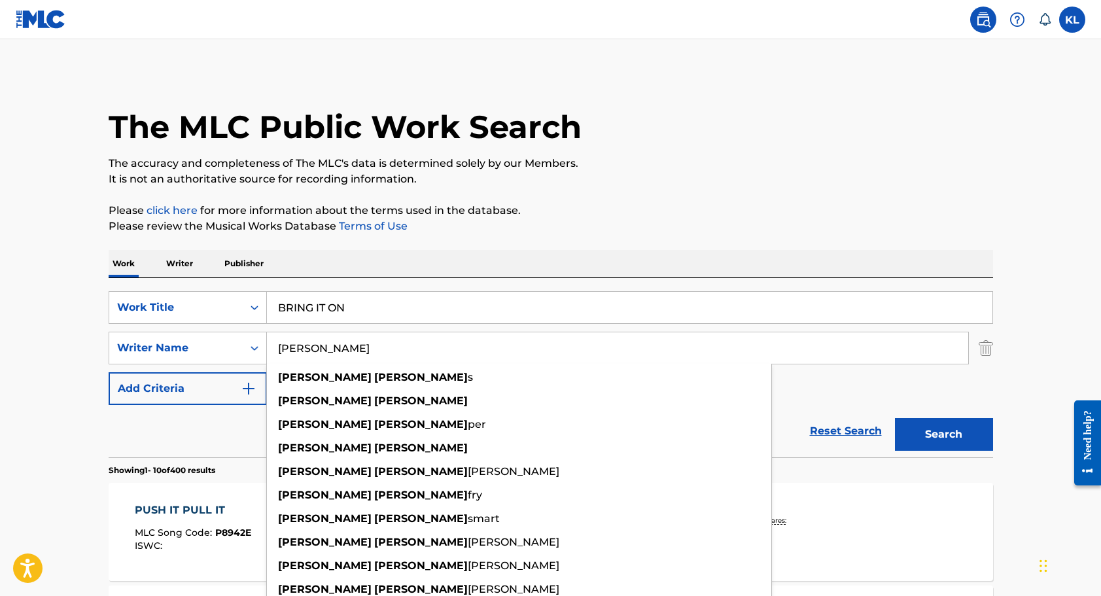
type input "STEVEN LEE"
click at [943, 434] on button "Search" at bounding box center [944, 434] width 98 height 33
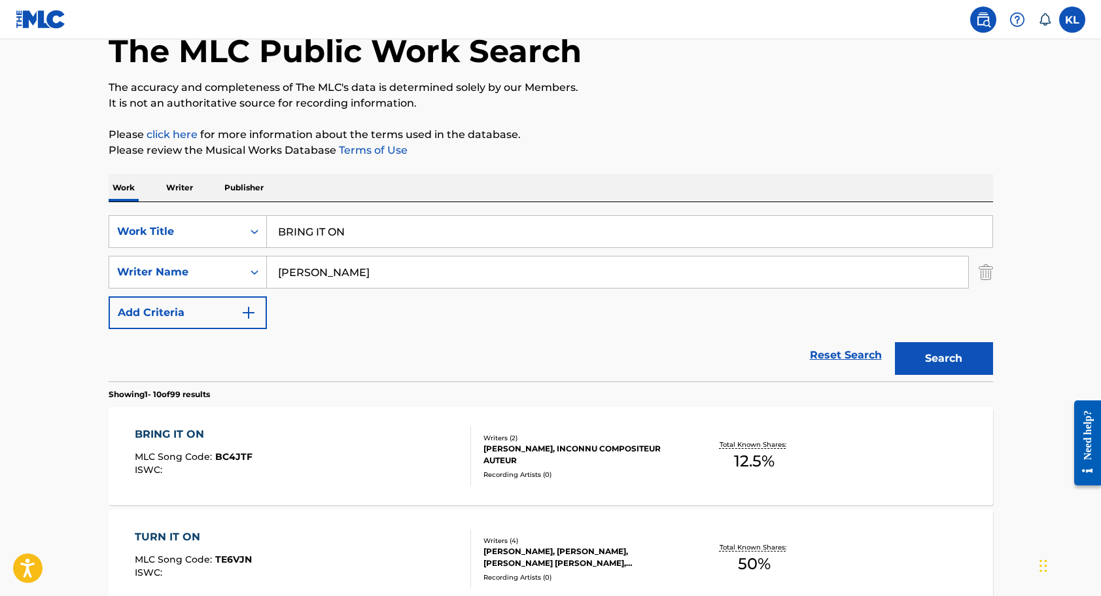
scroll to position [79, 0]
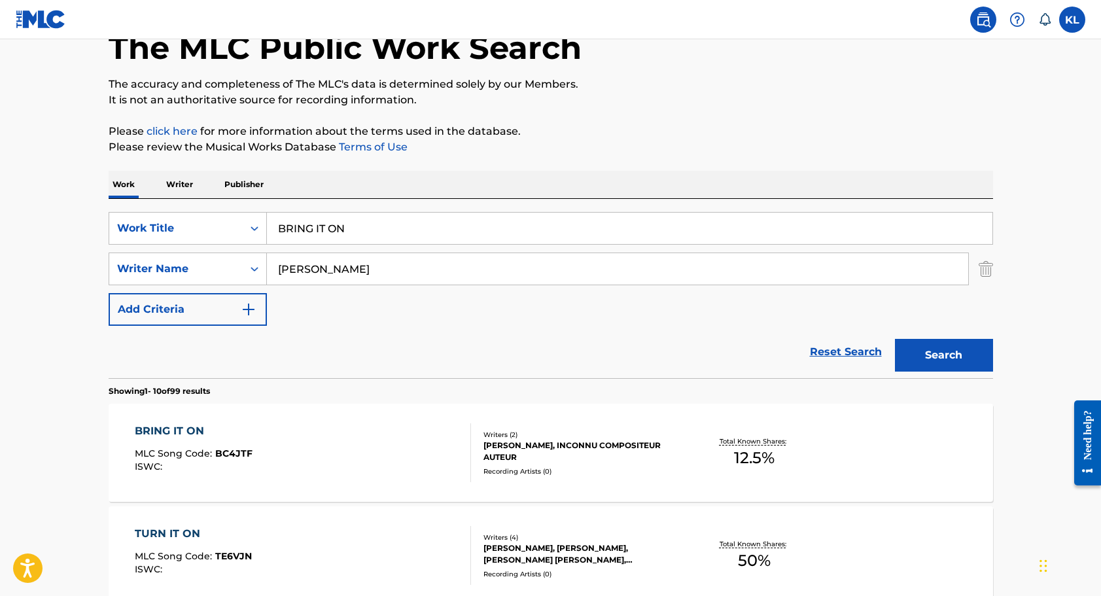
click at [573, 451] on div "STEVEN LEE, INCONNU COMPOSITEUR AUTEUR" at bounding box center [582, 452] width 198 height 24
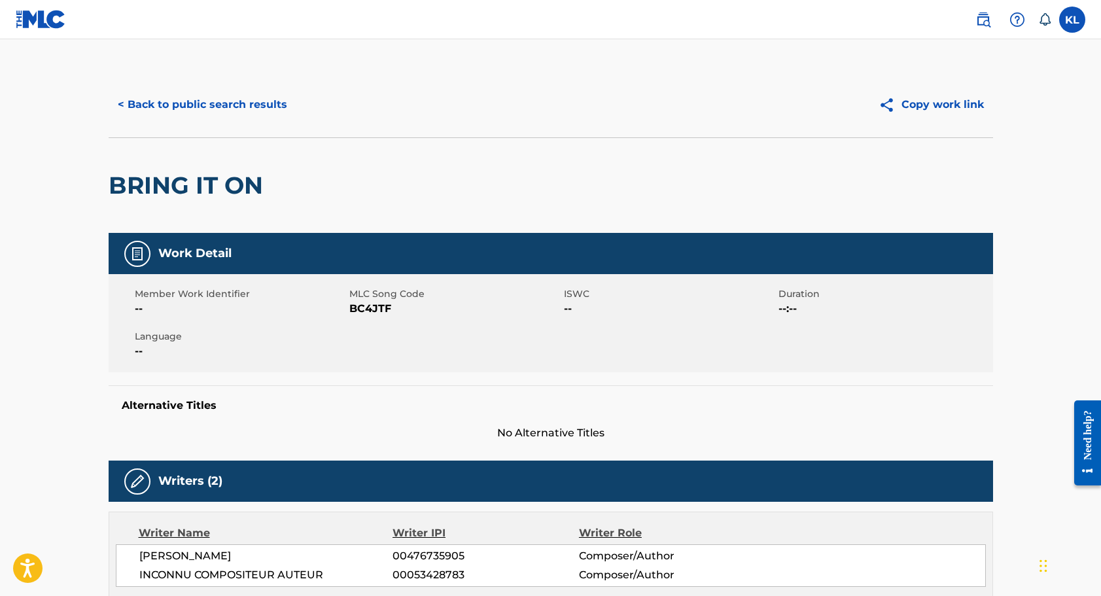
click at [176, 105] on button "< Back to public search results" at bounding box center [203, 104] width 188 height 33
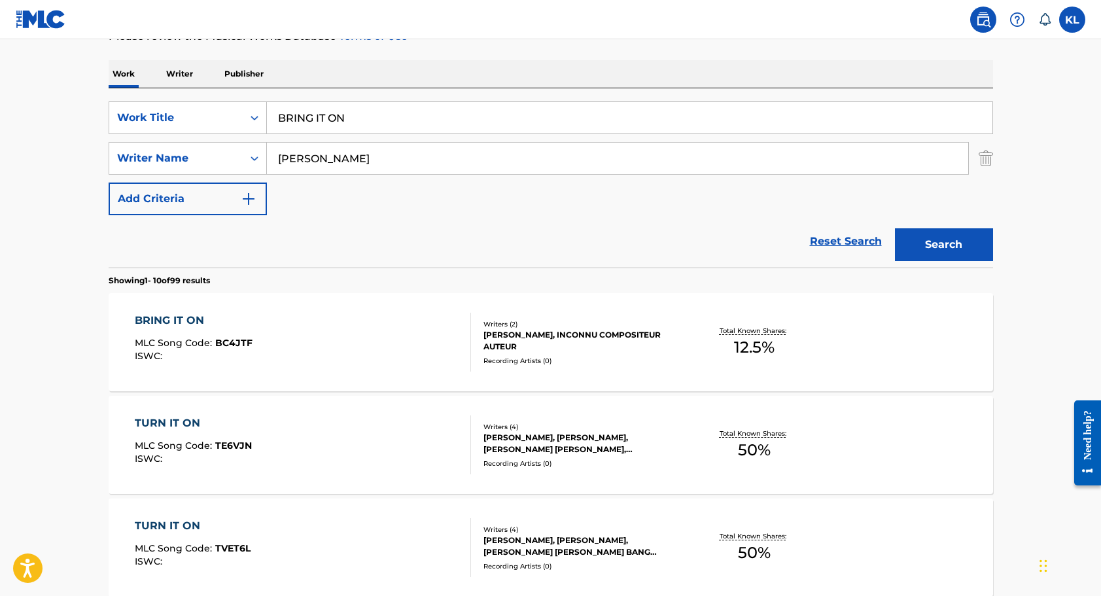
scroll to position [191, 0]
click at [399, 342] on div "BRING IT ON MLC Song Code : BC4JTF ISWC :" at bounding box center [303, 340] width 336 height 59
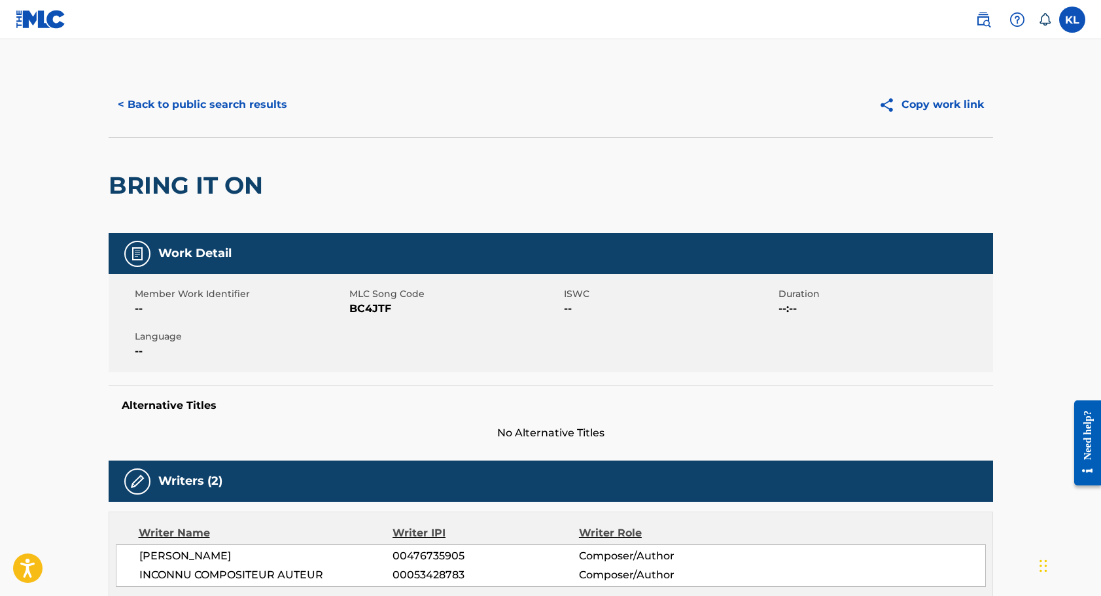
click at [239, 101] on button "< Back to public search results" at bounding box center [203, 104] width 188 height 33
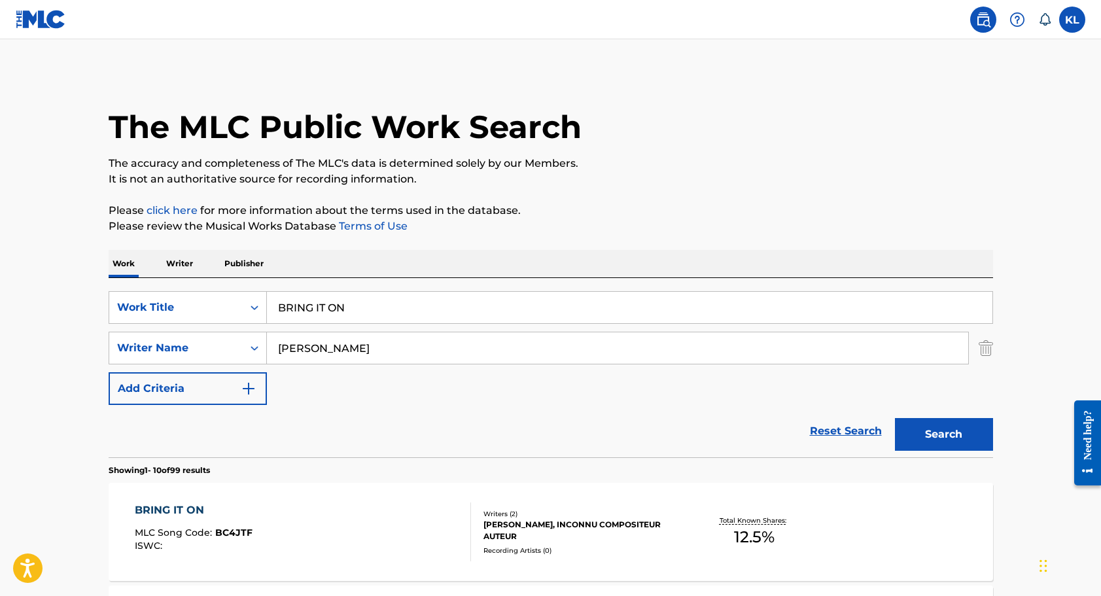
click at [317, 300] on input "BRING IT ON" at bounding box center [629, 307] width 725 height 31
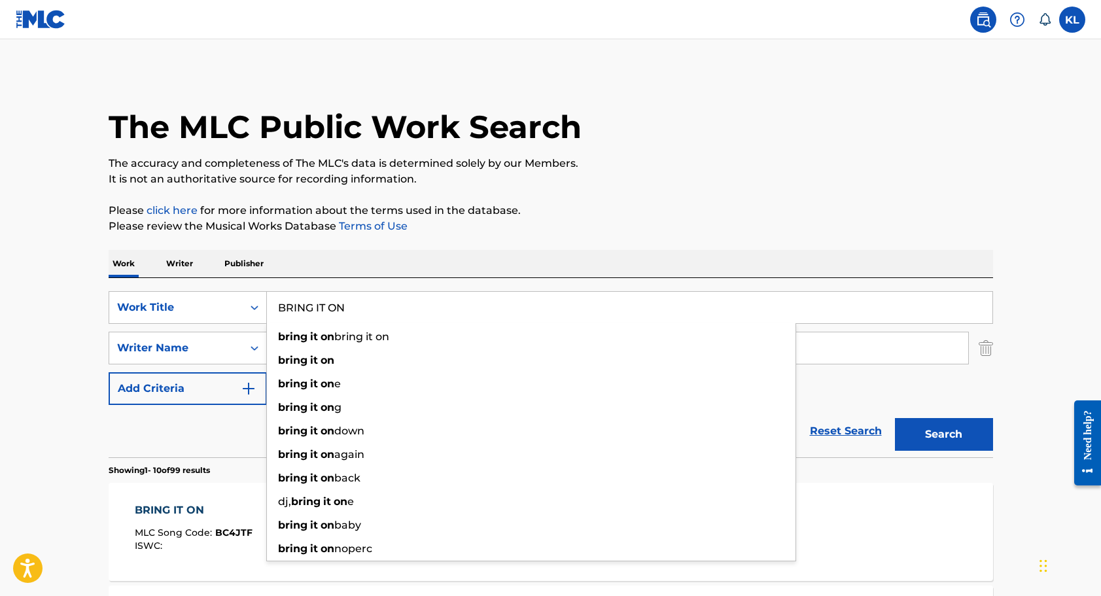
click at [317, 300] on input "BRING IT ON" at bounding box center [629, 307] width 725 height 31
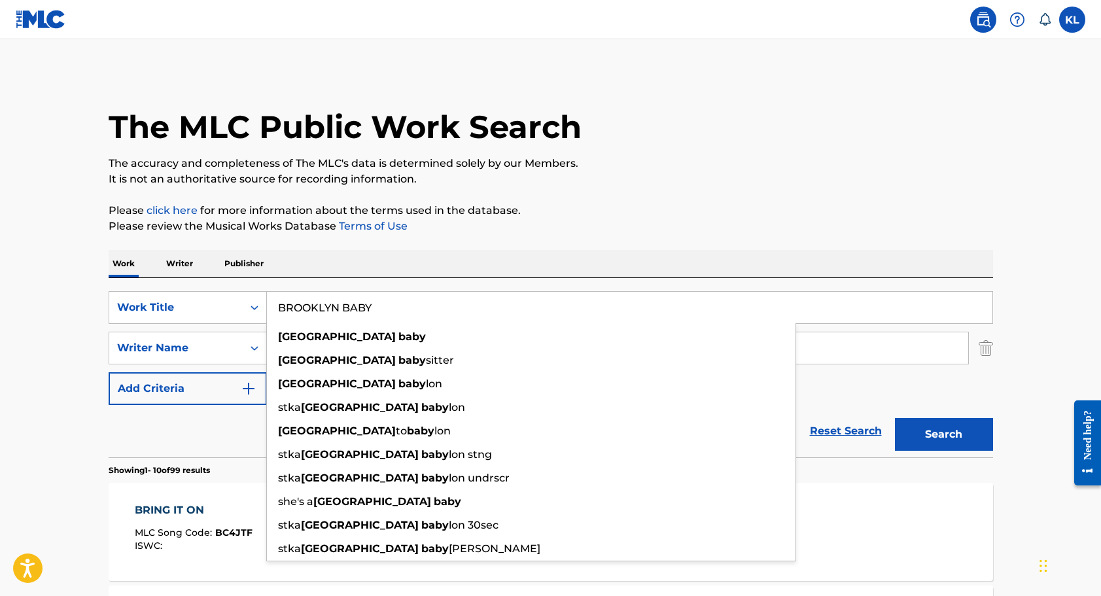
type input "BROOKLYN BABY"
click at [943, 434] on button "Search" at bounding box center [944, 434] width 98 height 33
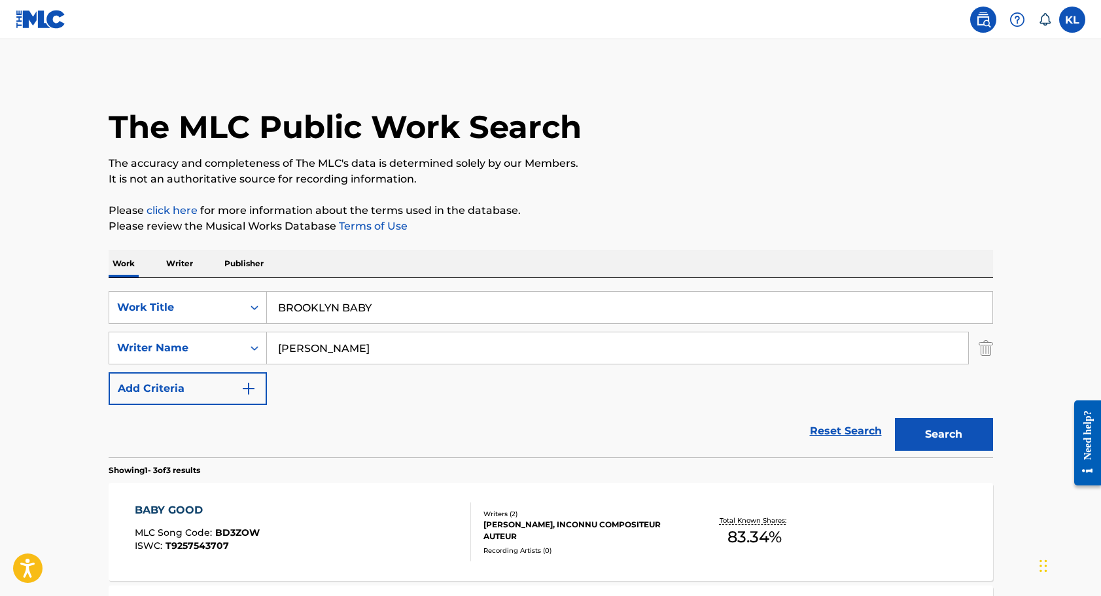
click at [307, 349] on input "STEVEN LEE" at bounding box center [617, 347] width 701 height 31
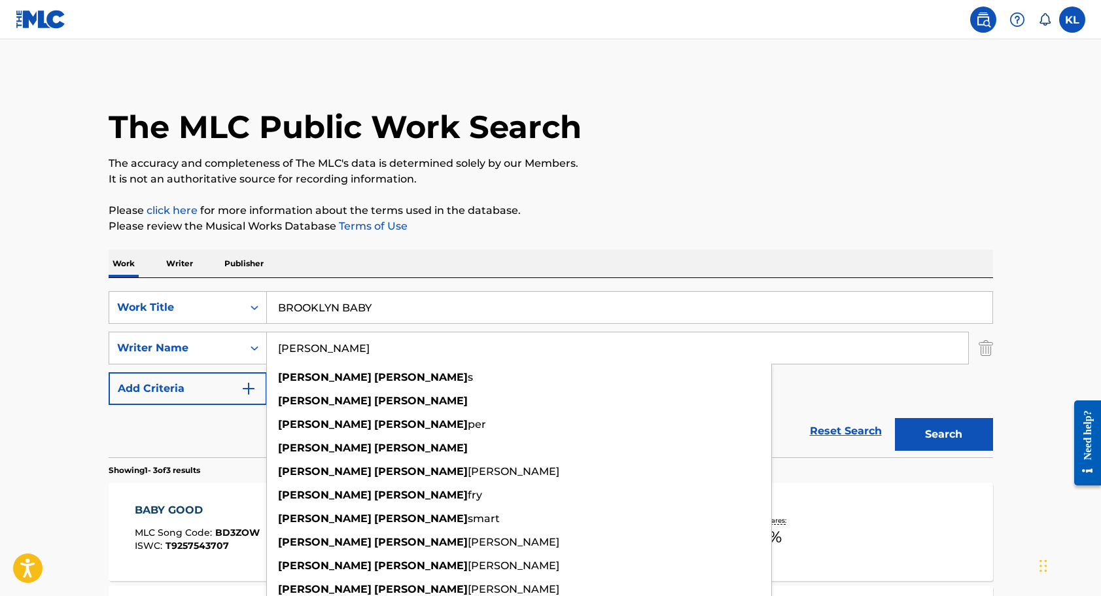
click at [307, 349] on input "STEVEN LEE" at bounding box center [617, 347] width 701 height 31
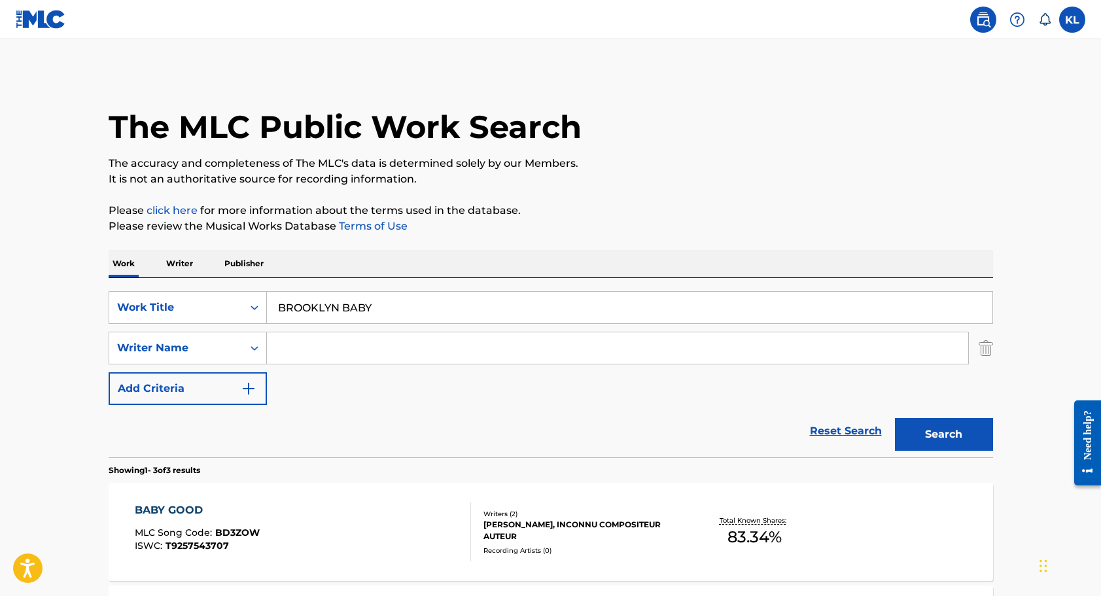
click at [941, 427] on button "Search" at bounding box center [944, 434] width 98 height 33
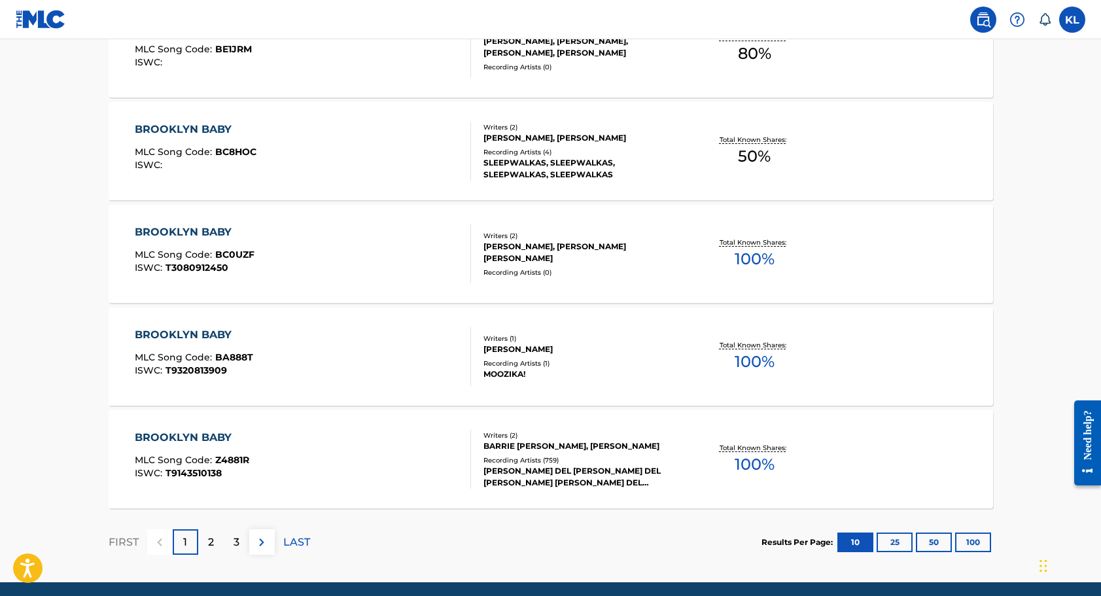
scroll to position [1009, 0]
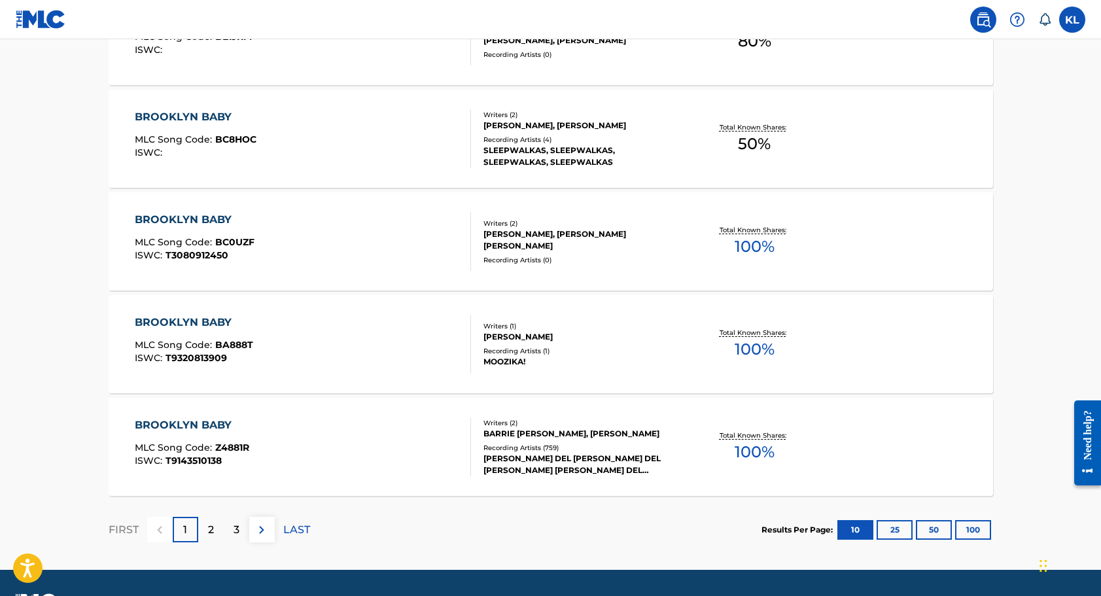
click at [209, 528] on p "2" at bounding box center [211, 530] width 6 height 16
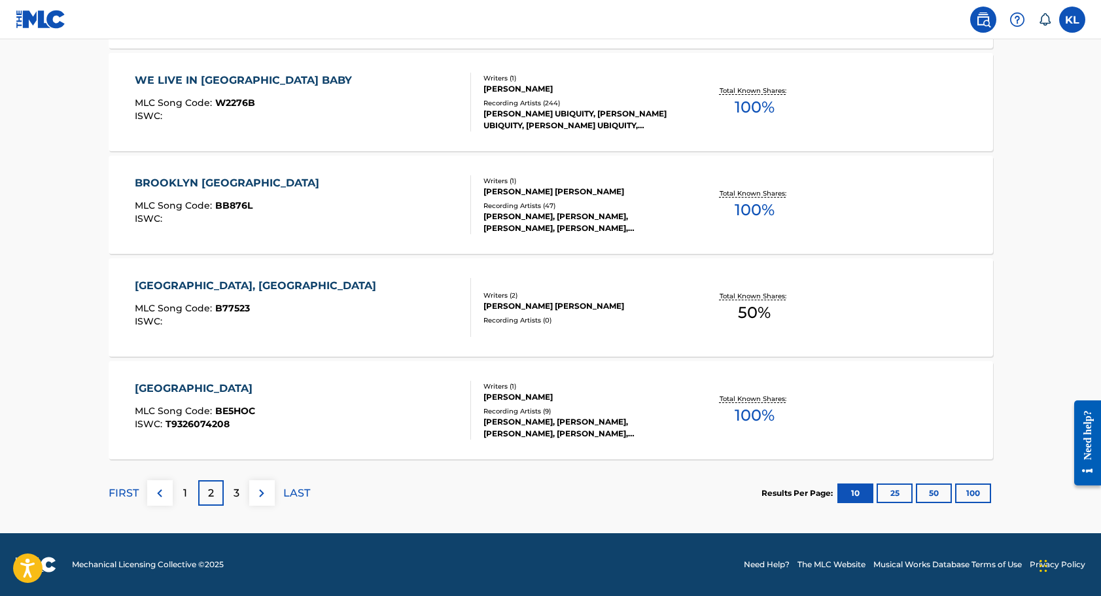
scroll to position [1046, 0]
click at [236, 489] on p "3" at bounding box center [237, 493] width 6 height 16
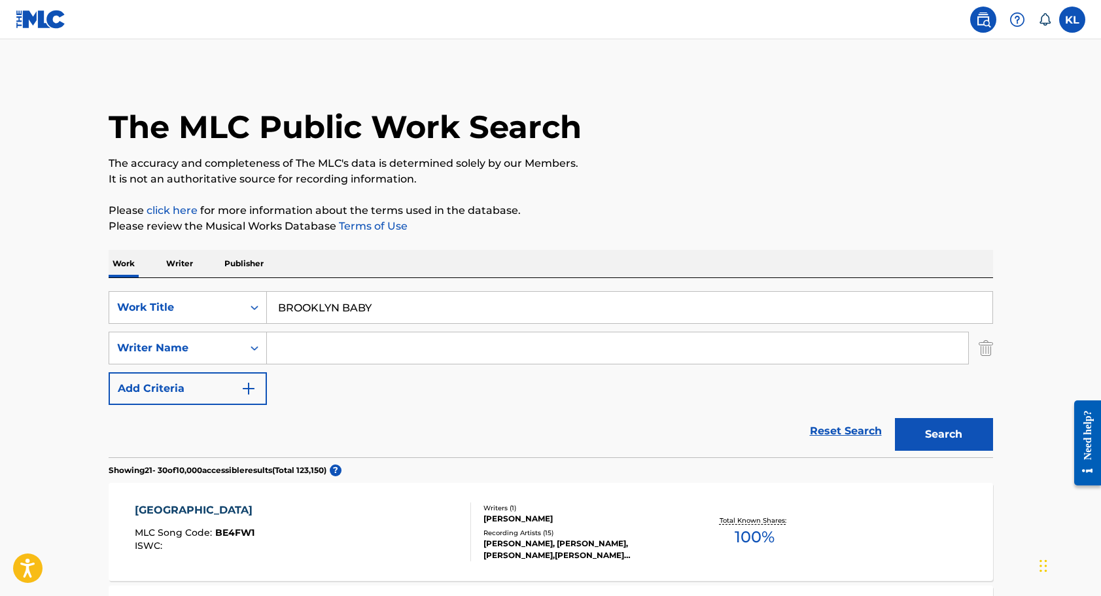
scroll to position [0, 0]
click at [286, 345] on input "Search Form" at bounding box center [617, 347] width 701 height 31
paste input "NATHAN STEVEN HOWARD"
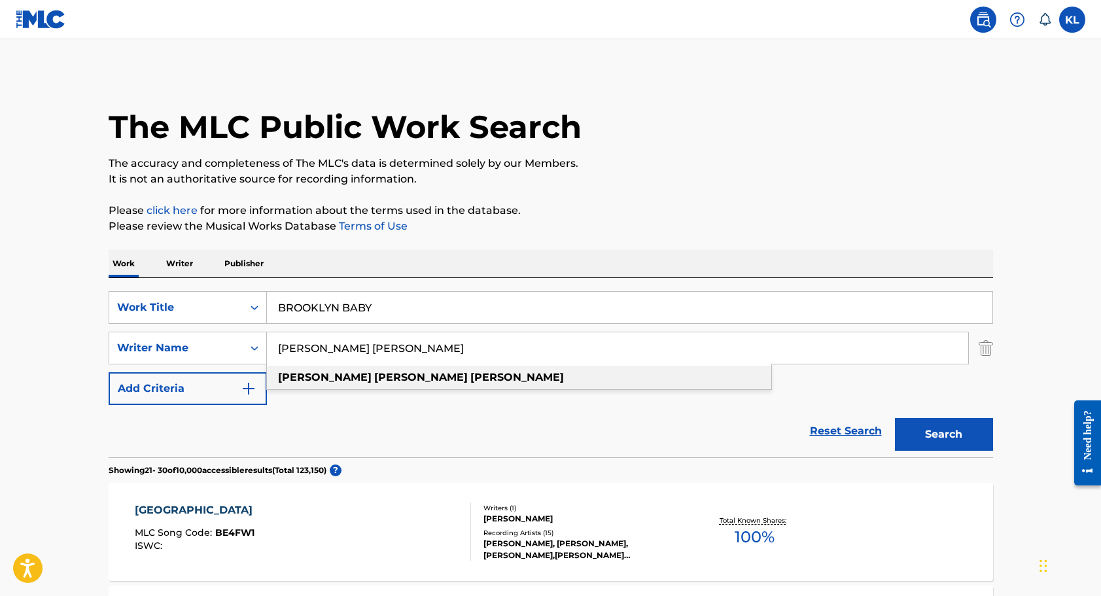
click at [470, 383] on strong "nathan" at bounding box center [517, 377] width 94 height 12
click at [918, 428] on button "Search" at bounding box center [944, 434] width 98 height 33
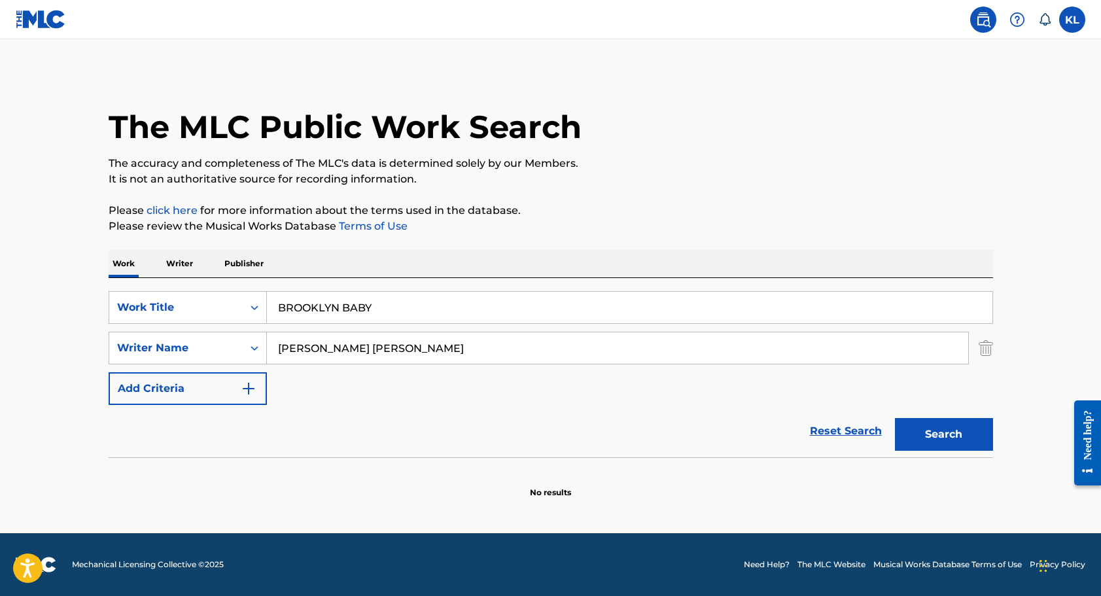
click at [932, 434] on button "Search" at bounding box center [944, 434] width 98 height 33
drag, startPoint x: 402, startPoint y: 356, endPoint x: 201, endPoint y: 331, distance: 201.7
click at [201, 331] on div "SearchWithCriteriadea79618-6650-406e-b0ab-64edc71ea567 Work Title BROOKLYN BABY…" at bounding box center [551, 348] width 884 height 114
type input "NATHAN STEVEN HOWARD"
click at [943, 434] on button "Search" at bounding box center [944, 434] width 98 height 33
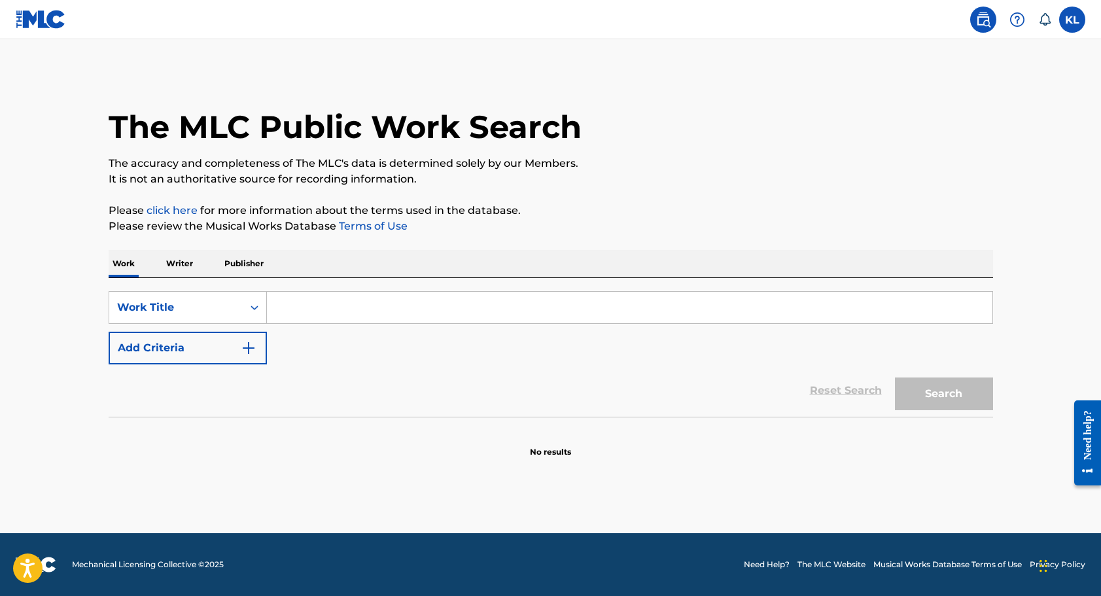
click at [302, 311] on input "Search Form" at bounding box center [629, 307] width 725 height 31
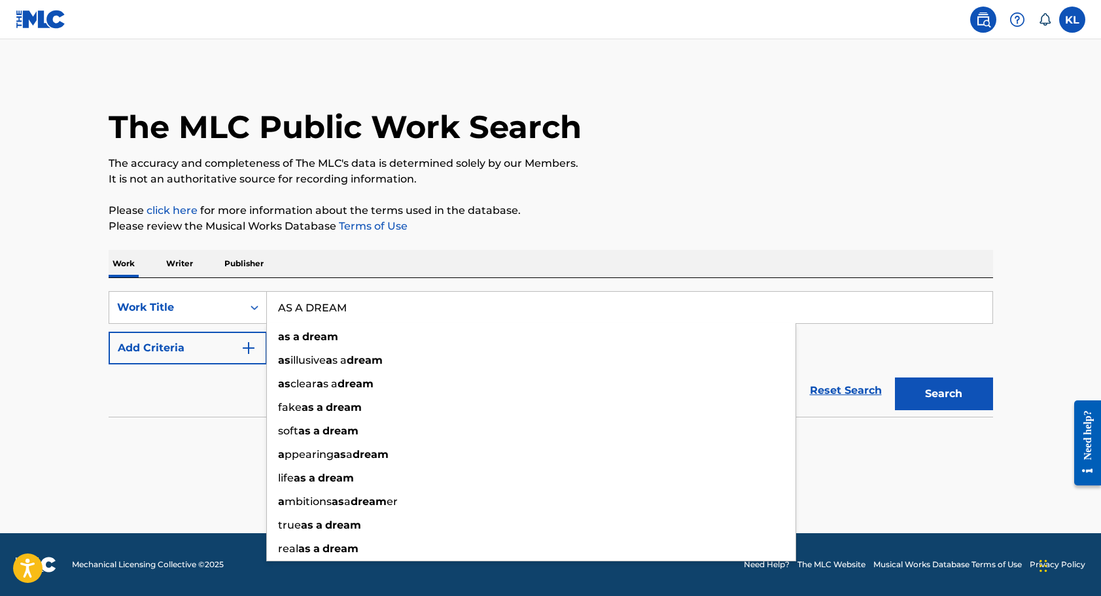
type input "AS A DREAM"
click at [943, 394] on button "Search" at bounding box center [944, 393] width 98 height 33
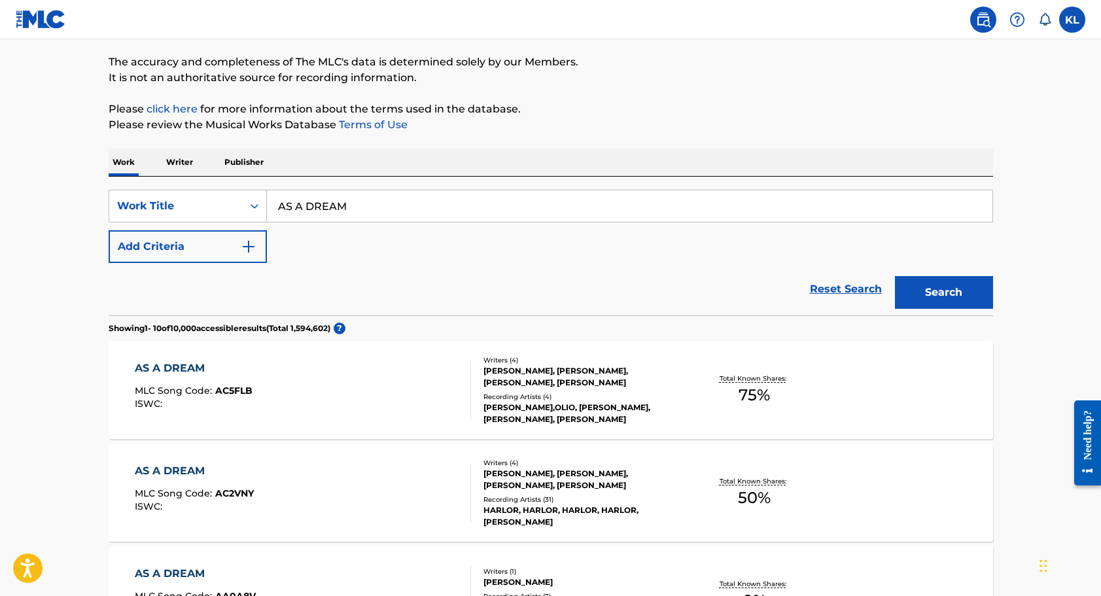
scroll to position [104, 0]
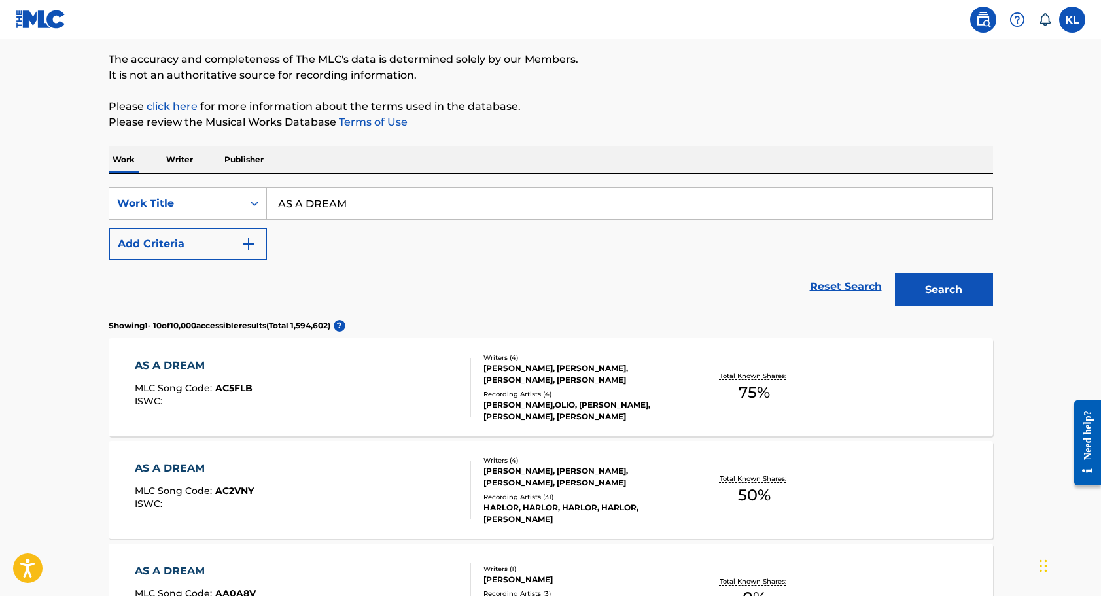
click at [540, 488] on div "[PERSON_NAME], [PERSON_NAME], [PERSON_NAME], [PERSON_NAME]" at bounding box center [582, 477] width 198 height 24
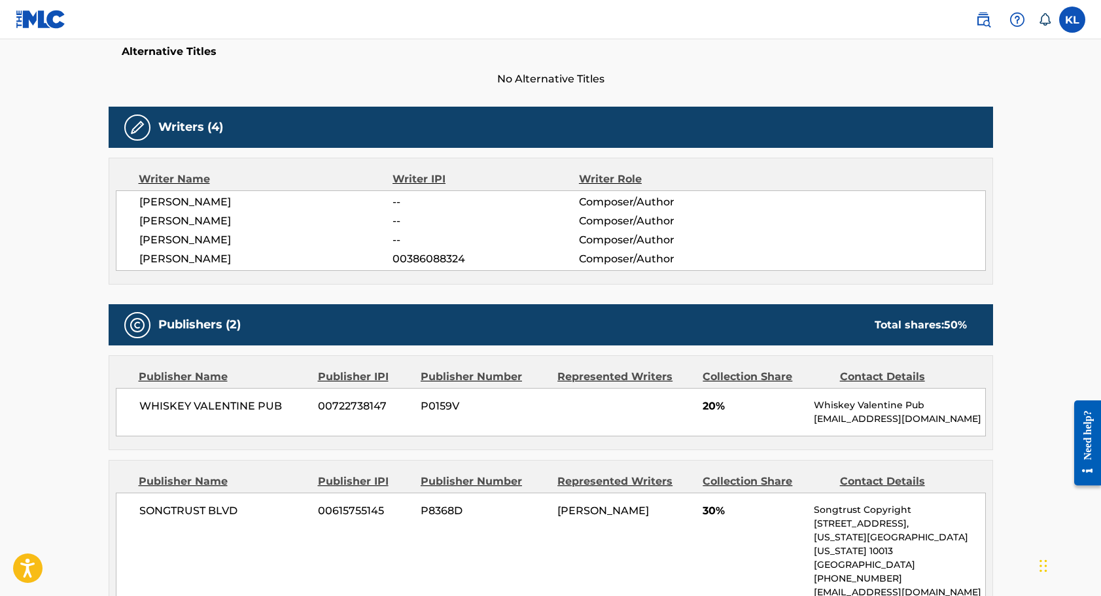
scroll to position [355, 0]
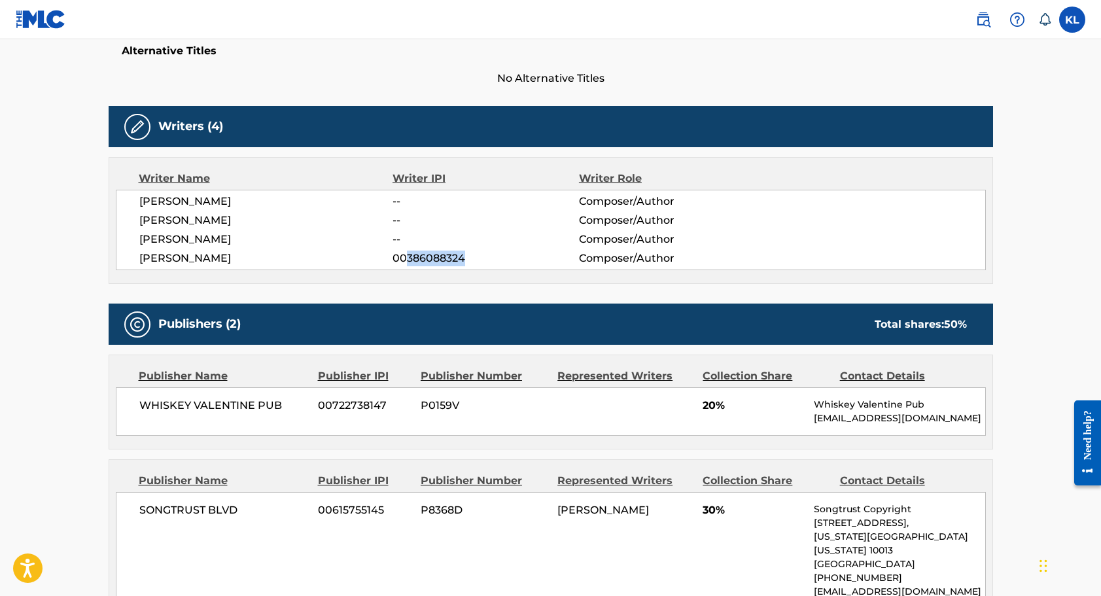
drag, startPoint x: 406, startPoint y: 254, endPoint x: 473, endPoint y: 255, distance: 66.7
click at [473, 255] on span "00386088324" at bounding box center [485, 259] width 186 height 16
copy span "386088324"
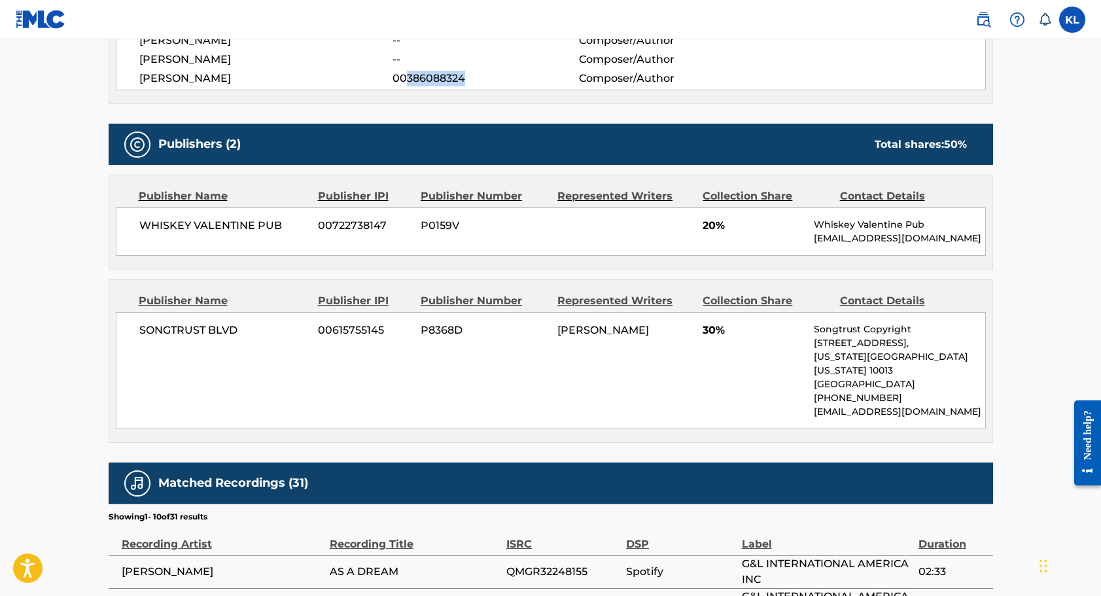
scroll to position [520, 0]
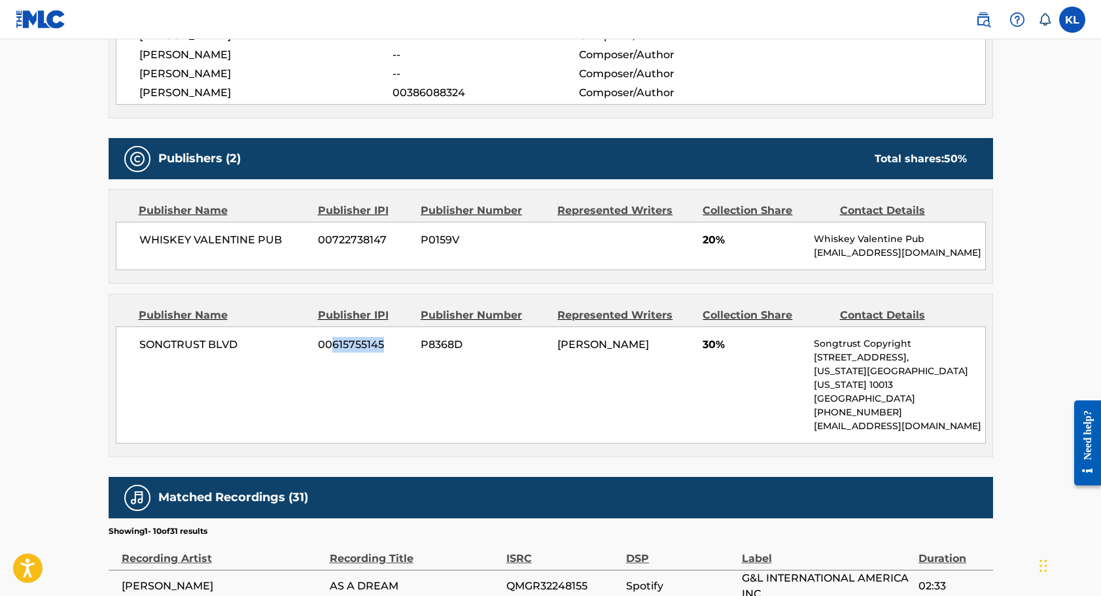
drag, startPoint x: 333, startPoint y: 355, endPoint x: 389, endPoint y: 354, distance: 56.3
click at [389, 353] on span "00615755145" at bounding box center [364, 345] width 93 height 16
copy span "615755145"
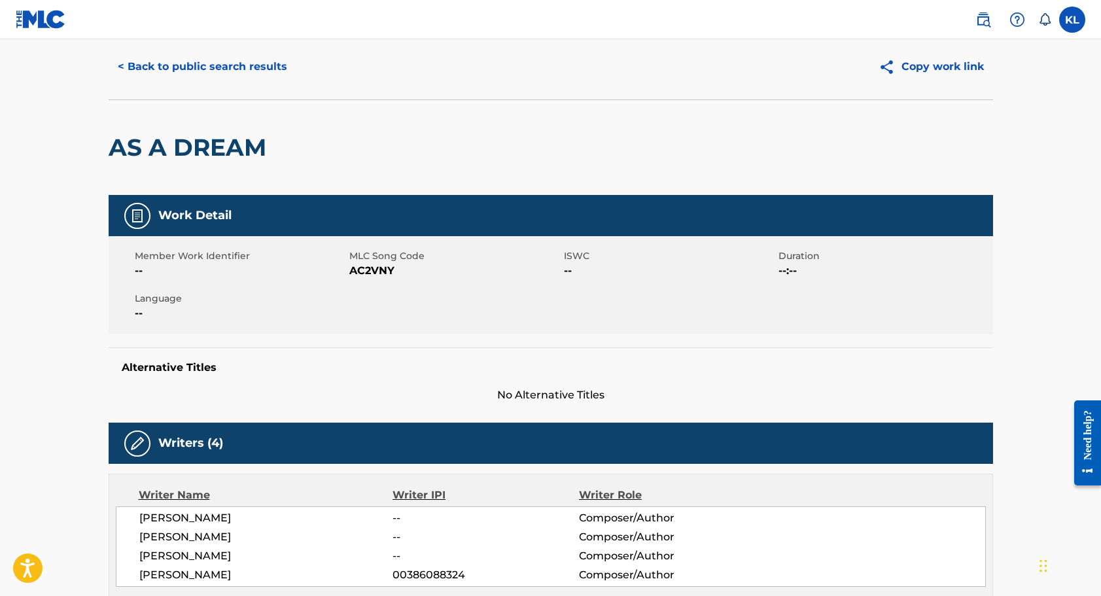
scroll to position [41, 0]
